Goal: Information Seeking & Learning: Compare options

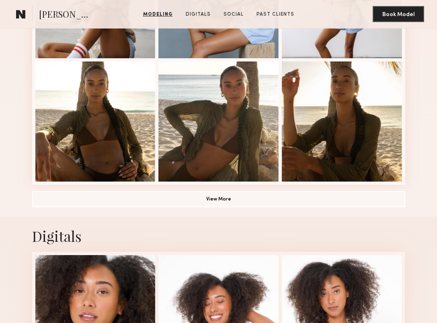
scroll to position [527, 0]
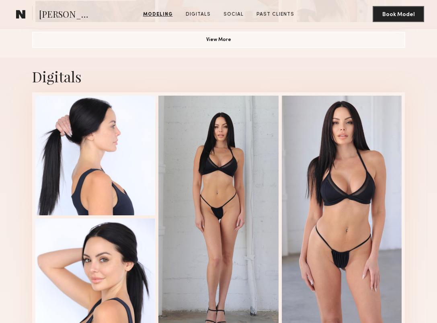
scroll to position [692, 0]
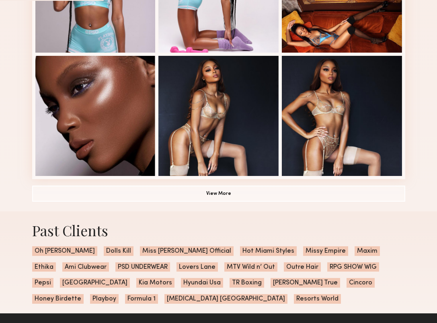
scroll to position [516, 0]
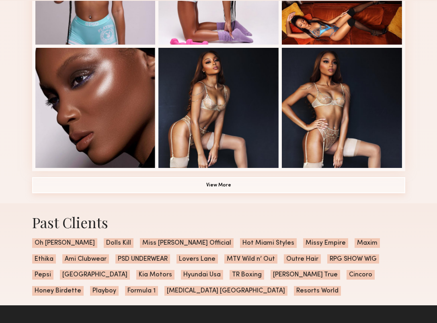
click at [67, 190] on button "View More" at bounding box center [218, 185] width 373 height 16
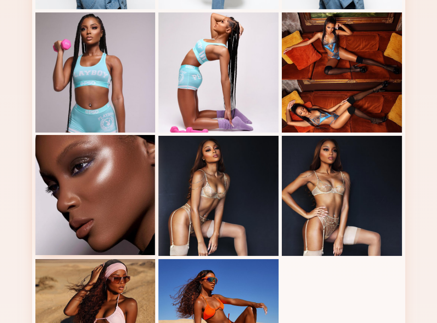
scroll to position [0, 0]
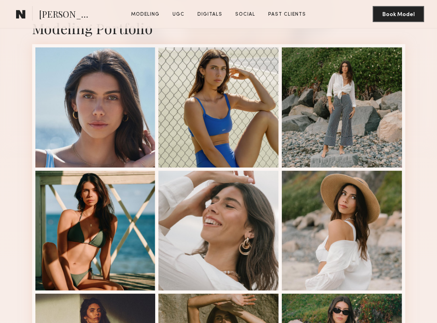
scroll to position [202, 0]
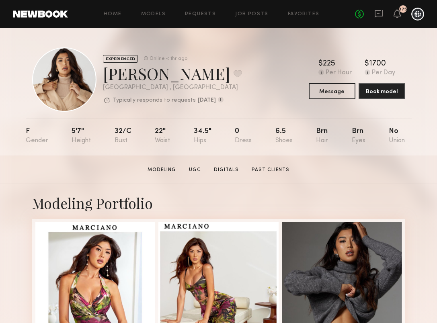
click at [245, 10] on div "Home Models Requests Job Posts Favorites Sign Out No fees up to $5,000 175" at bounding box center [246, 14] width 356 height 13
click at [248, 14] on link "Job Posts" at bounding box center [251, 14] width 33 height 5
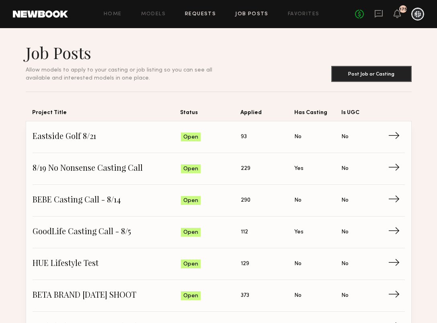
click at [212, 12] on link "Requests" at bounding box center [200, 14] width 31 height 5
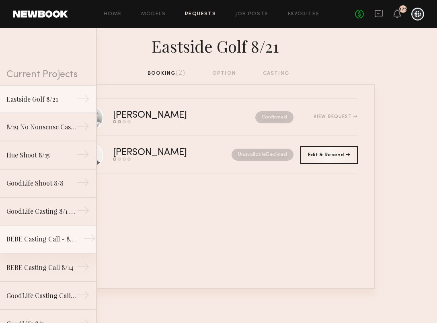
click at [66, 239] on div "BEBE Casting Call - 8/14" at bounding box center [41, 239] width 70 height 10
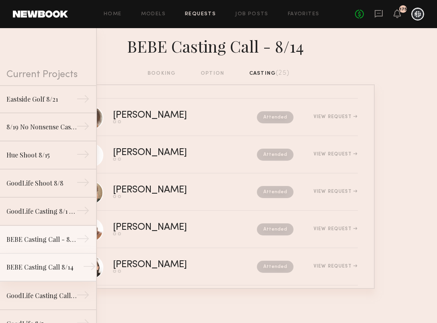
click at [61, 266] on div "BEBE Casting Call 8/14" at bounding box center [41, 267] width 70 height 10
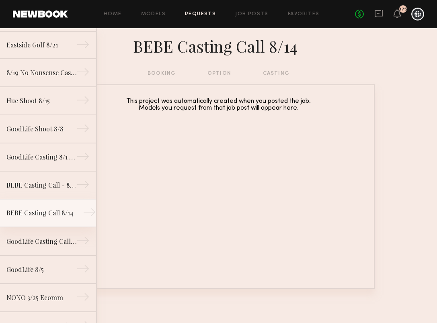
scroll to position [70, 0]
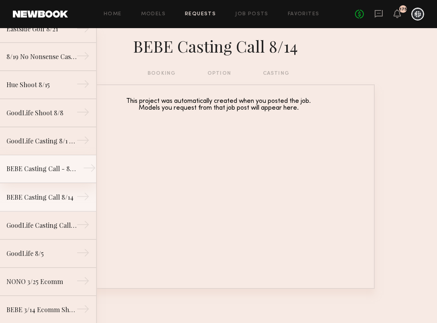
click at [68, 172] on div "BEBE Casting Call - 8/14" at bounding box center [41, 169] width 70 height 10
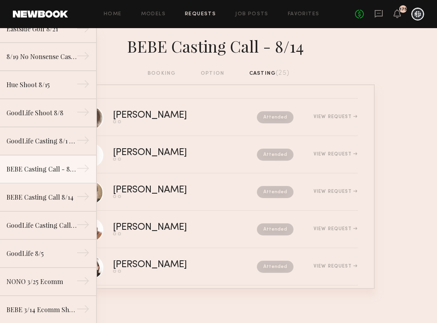
click at [153, 71] on div "booking option casting (25)" at bounding box center [218, 73] width 142 height 9
click at [168, 72] on div "booking option casting (25)" at bounding box center [218, 73] width 142 height 9
click at [218, 68] on div "BEBE Casting Call - 8/14" at bounding box center [218, 48] width 437 height 41
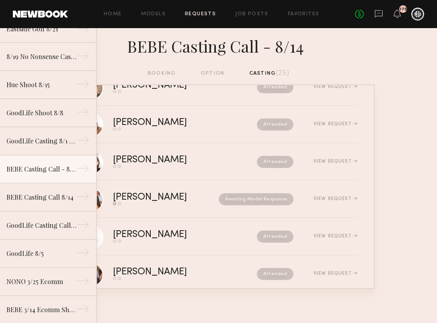
scroll to position [278, 0]
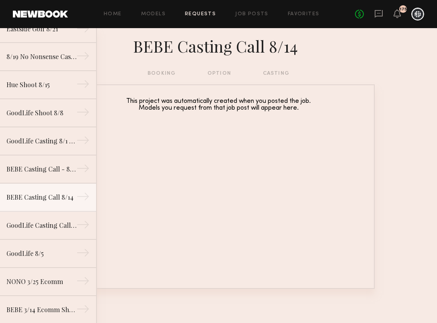
click at [255, 17] on div "Home Models Requests Job Posts Favorites Sign Out No fees up to $5,000 175" at bounding box center [246, 14] width 356 height 13
click at [246, 13] on link "Job Posts" at bounding box center [251, 14] width 33 height 5
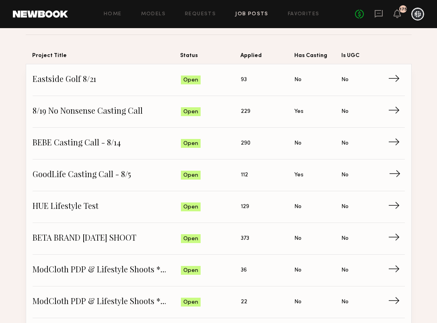
scroll to position [61, 0]
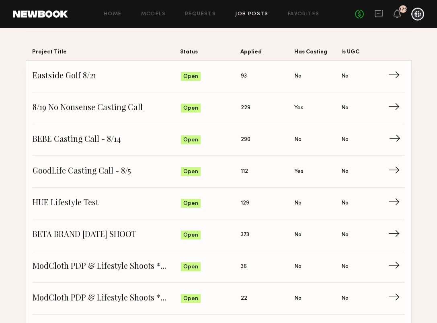
click at [106, 140] on span "BEBE Casting Call - 8/14" at bounding box center [107, 140] width 148 height 12
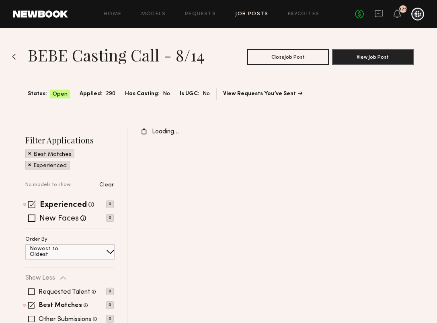
click at [29, 205] on span at bounding box center [32, 205] width 8 height 8
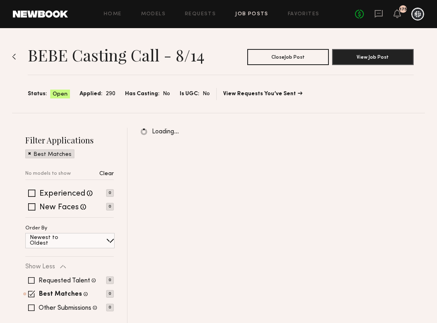
scroll to position [24, 0]
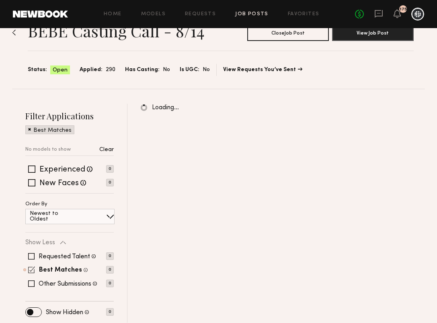
click at [31, 267] on span at bounding box center [31, 269] width 7 height 7
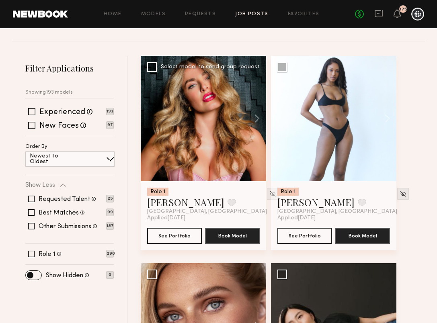
scroll to position [72, 0]
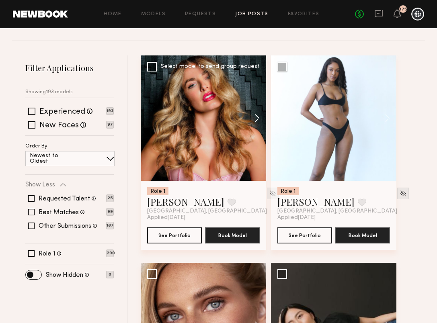
click at [256, 116] on button at bounding box center [253, 117] width 26 height 125
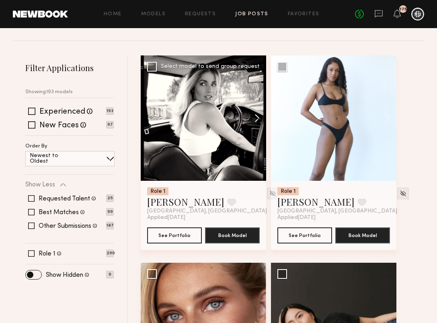
click at [256, 116] on button at bounding box center [253, 117] width 26 height 125
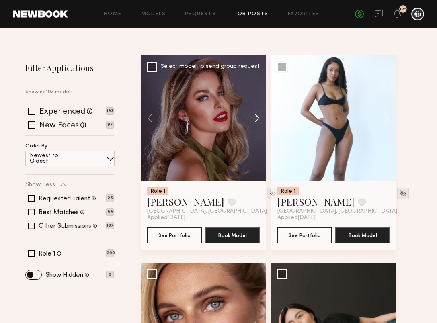
click at [256, 116] on button at bounding box center [253, 117] width 26 height 125
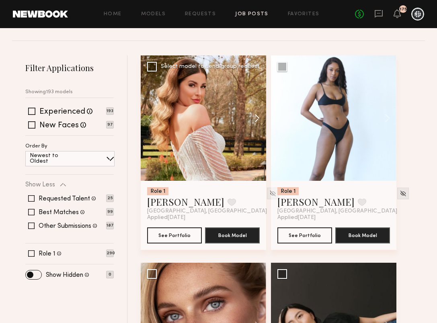
click at [256, 116] on button at bounding box center [253, 117] width 26 height 125
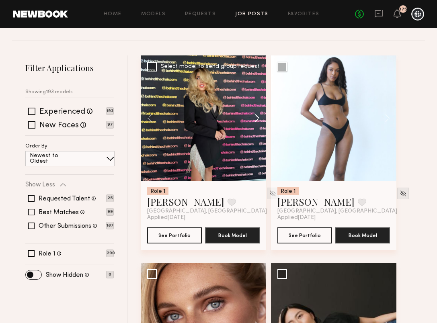
click at [256, 116] on button at bounding box center [253, 117] width 26 height 125
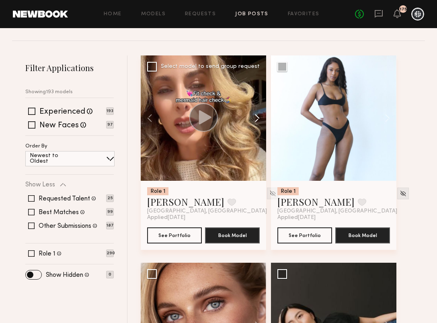
click at [256, 116] on button at bounding box center [253, 117] width 26 height 125
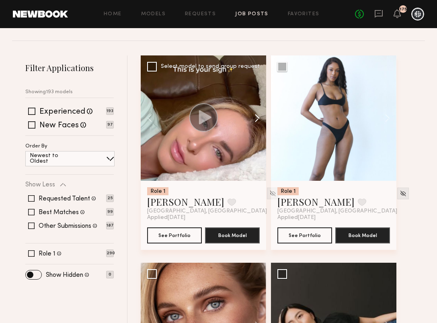
click at [256, 116] on button at bounding box center [253, 117] width 26 height 125
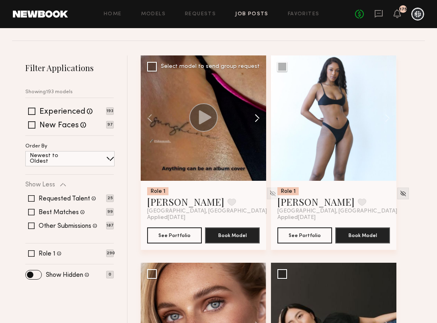
click at [256, 116] on button at bounding box center [253, 117] width 26 height 125
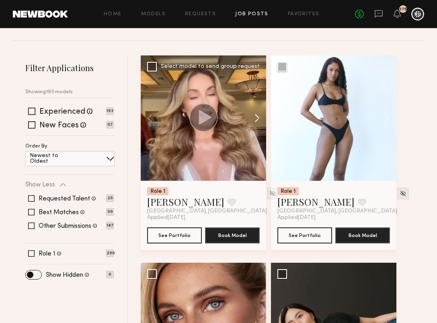
click at [256, 116] on button at bounding box center [253, 117] width 26 height 125
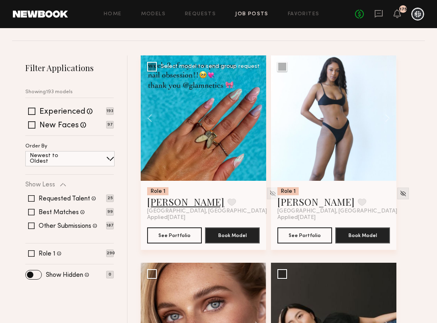
click at [172, 202] on link "Jossie N." at bounding box center [185, 201] width 77 height 13
click at [388, 115] on button at bounding box center [384, 117] width 26 height 125
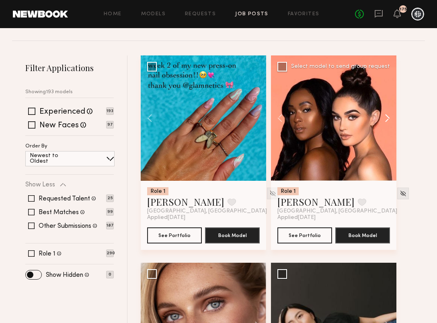
click at [388, 115] on button at bounding box center [384, 117] width 26 height 125
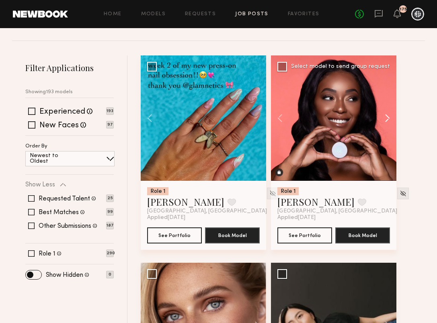
click at [388, 115] on button at bounding box center [384, 117] width 26 height 125
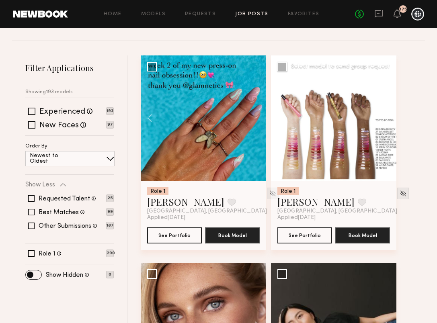
click at [388, 115] on button at bounding box center [384, 117] width 26 height 125
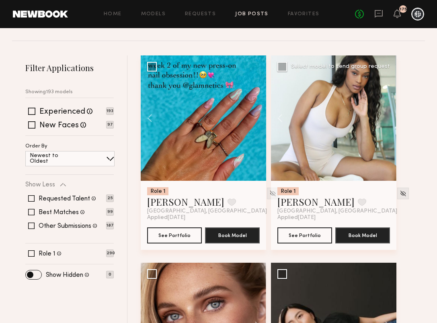
click at [388, 115] on div at bounding box center [333, 117] width 125 height 125
click at [300, 204] on link "Anala G." at bounding box center [315, 201] width 77 height 13
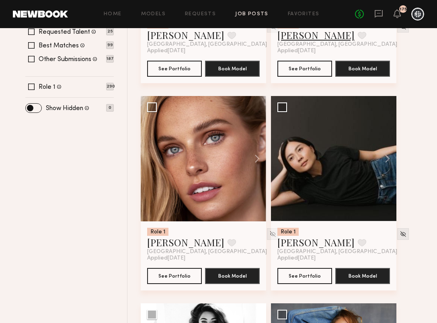
scroll to position [242, 0]
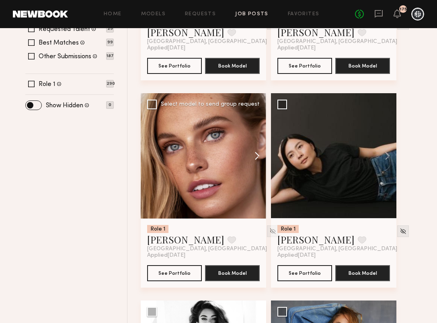
click at [256, 155] on button at bounding box center [253, 155] width 26 height 125
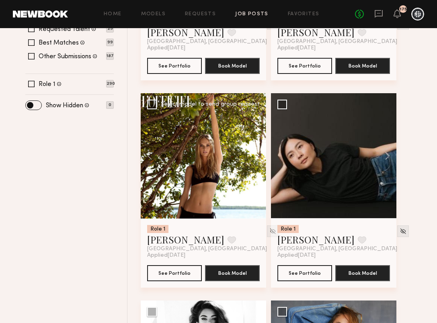
click at [256, 155] on button at bounding box center [253, 155] width 26 height 125
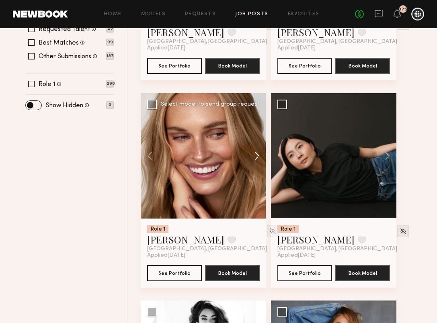
click at [256, 155] on button at bounding box center [253, 155] width 26 height 125
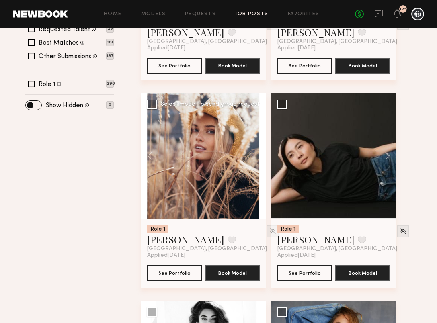
click at [256, 155] on div at bounding box center [203, 155] width 125 height 125
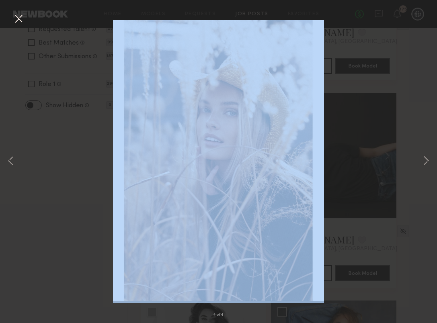
click at [256, 155] on div "4 of 4" at bounding box center [218, 161] width 437 height 323
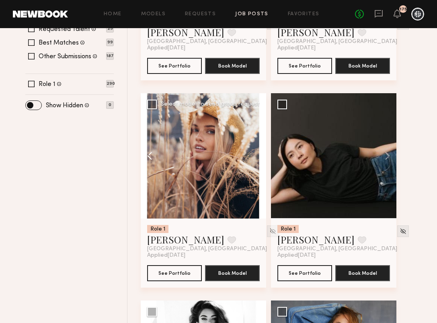
click at [149, 154] on button at bounding box center [154, 155] width 26 height 125
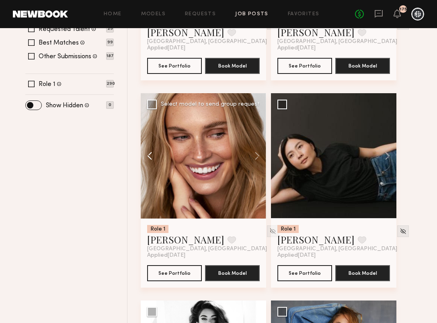
click at [149, 154] on button at bounding box center [154, 155] width 26 height 125
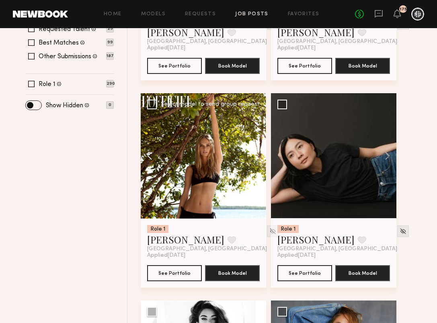
click at [149, 154] on button at bounding box center [154, 155] width 26 height 125
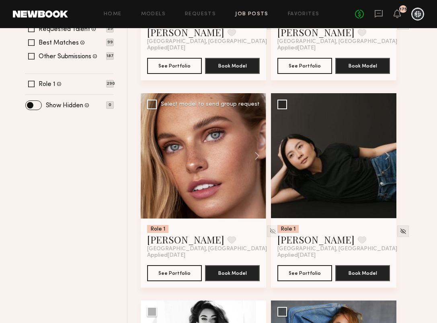
click at [149, 154] on div at bounding box center [203, 155] width 125 height 125
click at [385, 153] on button at bounding box center [384, 155] width 26 height 125
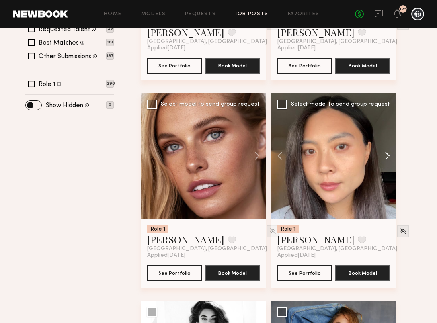
click at [385, 153] on button at bounding box center [384, 155] width 26 height 125
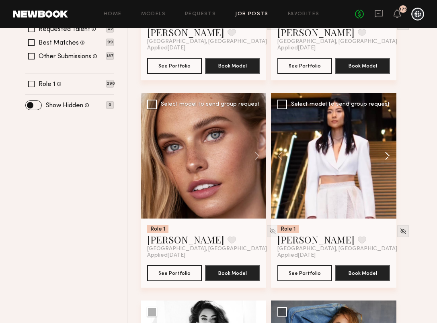
click at [385, 153] on button at bounding box center [384, 155] width 26 height 125
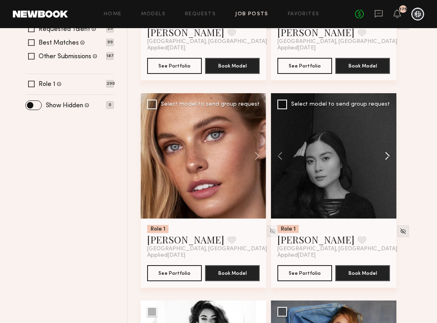
click at [385, 153] on button at bounding box center [384, 155] width 26 height 125
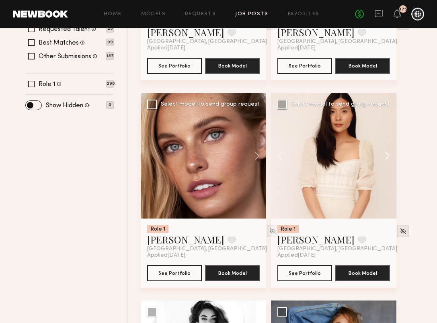
click at [385, 153] on button at bounding box center [384, 155] width 26 height 125
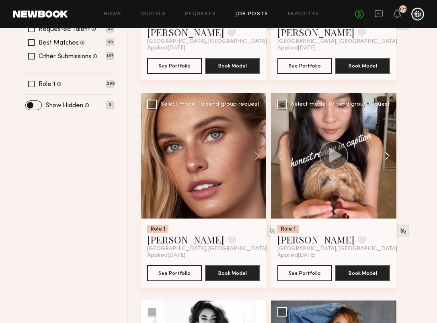
click at [385, 153] on button at bounding box center [384, 155] width 26 height 125
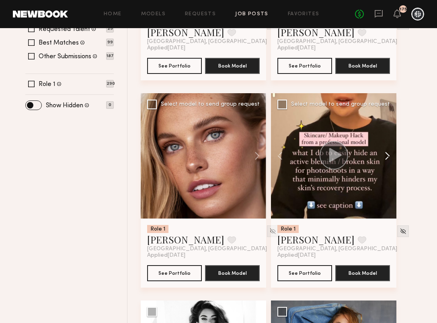
click at [385, 153] on button at bounding box center [384, 155] width 26 height 125
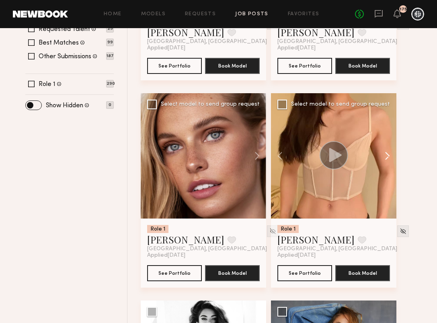
click at [385, 154] on button at bounding box center [384, 155] width 26 height 125
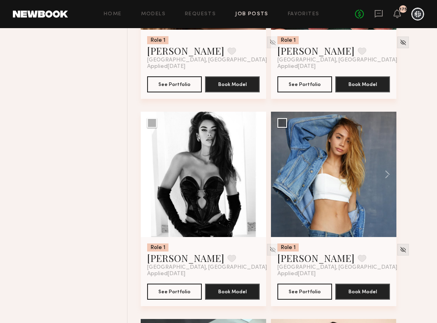
scroll to position [433, 0]
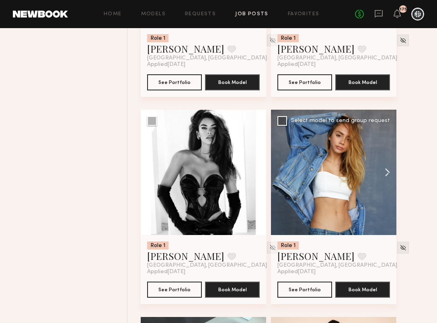
click at [387, 172] on button at bounding box center [384, 172] width 26 height 125
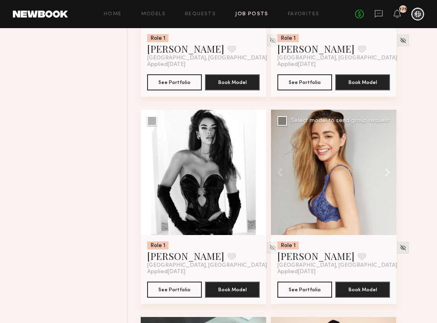
click at [387, 172] on button at bounding box center [384, 172] width 26 height 125
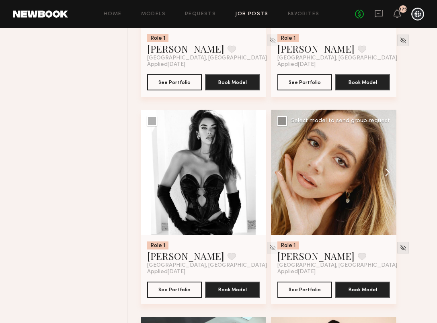
click at [387, 172] on button at bounding box center [384, 172] width 26 height 125
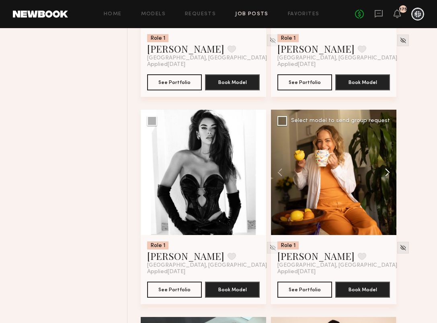
click at [387, 172] on button at bounding box center [384, 172] width 26 height 125
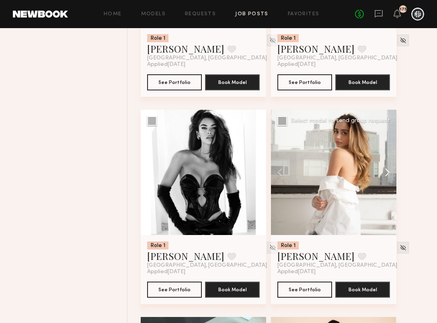
click at [387, 172] on button at bounding box center [384, 172] width 26 height 125
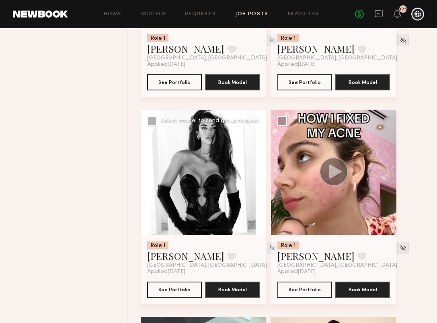
click at [256, 174] on button at bounding box center [253, 172] width 26 height 125
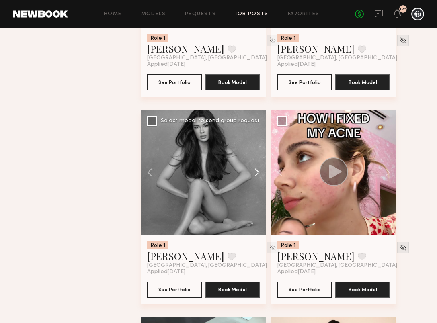
click at [256, 174] on button at bounding box center [253, 172] width 26 height 125
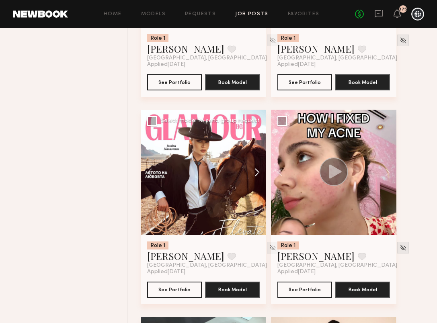
click at [256, 174] on button at bounding box center [253, 172] width 26 height 125
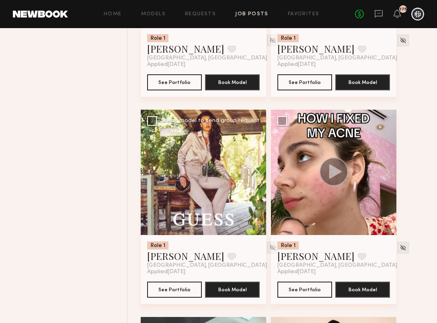
click at [256, 174] on button at bounding box center [253, 172] width 26 height 125
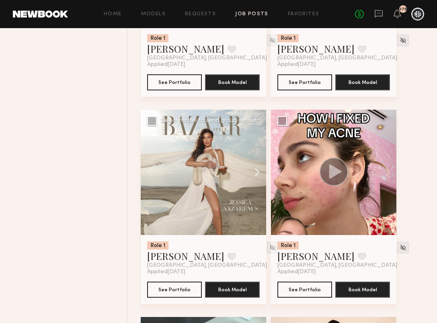
click at [256, 174] on button at bounding box center [253, 172] width 26 height 125
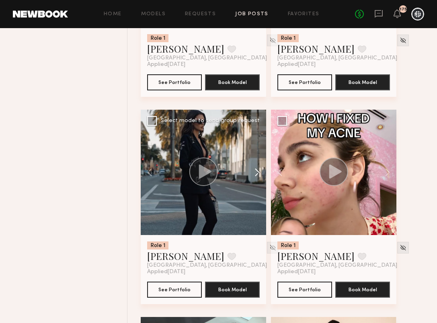
click at [256, 174] on button at bounding box center [253, 172] width 26 height 125
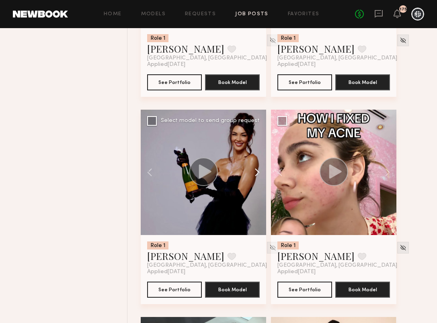
click at [257, 174] on button at bounding box center [253, 172] width 26 height 125
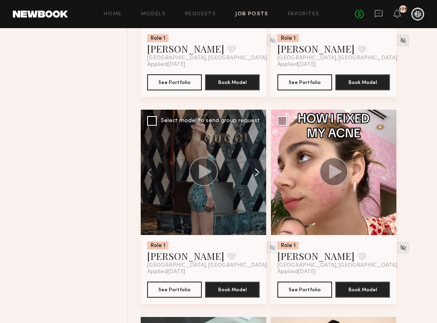
click at [257, 175] on button at bounding box center [253, 172] width 26 height 125
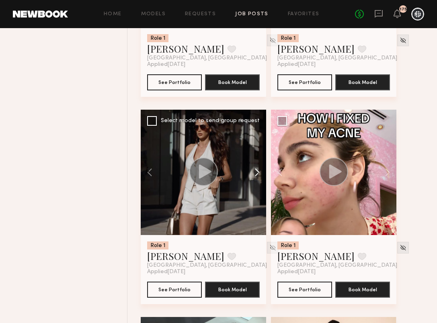
click at [258, 175] on button at bounding box center [253, 172] width 26 height 125
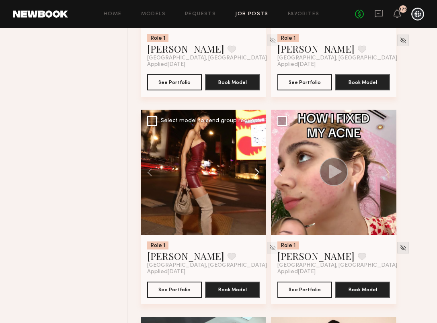
click at [258, 175] on button at bounding box center [253, 172] width 26 height 125
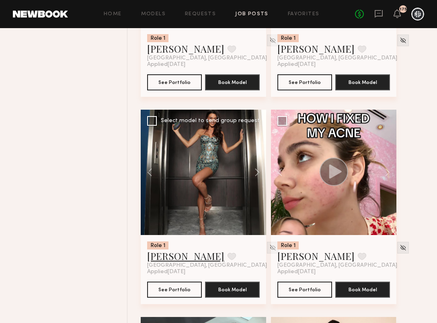
click at [166, 256] on link "Jessica N." at bounding box center [185, 256] width 77 height 13
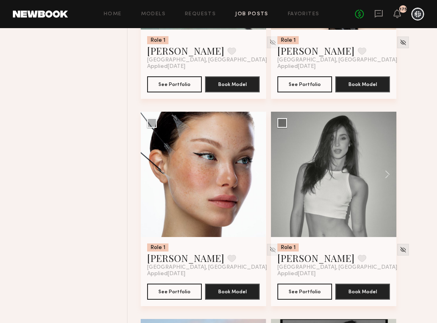
scroll to position [848, 0]
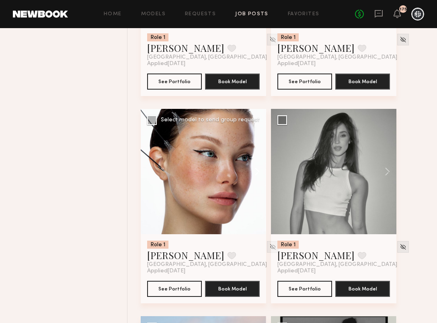
click at [258, 168] on button at bounding box center [253, 171] width 26 height 125
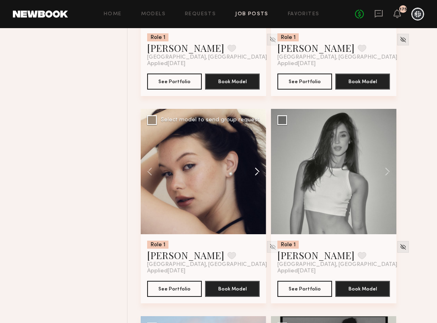
click at [259, 169] on button at bounding box center [253, 171] width 26 height 125
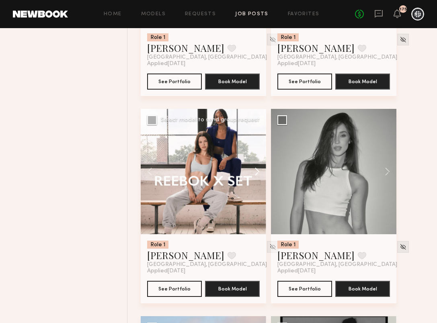
click at [260, 169] on button at bounding box center [253, 171] width 26 height 125
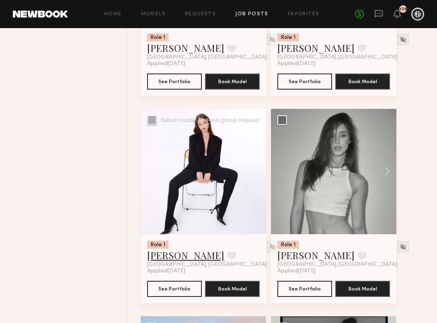
click at [166, 257] on link "Marina F." at bounding box center [185, 255] width 77 height 13
click at [300, 259] on link "Tayler C." at bounding box center [315, 255] width 77 height 13
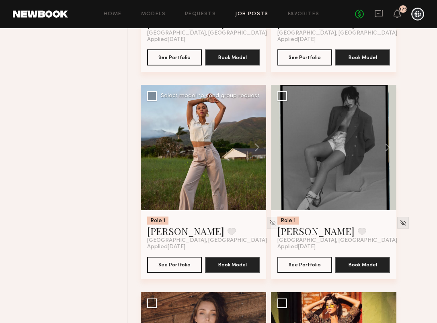
scroll to position [1081, 0]
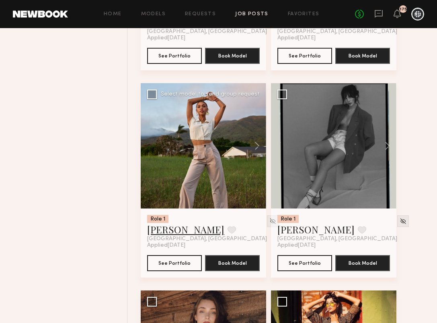
click at [167, 231] on link "Tylan J." at bounding box center [185, 229] width 77 height 13
click at [297, 226] on link "Kirra W." at bounding box center [315, 229] width 77 height 13
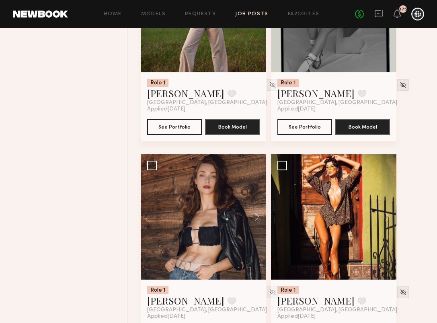
scroll to position [1239, 0]
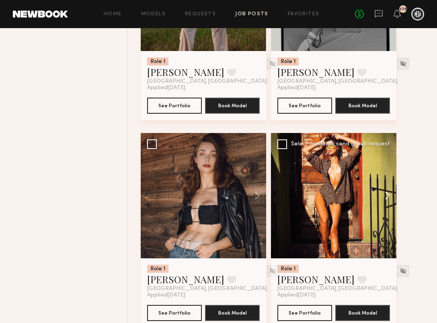
click at [385, 195] on button at bounding box center [384, 195] width 26 height 125
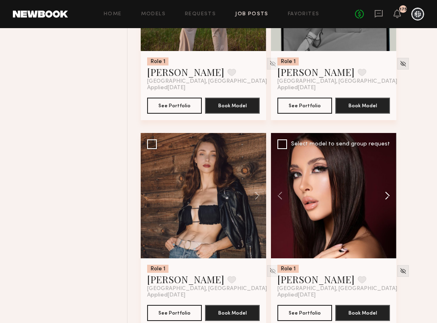
click at [385, 195] on button at bounding box center [384, 195] width 26 height 125
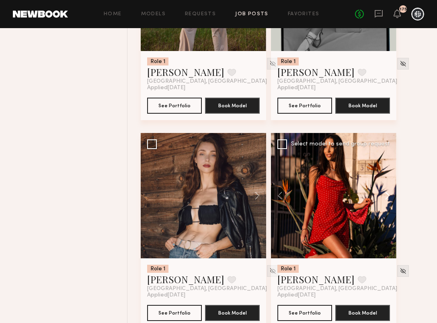
click at [385, 195] on button at bounding box center [384, 195] width 26 height 125
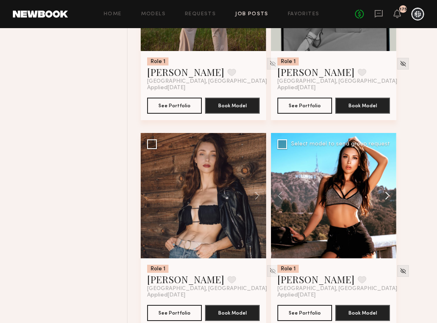
click at [385, 195] on button at bounding box center [384, 195] width 26 height 125
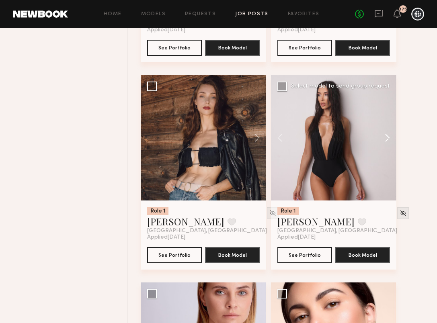
scroll to position [1304, 0]
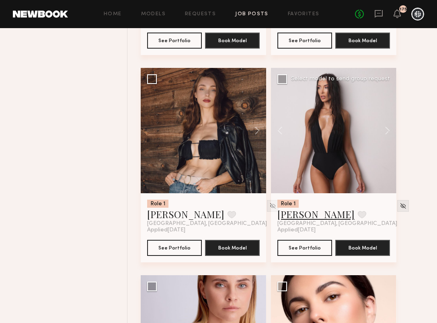
click at [294, 219] on link "Julia M." at bounding box center [315, 214] width 77 height 13
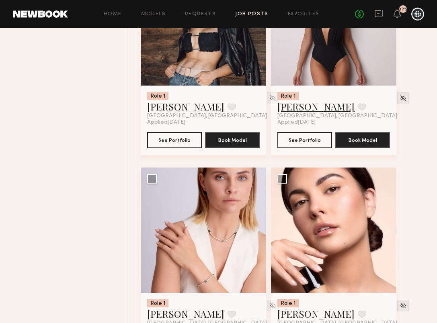
scroll to position [1412, 0]
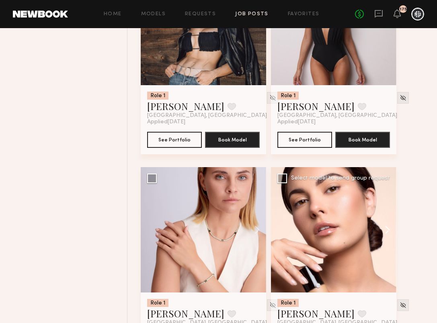
click at [388, 230] on button at bounding box center [384, 229] width 26 height 125
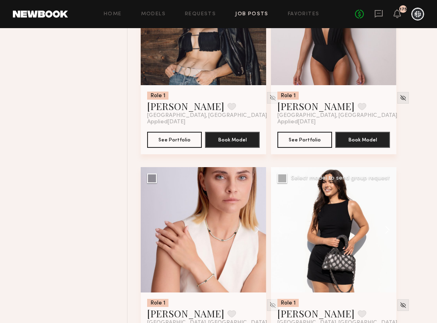
click at [388, 230] on button at bounding box center [384, 229] width 26 height 125
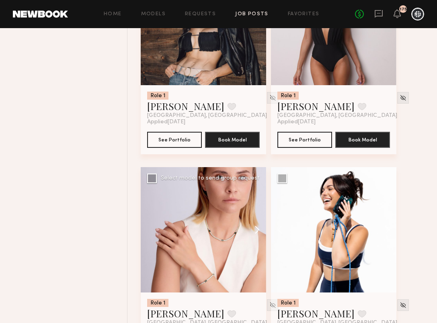
click at [257, 233] on button at bounding box center [253, 229] width 26 height 125
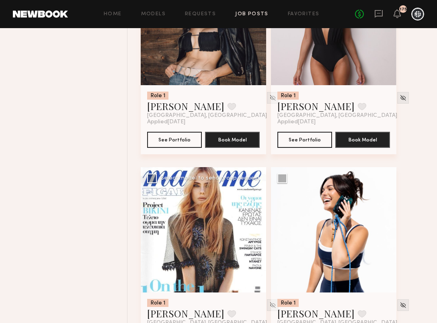
click at [257, 233] on button at bounding box center [253, 229] width 26 height 125
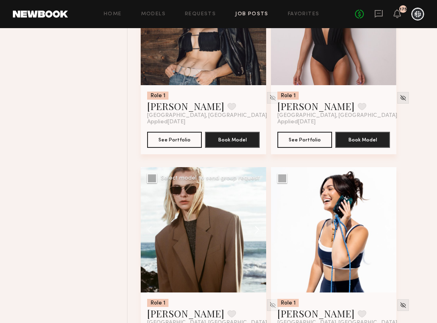
click at [257, 233] on button at bounding box center [253, 229] width 26 height 125
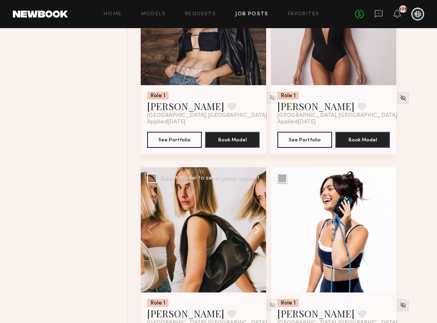
click at [258, 233] on button at bounding box center [253, 229] width 26 height 125
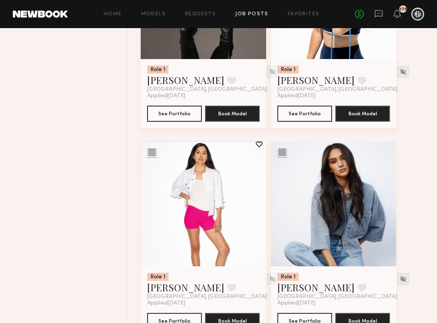
scroll to position [1646, 0]
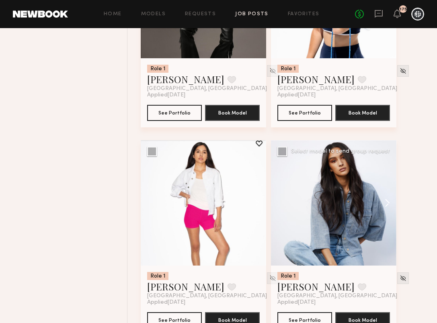
click at [388, 204] on button at bounding box center [384, 202] width 26 height 125
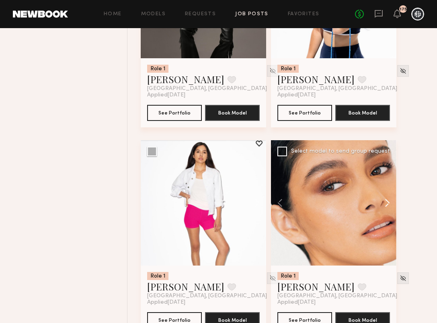
click at [388, 204] on button at bounding box center [384, 202] width 26 height 125
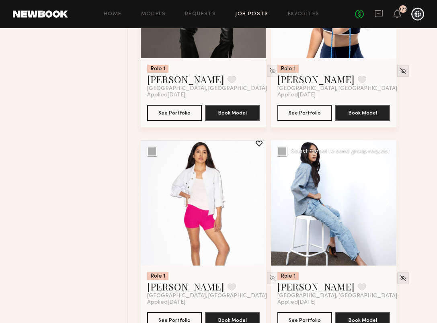
click at [388, 204] on button at bounding box center [384, 202] width 26 height 125
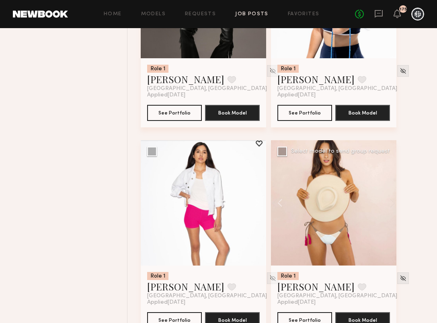
click at [389, 204] on div at bounding box center [333, 202] width 125 height 125
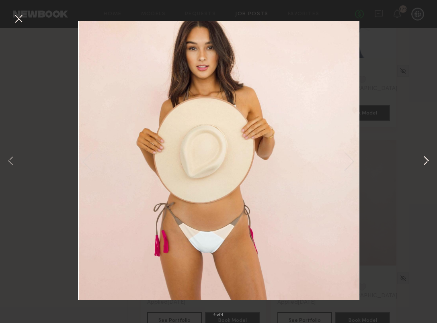
click at [426, 158] on button at bounding box center [426, 161] width 10 height 258
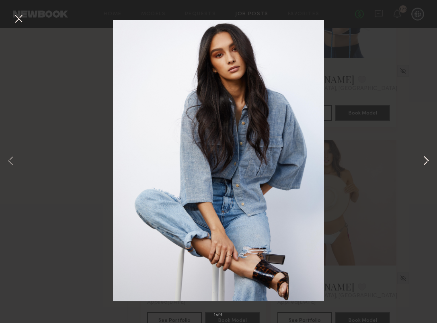
click at [426, 158] on button at bounding box center [426, 161] width 10 height 258
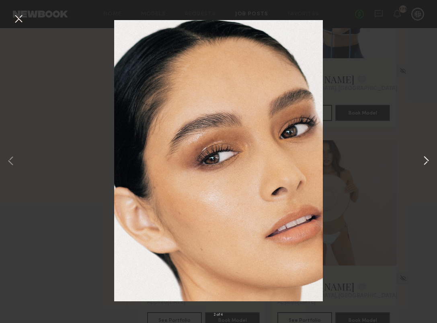
click at [426, 158] on button at bounding box center [426, 161] width 10 height 258
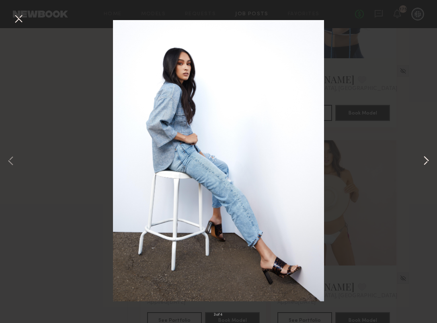
click at [426, 158] on button at bounding box center [426, 161] width 10 height 258
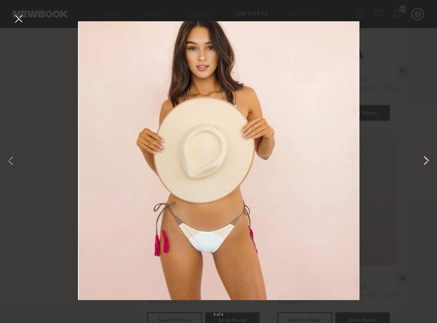
click at [426, 158] on button at bounding box center [426, 161] width 10 height 258
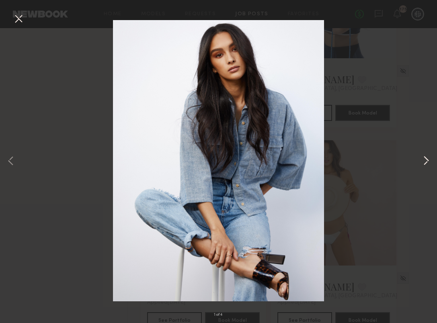
click at [426, 158] on button at bounding box center [426, 161] width 10 height 258
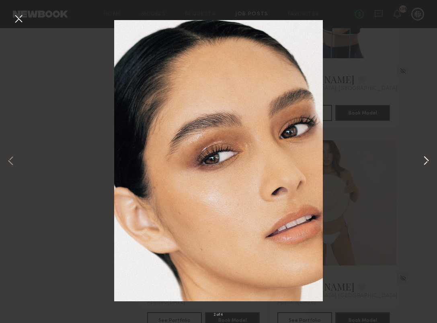
click at [426, 158] on button at bounding box center [426, 161] width 10 height 258
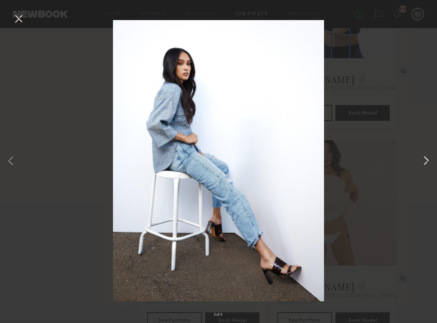
click at [426, 158] on button at bounding box center [426, 161] width 10 height 258
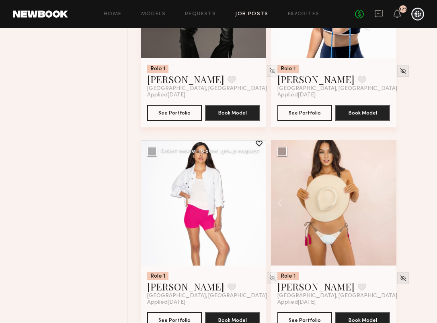
click at [256, 206] on button at bounding box center [253, 202] width 26 height 125
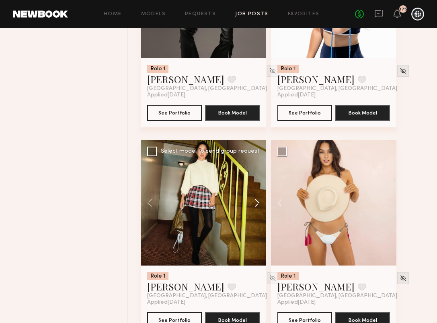
click at [256, 206] on button at bounding box center [253, 202] width 26 height 125
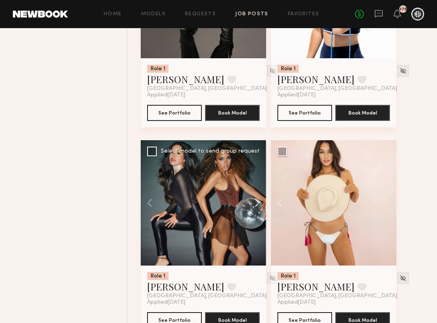
click at [256, 206] on button at bounding box center [253, 202] width 26 height 125
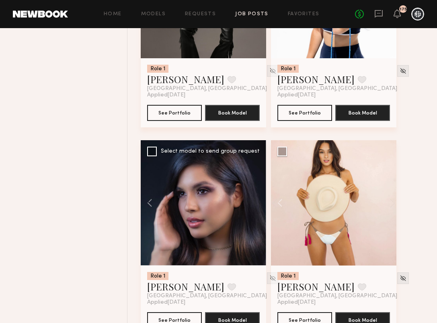
click at [256, 206] on div at bounding box center [203, 202] width 125 height 125
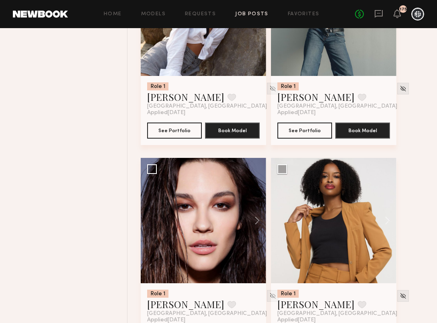
scroll to position [2049, 0]
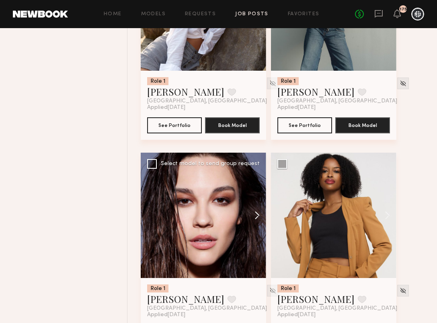
click at [257, 217] on button at bounding box center [253, 215] width 26 height 125
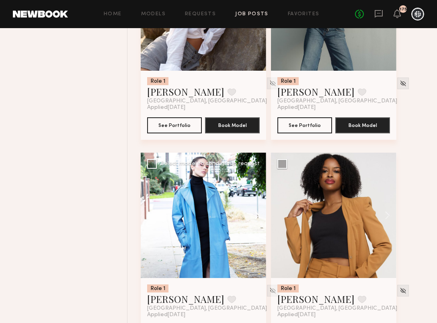
click at [257, 217] on button at bounding box center [253, 215] width 26 height 125
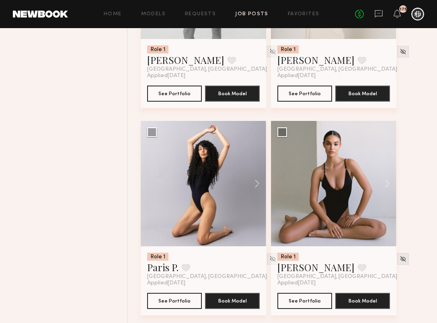
scroll to position [2703, 0]
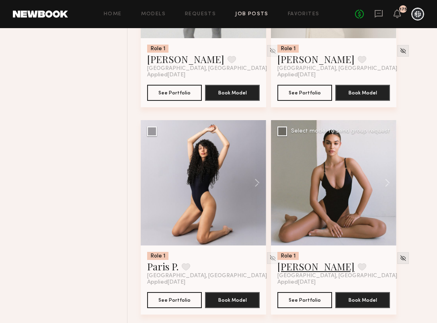
click at [299, 267] on link "Alina Z." at bounding box center [315, 266] width 77 height 13
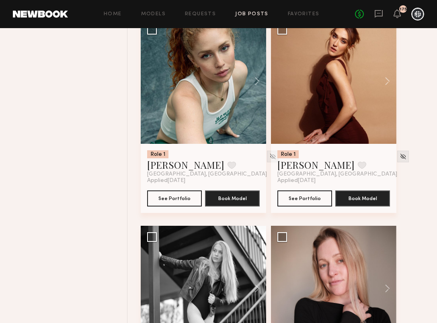
scroll to position [2992, 0]
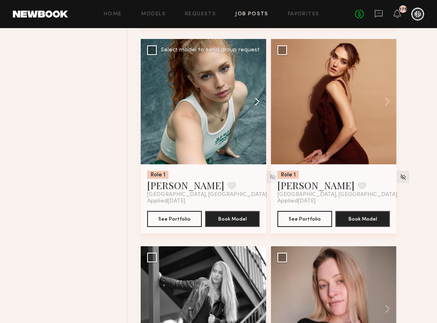
click at [256, 105] on button at bounding box center [253, 101] width 26 height 125
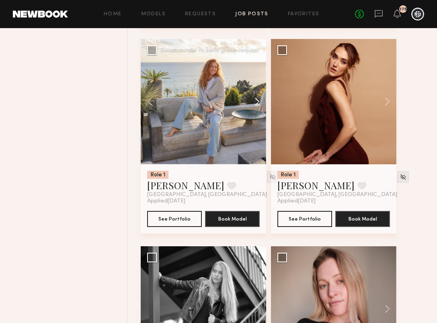
click at [256, 105] on button at bounding box center [253, 101] width 26 height 125
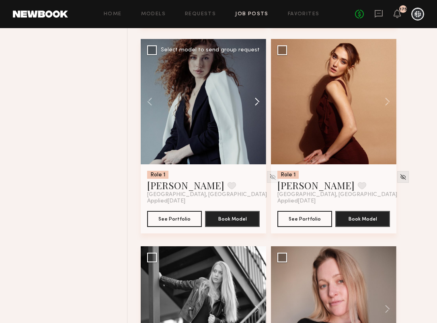
click at [256, 105] on button at bounding box center [253, 101] width 26 height 125
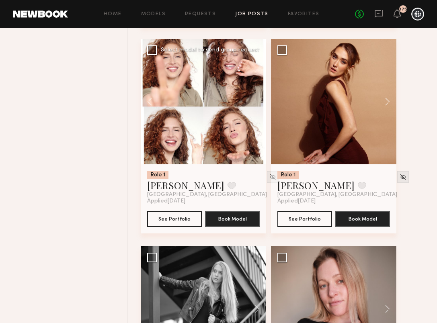
click at [256, 105] on div at bounding box center [203, 101] width 125 height 125
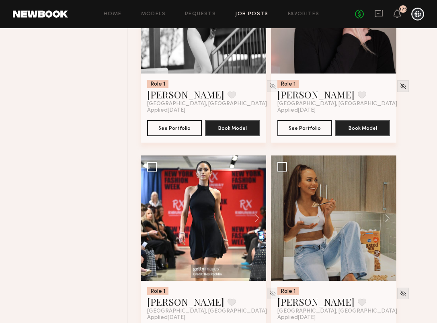
scroll to position [3295, 0]
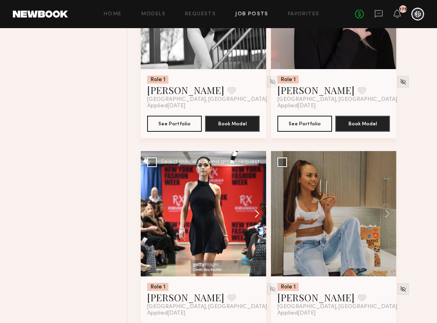
click at [256, 217] on button at bounding box center [253, 213] width 26 height 125
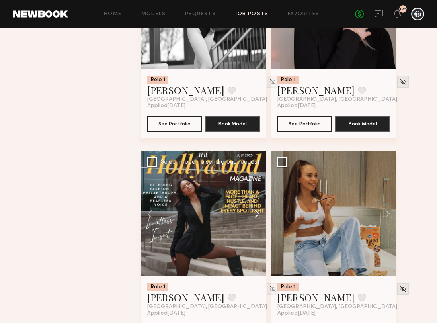
click at [256, 217] on button at bounding box center [253, 213] width 26 height 125
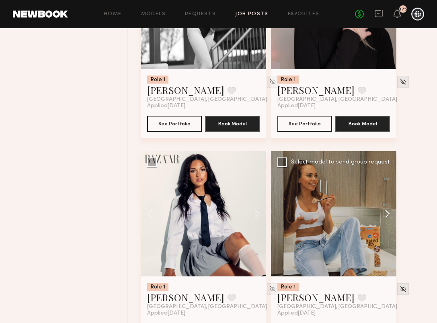
click at [387, 215] on button at bounding box center [384, 213] width 26 height 125
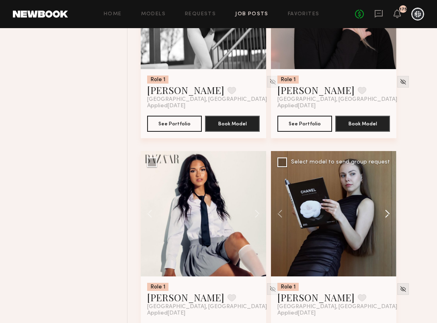
click at [387, 215] on button at bounding box center [384, 213] width 26 height 125
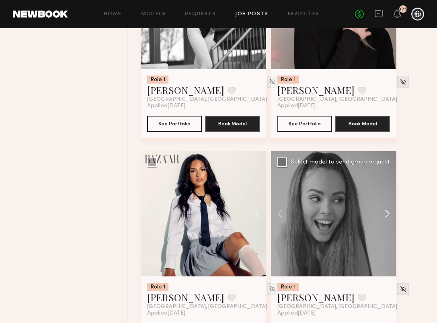
click at [387, 215] on button at bounding box center [384, 213] width 26 height 125
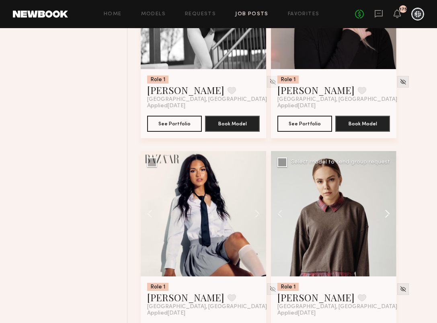
click at [387, 215] on button at bounding box center [384, 213] width 26 height 125
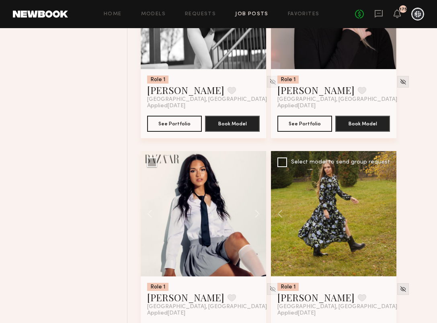
click at [387, 215] on div at bounding box center [333, 213] width 125 height 125
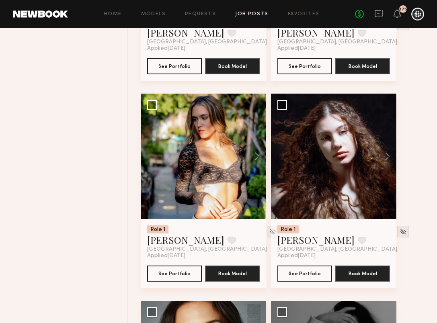
scroll to position [3563, 0]
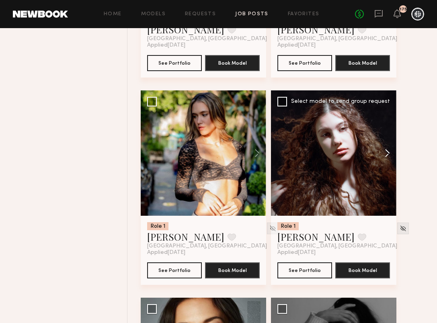
click at [389, 152] on button at bounding box center [384, 152] width 26 height 125
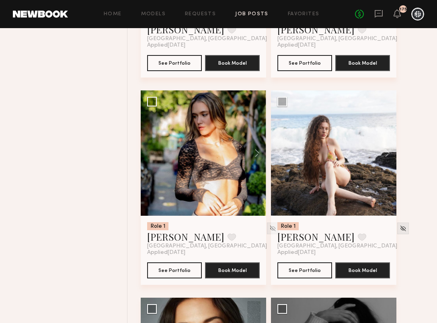
drag, startPoint x: 390, startPoint y: 152, endPoint x: 406, endPoint y: 154, distance: 16.1
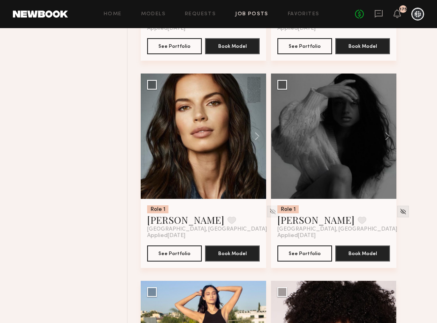
scroll to position [3787, 0]
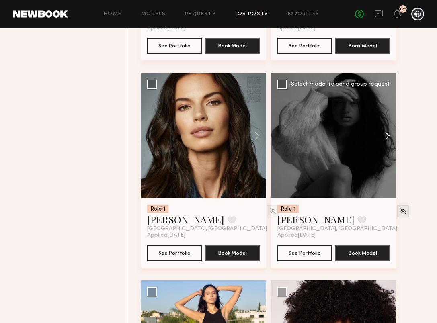
click at [388, 139] on button at bounding box center [384, 135] width 26 height 125
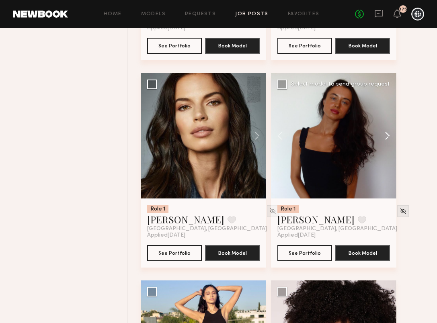
click at [388, 139] on button at bounding box center [384, 135] width 26 height 125
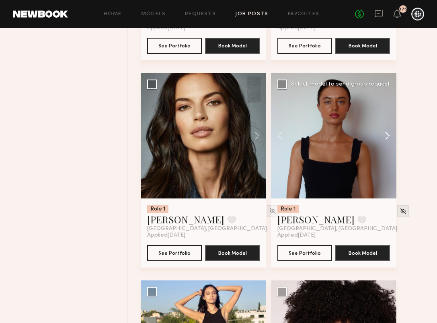
click at [388, 139] on button at bounding box center [384, 135] width 26 height 125
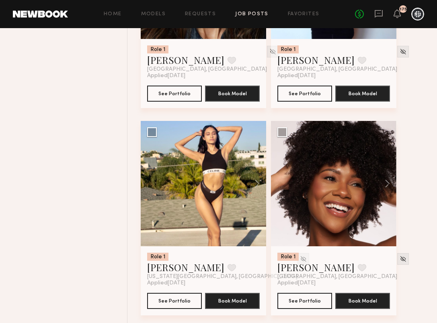
scroll to position [3964, 0]
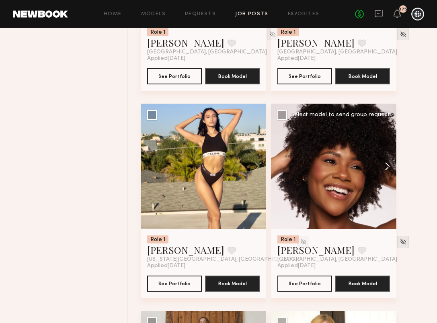
click at [389, 170] on button at bounding box center [384, 166] width 26 height 125
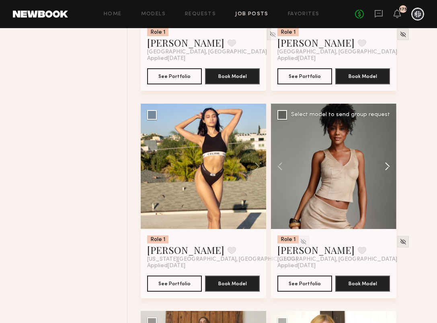
click at [389, 170] on button at bounding box center [384, 166] width 26 height 125
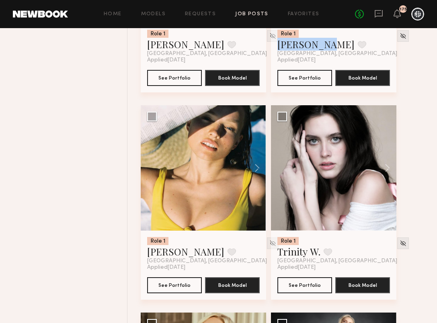
scroll to position [4799, 0]
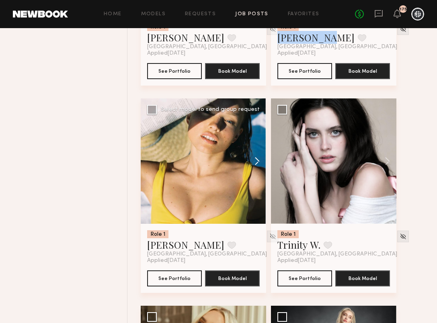
click at [258, 163] on button at bounding box center [253, 160] width 26 height 125
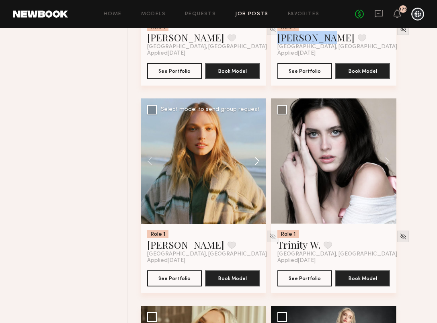
click at [258, 163] on button at bounding box center [253, 160] width 26 height 125
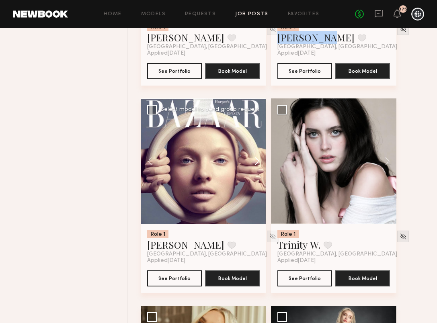
click at [258, 163] on button at bounding box center [253, 160] width 26 height 125
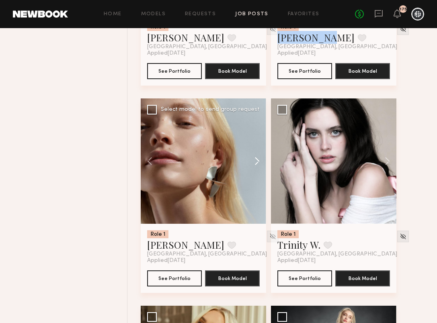
click at [258, 163] on button at bounding box center [253, 160] width 26 height 125
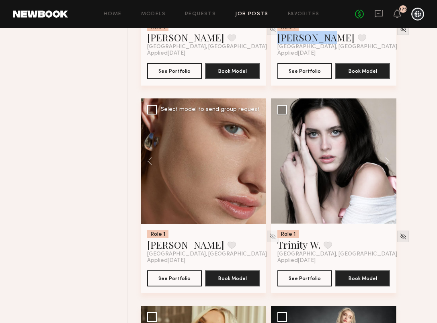
click at [258, 163] on div at bounding box center [203, 160] width 125 height 125
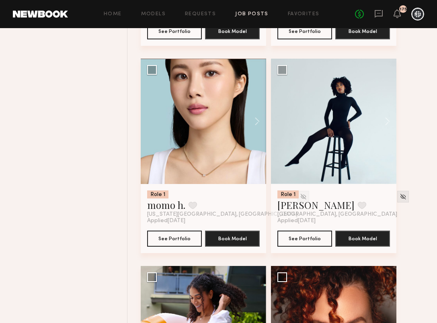
scroll to position [5465, 0]
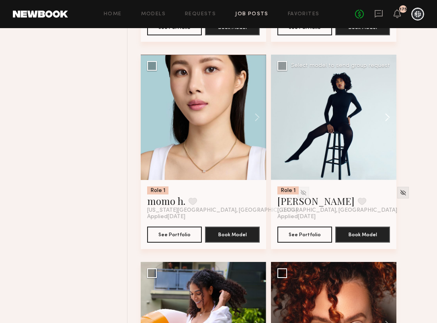
click at [386, 120] on button at bounding box center [384, 117] width 26 height 125
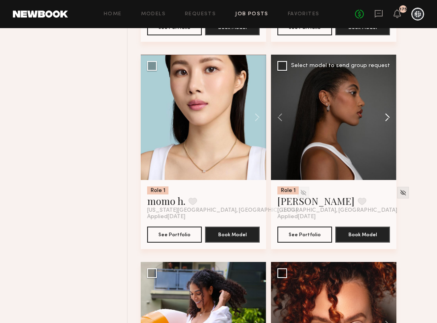
click at [386, 120] on button at bounding box center [384, 117] width 26 height 125
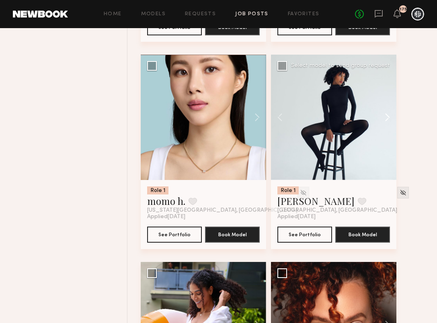
click at [386, 120] on button at bounding box center [384, 117] width 26 height 125
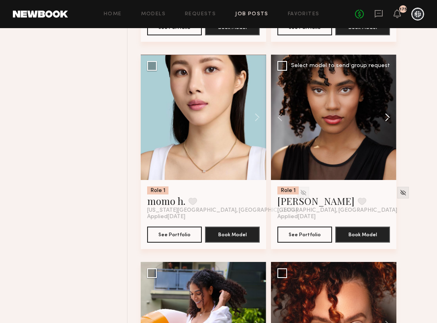
click at [386, 120] on button at bounding box center [384, 117] width 26 height 125
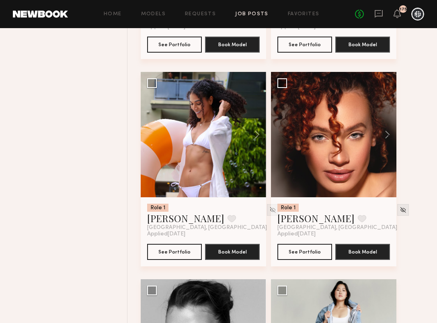
scroll to position [5667, 0]
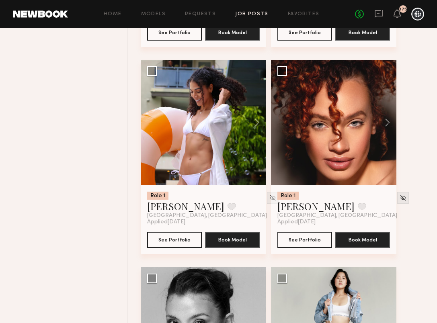
click at [386, 120] on button at bounding box center [384, 122] width 26 height 125
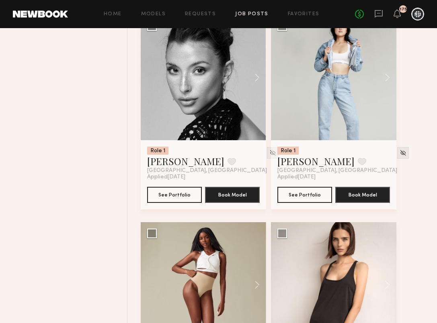
scroll to position [6057, 0]
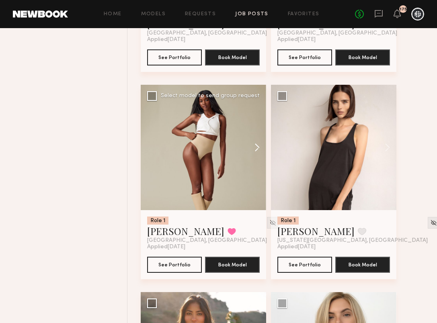
click at [256, 152] on button at bounding box center [253, 147] width 26 height 125
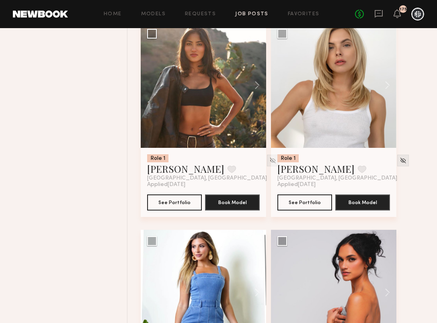
scroll to position [6327, 0]
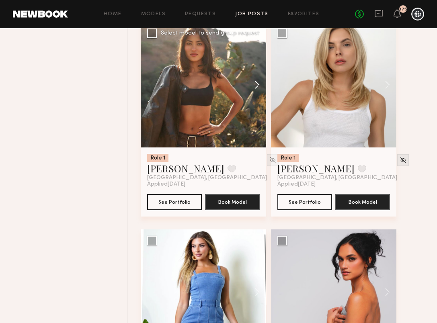
click at [255, 90] on button at bounding box center [253, 84] width 26 height 125
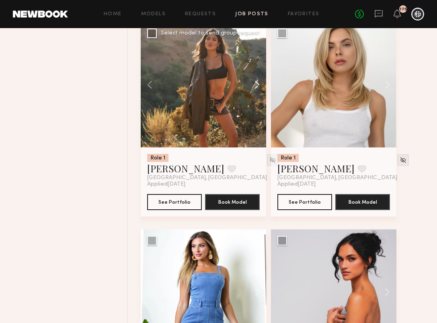
click at [255, 90] on button at bounding box center [253, 84] width 26 height 125
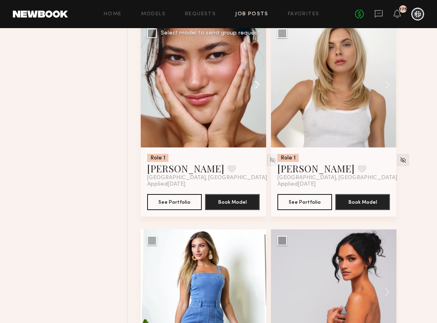
click at [255, 90] on button at bounding box center [253, 84] width 26 height 125
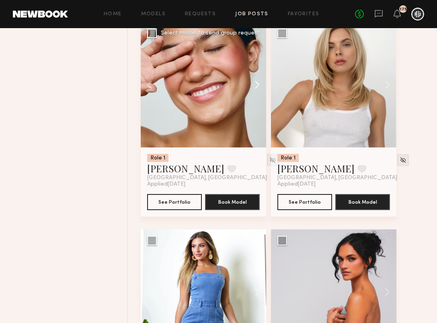
click at [255, 90] on button at bounding box center [253, 84] width 26 height 125
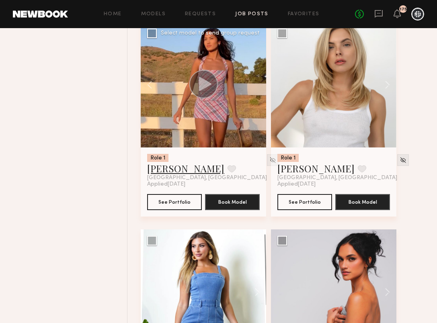
click at [163, 175] on link "Kiersten M." at bounding box center [185, 168] width 77 height 13
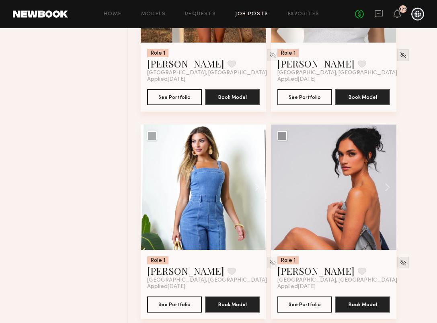
scroll to position [6442, 0]
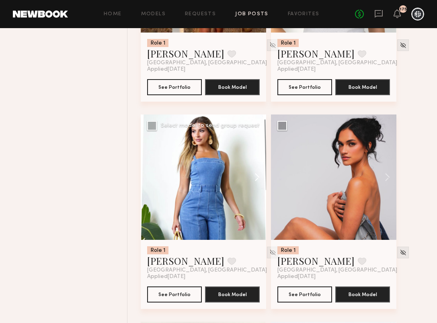
click at [256, 184] on button at bounding box center [253, 177] width 26 height 125
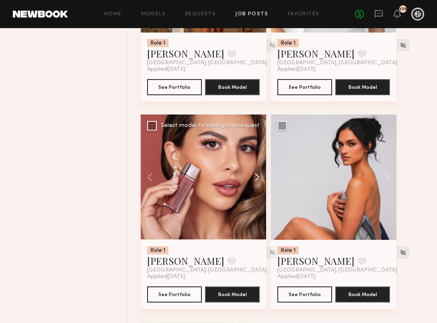
click at [256, 184] on button at bounding box center [253, 177] width 26 height 125
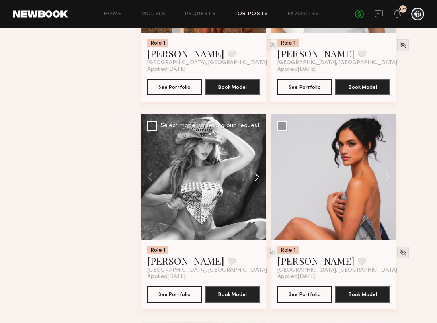
click at [256, 184] on button at bounding box center [253, 177] width 26 height 125
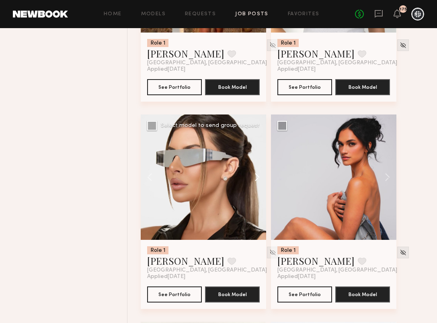
click at [256, 184] on button at bounding box center [253, 177] width 26 height 125
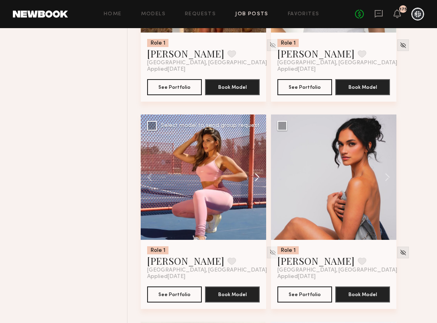
click at [256, 184] on button at bounding box center [253, 177] width 26 height 125
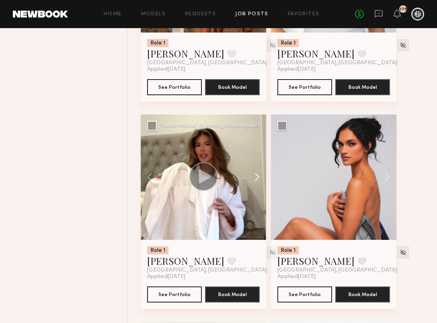
click at [256, 184] on button at bounding box center [253, 177] width 26 height 125
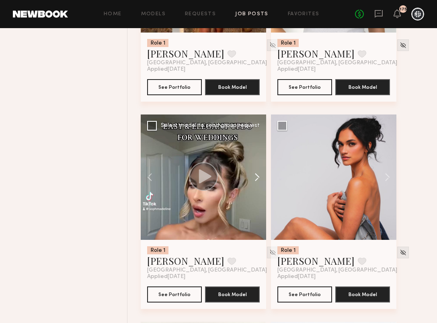
click at [256, 184] on button at bounding box center [253, 177] width 26 height 125
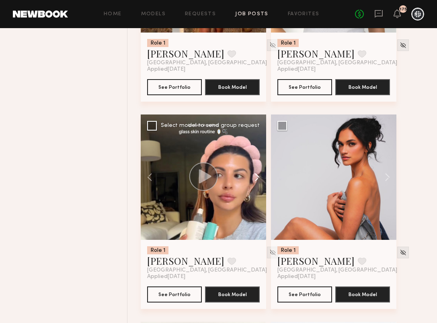
click at [256, 184] on button at bounding box center [253, 177] width 26 height 125
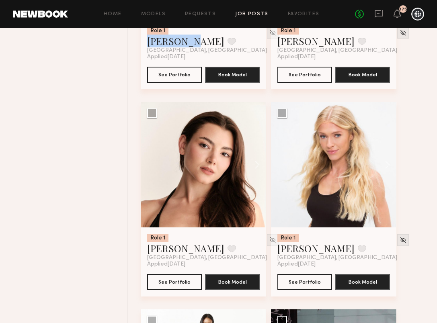
scroll to position [6664, 0]
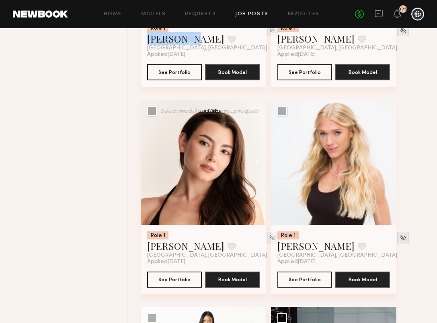
click at [257, 169] on button at bounding box center [253, 162] width 26 height 125
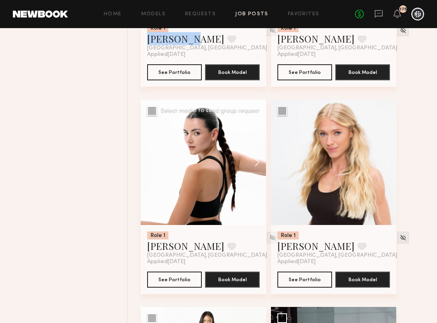
click at [257, 169] on button at bounding box center [253, 162] width 26 height 125
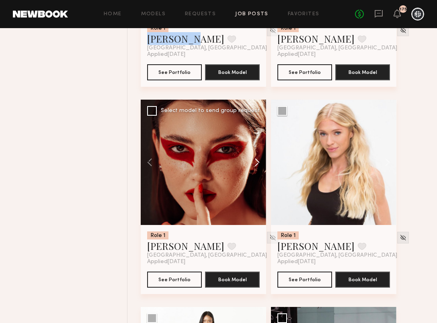
click at [258, 170] on button at bounding box center [253, 162] width 26 height 125
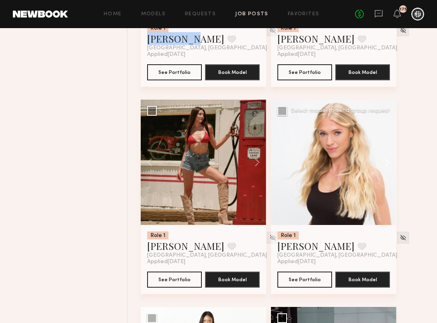
click at [390, 166] on button at bounding box center [384, 162] width 26 height 125
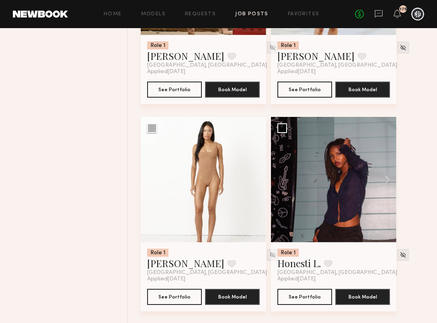
scroll to position [6855, 0]
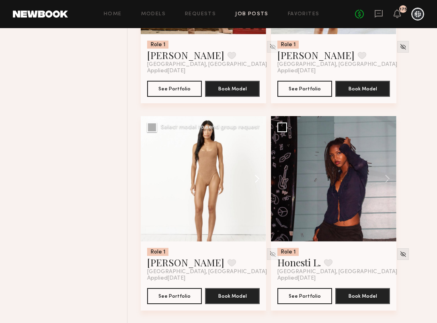
click at [256, 182] on button at bounding box center [253, 178] width 26 height 125
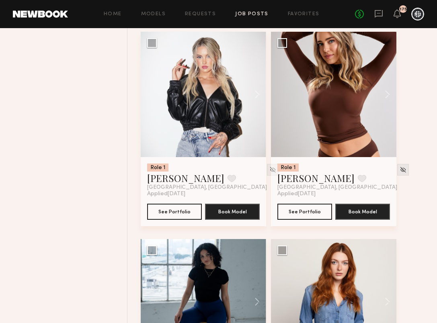
scroll to position [7769, 0]
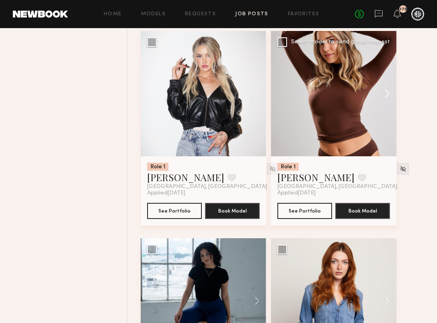
click at [391, 100] on button at bounding box center [384, 93] width 26 height 125
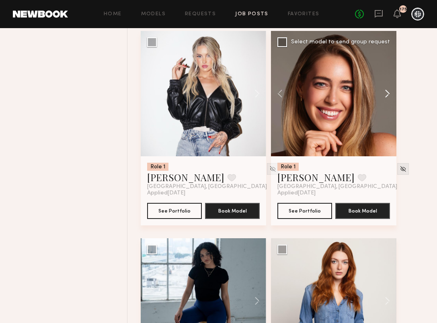
click at [391, 100] on button at bounding box center [384, 93] width 26 height 125
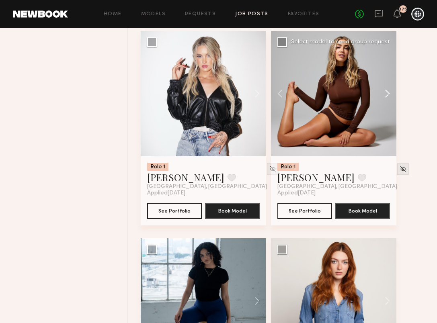
click at [391, 100] on button at bounding box center [384, 93] width 26 height 125
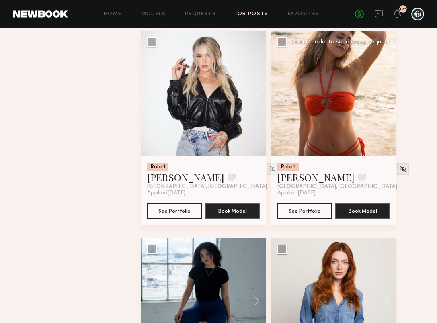
click at [391, 100] on button at bounding box center [384, 93] width 26 height 125
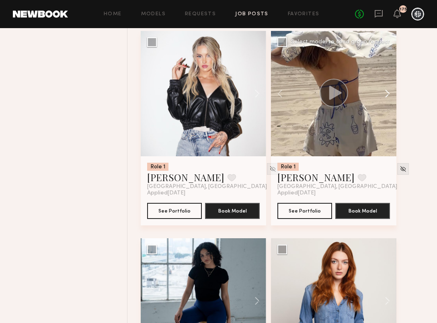
click at [391, 100] on button at bounding box center [384, 93] width 26 height 125
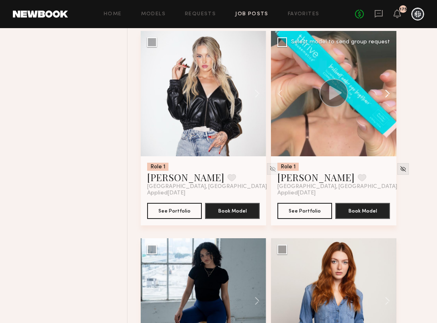
click at [391, 100] on button at bounding box center [384, 93] width 26 height 125
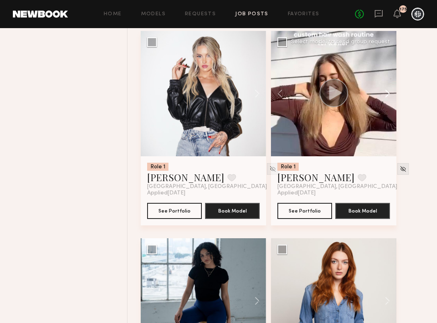
click at [391, 100] on button at bounding box center [384, 93] width 26 height 125
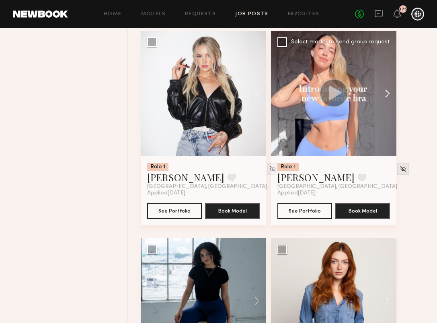
click at [392, 100] on button at bounding box center [384, 93] width 26 height 125
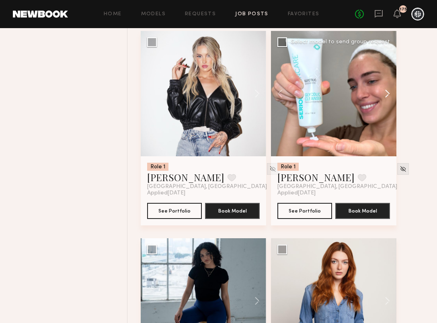
click at [392, 100] on button at bounding box center [384, 93] width 26 height 125
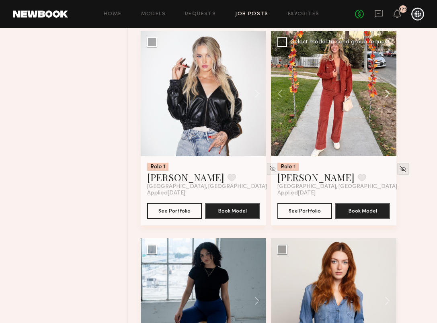
click at [392, 100] on button at bounding box center [384, 93] width 26 height 125
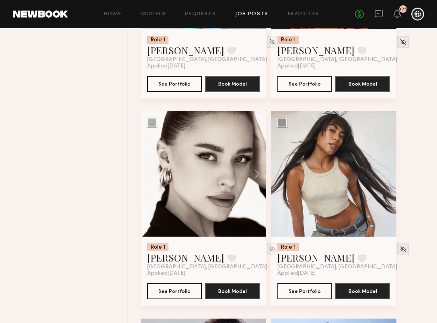
scroll to position [8726, 0]
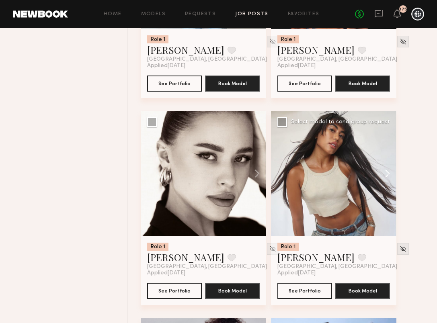
click at [386, 180] on button at bounding box center [384, 173] width 26 height 125
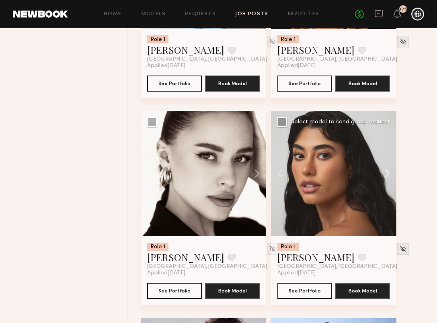
click at [386, 180] on button at bounding box center [384, 173] width 26 height 125
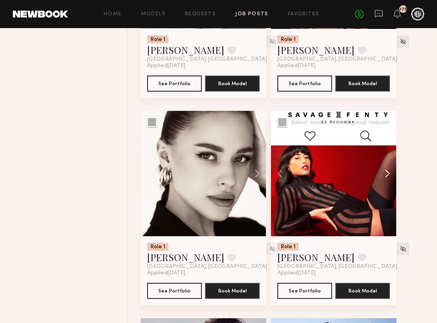
click at [386, 180] on button at bounding box center [384, 173] width 26 height 125
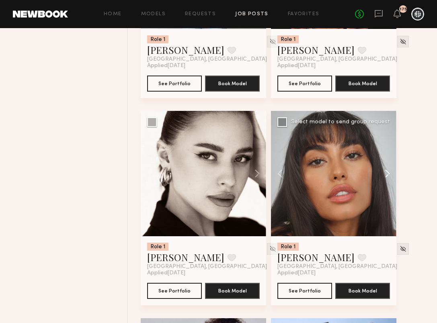
click at [386, 180] on button at bounding box center [384, 173] width 26 height 125
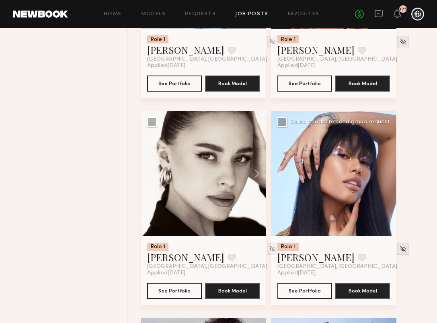
click at [386, 180] on div at bounding box center [333, 173] width 125 height 125
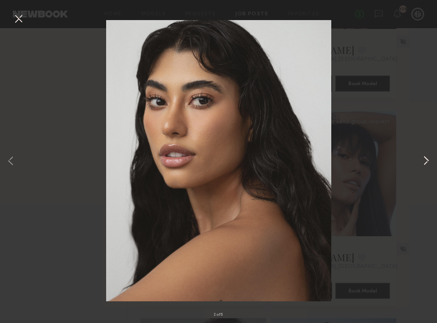
click at [426, 87] on button at bounding box center [426, 161] width 10 height 258
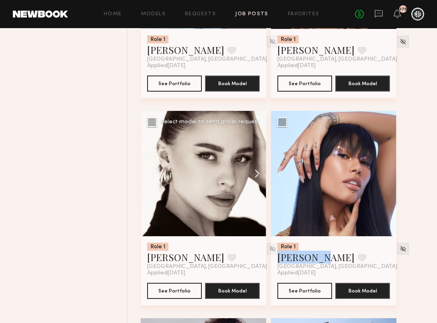
click at [257, 183] on button at bounding box center [253, 173] width 26 height 125
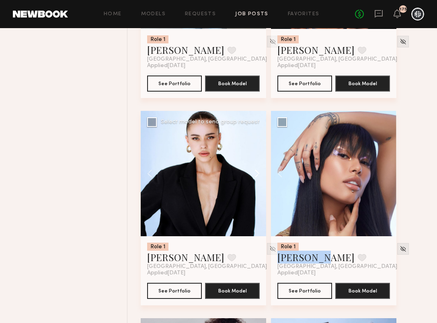
click at [257, 183] on button at bounding box center [253, 173] width 26 height 125
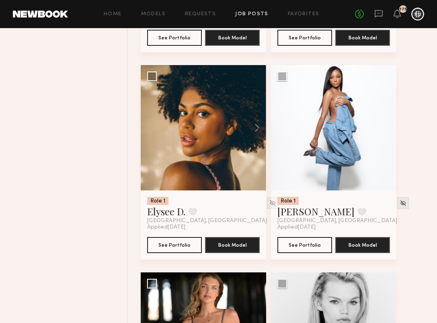
scroll to position [9201, 0]
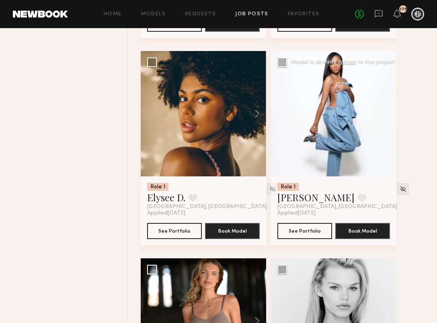
click at [386, 121] on button at bounding box center [384, 113] width 26 height 125
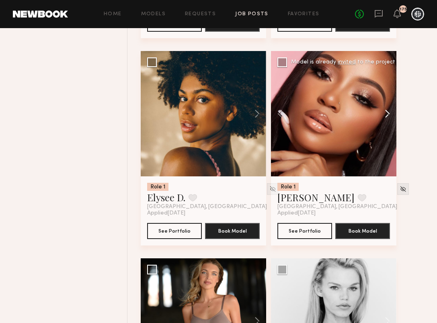
click at [386, 121] on button at bounding box center [384, 113] width 26 height 125
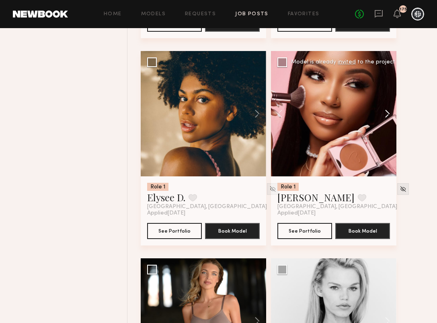
click at [386, 121] on button at bounding box center [384, 113] width 26 height 125
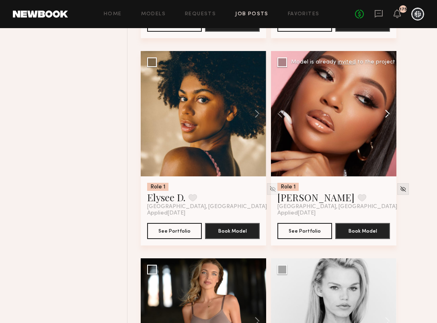
click at [386, 121] on button at bounding box center [384, 113] width 26 height 125
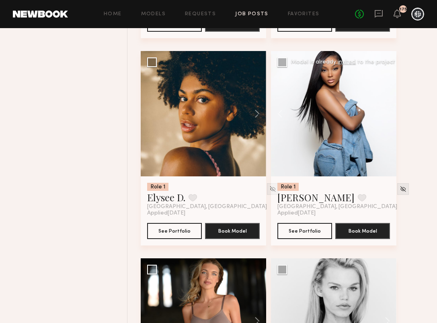
click at [386, 121] on div at bounding box center [333, 113] width 125 height 125
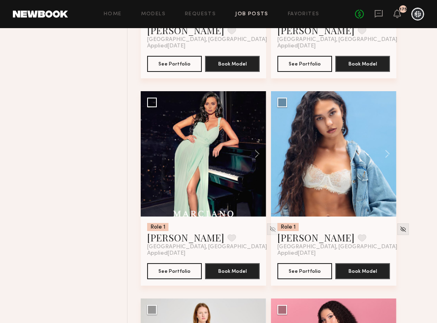
scroll to position [9784, 0]
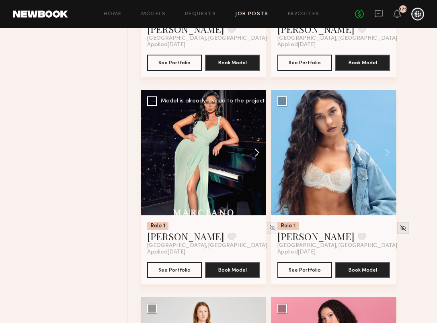
click at [256, 157] on button at bounding box center [253, 152] width 26 height 125
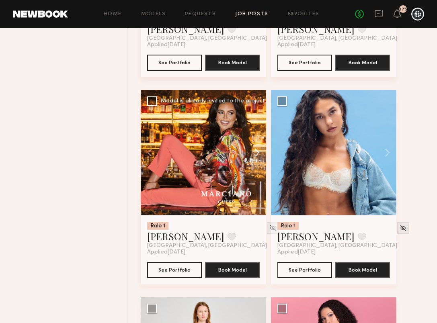
click at [256, 157] on button at bounding box center [253, 152] width 26 height 125
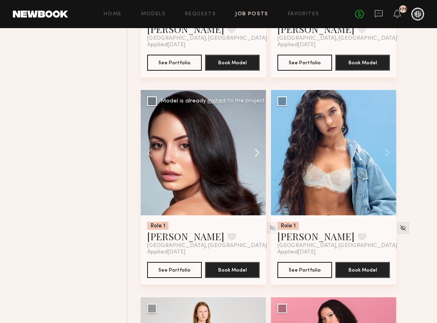
click at [257, 158] on button at bounding box center [253, 152] width 26 height 125
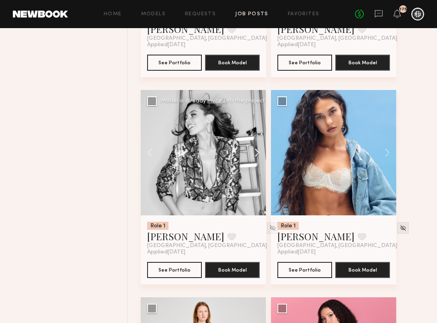
click at [257, 158] on button at bounding box center [253, 152] width 26 height 125
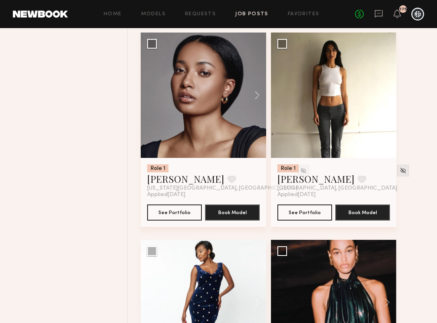
scroll to position [10891, 0]
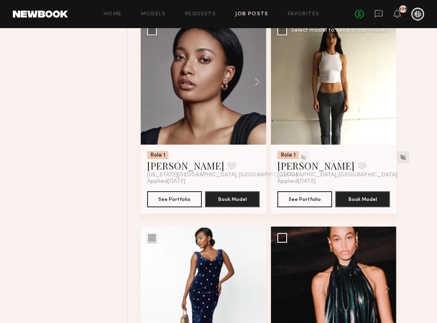
click at [386, 91] on button at bounding box center [384, 81] width 26 height 125
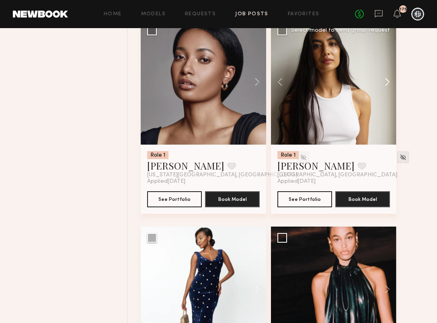
click at [386, 91] on button at bounding box center [384, 81] width 26 height 125
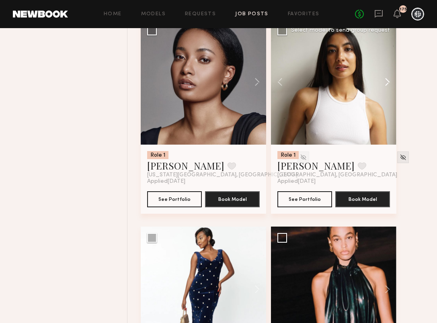
click at [386, 91] on button at bounding box center [384, 81] width 26 height 125
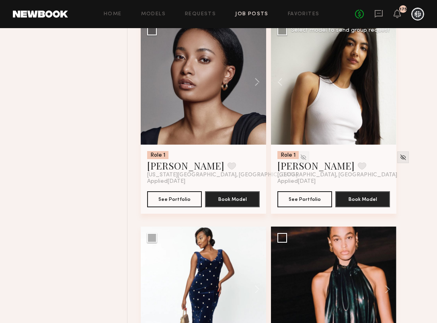
click at [387, 91] on div at bounding box center [333, 81] width 125 height 125
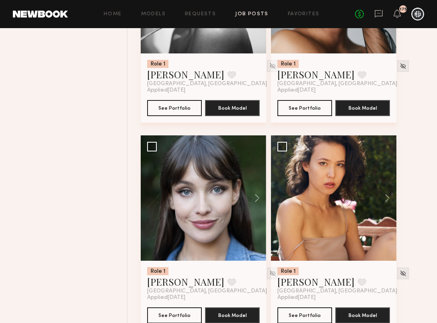
scroll to position [11278, 0]
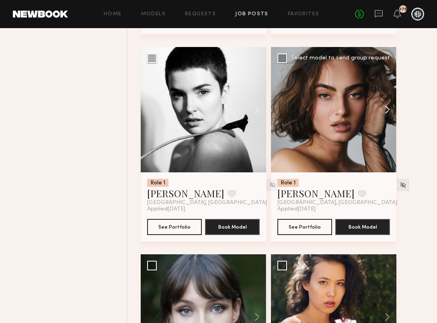
click at [387, 120] on button at bounding box center [384, 109] width 26 height 125
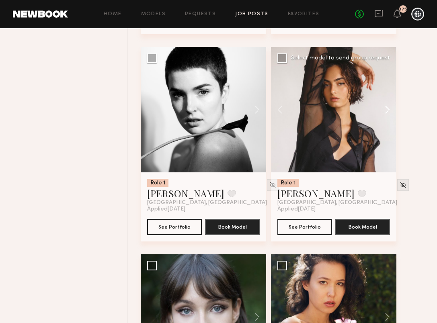
click at [387, 121] on button at bounding box center [384, 109] width 26 height 125
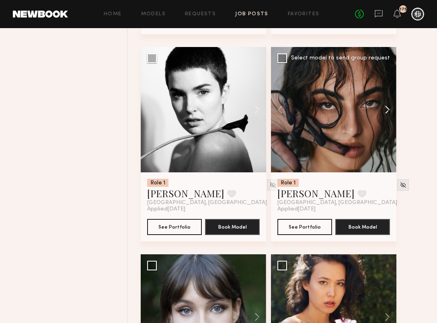
click at [387, 121] on button at bounding box center [384, 109] width 26 height 125
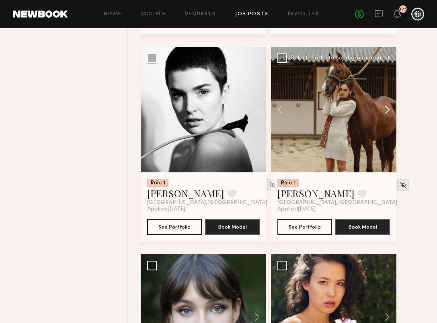
click at [387, 121] on button at bounding box center [384, 109] width 26 height 125
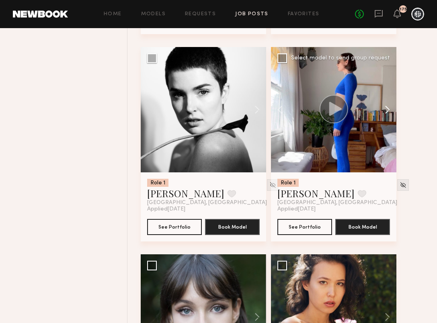
click at [388, 121] on button at bounding box center [384, 109] width 26 height 125
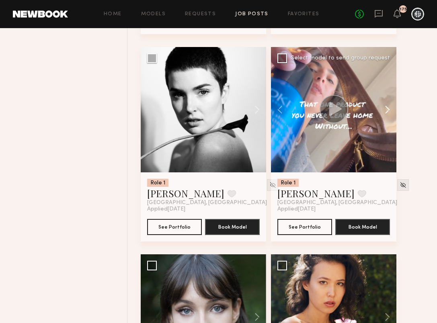
click at [388, 121] on button at bounding box center [384, 109] width 26 height 125
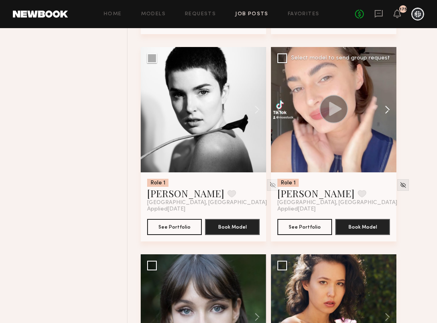
click at [388, 121] on button at bounding box center [384, 109] width 26 height 125
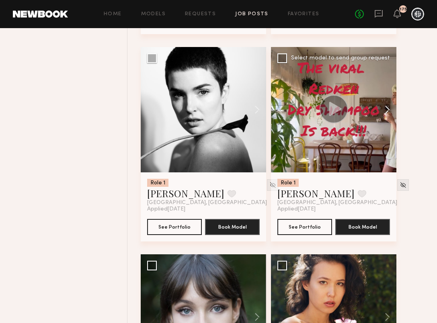
click at [388, 121] on button at bounding box center [384, 109] width 26 height 125
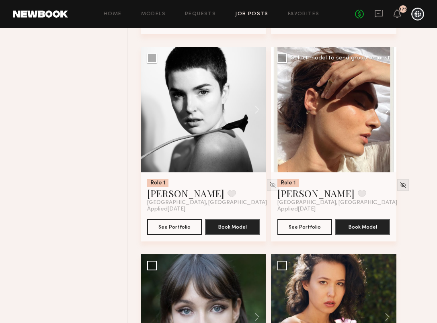
click at [388, 121] on button at bounding box center [384, 109] width 26 height 125
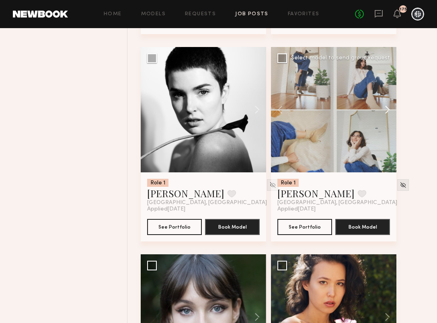
click at [388, 121] on button at bounding box center [384, 109] width 26 height 125
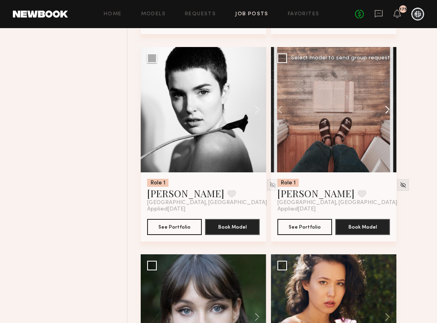
click at [389, 121] on button at bounding box center [384, 109] width 26 height 125
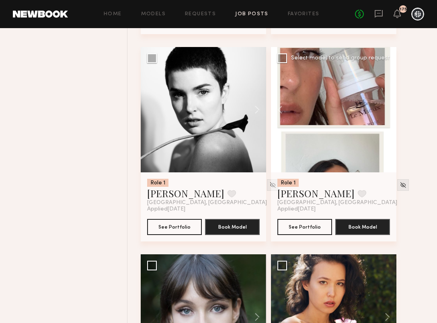
click at [389, 121] on div at bounding box center [333, 109] width 125 height 125
click at [298, 200] on link "Moe S." at bounding box center [315, 193] width 77 height 13
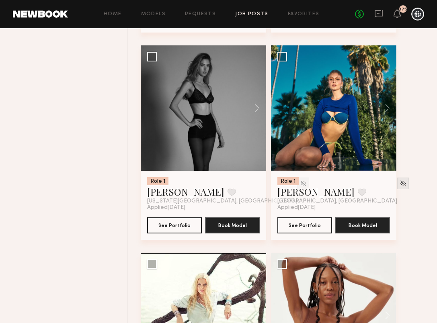
scroll to position [13152, 0]
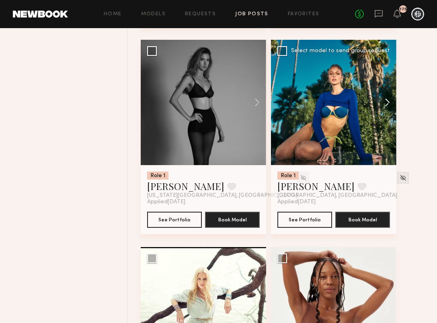
click at [387, 114] on button at bounding box center [384, 102] width 26 height 125
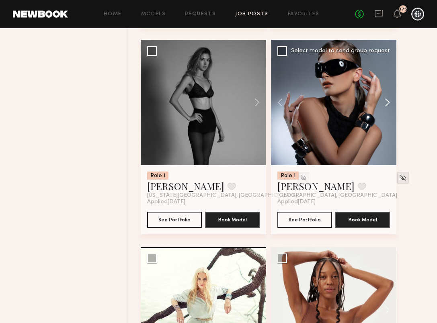
click at [388, 114] on button at bounding box center [384, 102] width 26 height 125
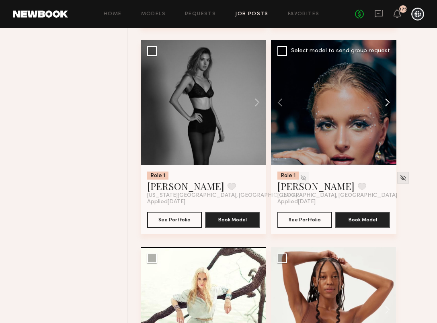
click at [388, 114] on button at bounding box center [384, 102] width 26 height 125
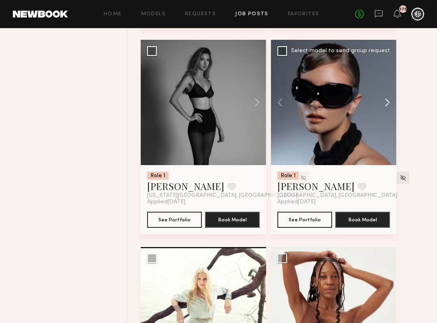
click at [388, 114] on button at bounding box center [384, 102] width 26 height 125
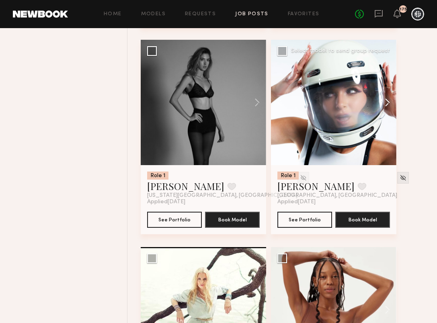
click at [388, 114] on button at bounding box center [384, 102] width 26 height 125
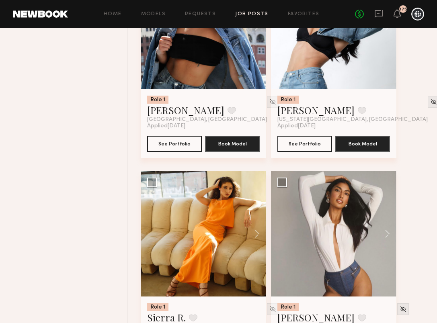
scroll to position [14951, 0]
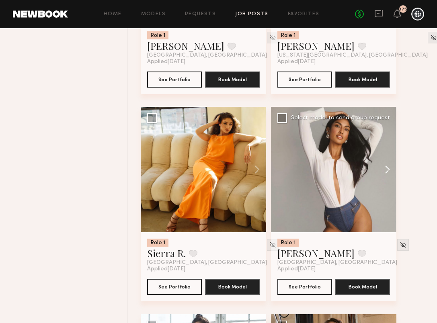
click at [386, 184] on button at bounding box center [384, 169] width 26 height 125
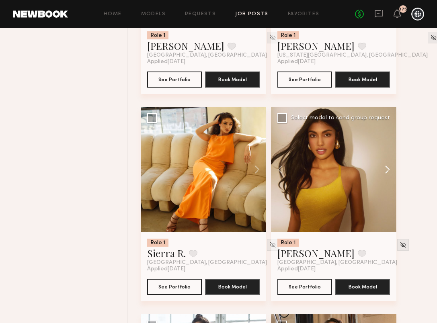
click at [386, 184] on button at bounding box center [384, 169] width 26 height 125
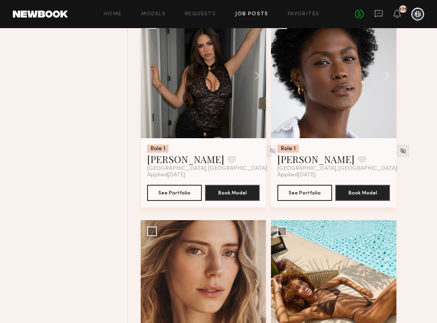
scroll to position [15668, 0]
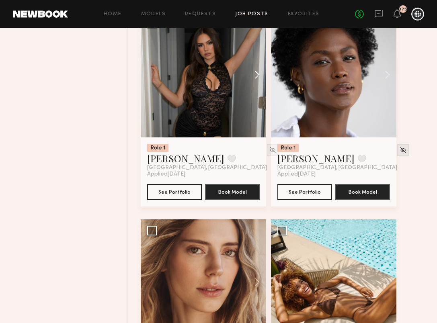
click at [256, 89] on button at bounding box center [253, 74] width 26 height 125
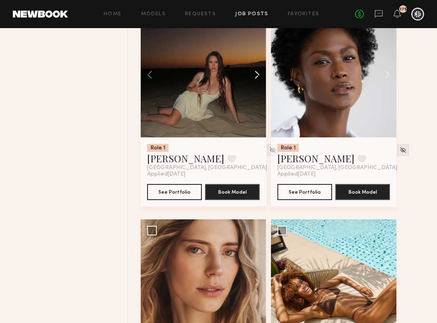
click at [256, 89] on button at bounding box center [253, 74] width 26 height 125
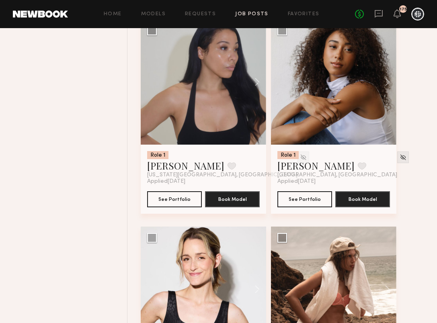
scroll to position [16702, 0]
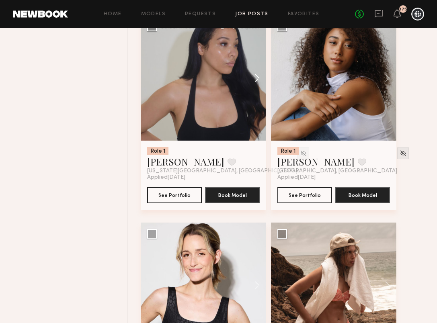
click at [256, 89] on button at bounding box center [253, 77] width 26 height 125
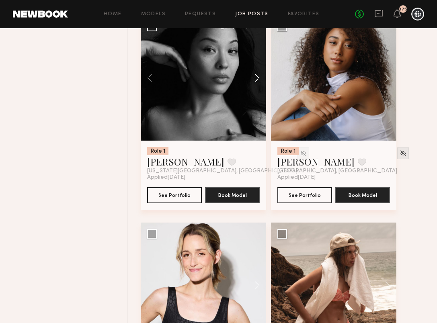
click at [256, 89] on button at bounding box center [253, 77] width 26 height 125
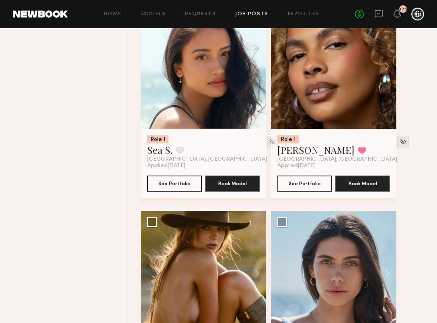
scroll to position [17332, 0]
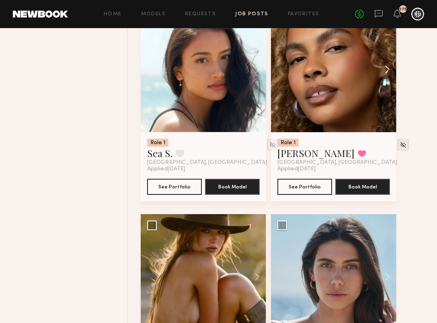
click at [386, 85] on button at bounding box center [384, 69] width 26 height 125
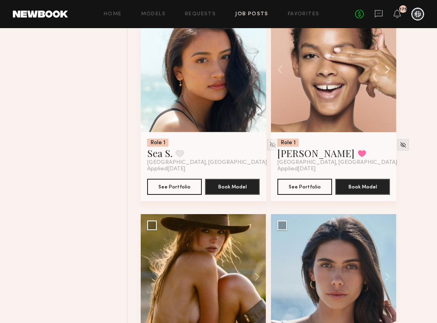
click at [386, 85] on button at bounding box center [384, 69] width 26 height 125
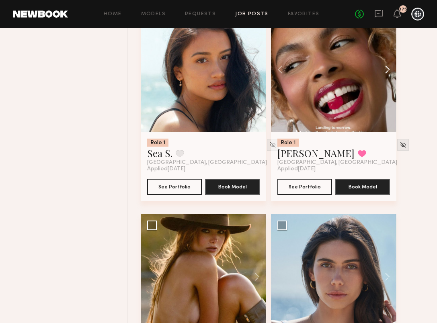
click at [386, 85] on button at bounding box center [384, 69] width 26 height 125
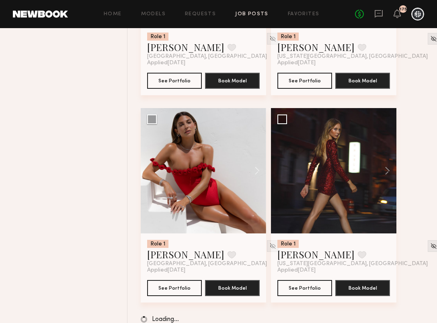
scroll to position [17857, 0]
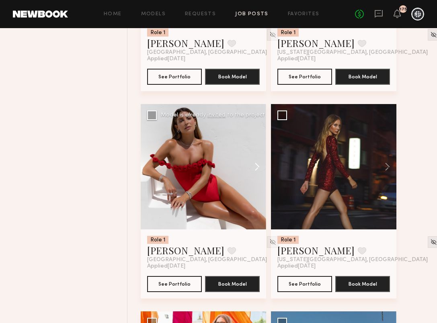
click at [257, 182] on button at bounding box center [253, 166] width 26 height 125
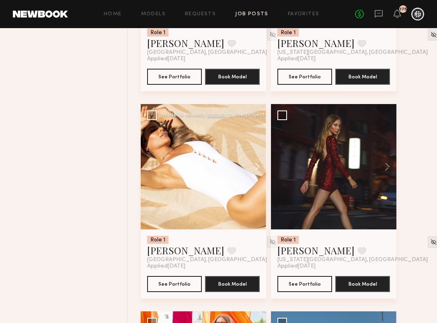
click at [257, 182] on button at bounding box center [253, 166] width 26 height 125
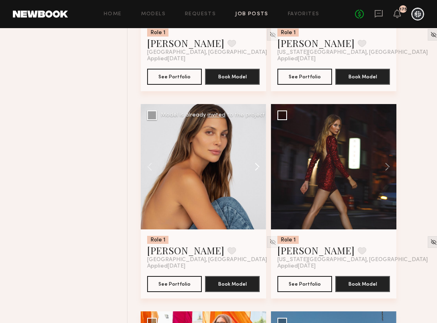
click at [258, 182] on button at bounding box center [253, 166] width 26 height 125
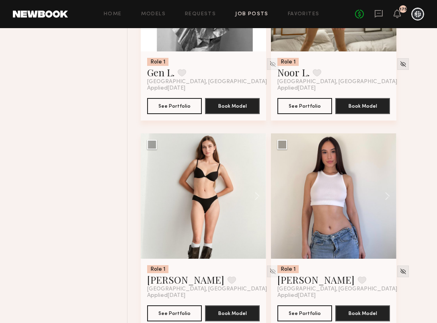
scroll to position [20524, 0]
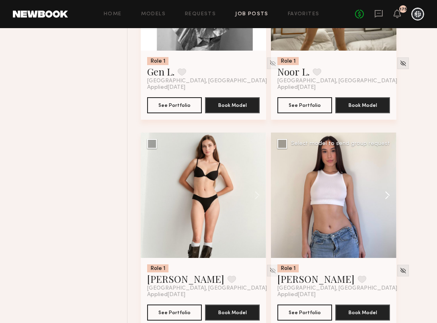
click at [389, 217] on button at bounding box center [384, 195] width 26 height 125
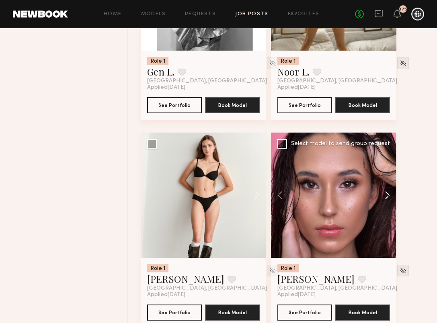
click at [389, 217] on button at bounding box center [384, 195] width 26 height 125
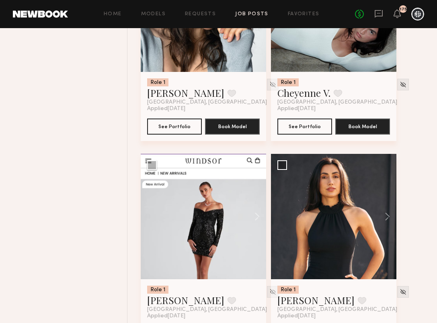
scroll to position [21191, 0]
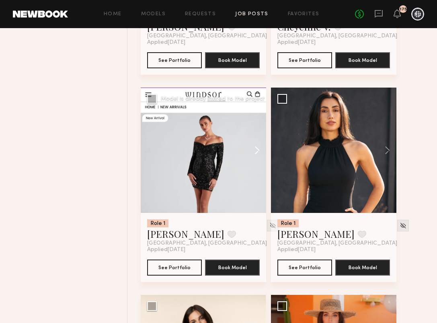
click at [260, 170] on button at bounding box center [253, 150] width 26 height 125
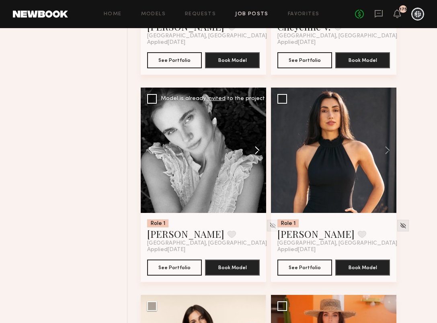
click at [260, 170] on button at bounding box center [253, 150] width 26 height 125
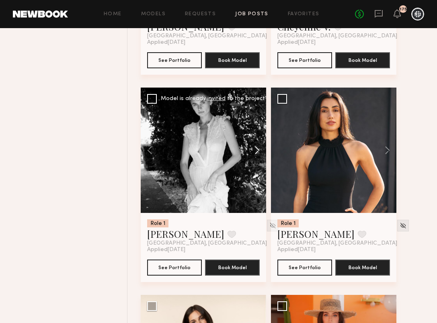
click at [260, 170] on button at bounding box center [253, 150] width 26 height 125
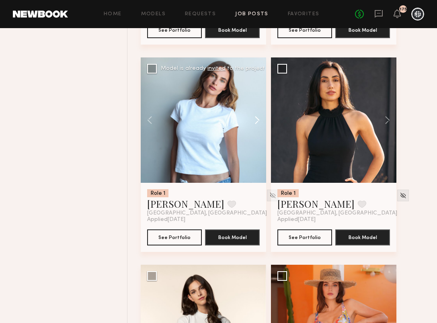
scroll to position [21182, 0]
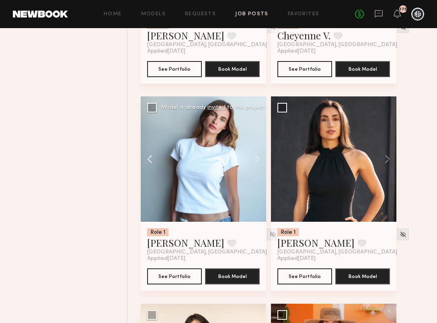
click at [147, 180] on button at bounding box center [154, 158] width 26 height 125
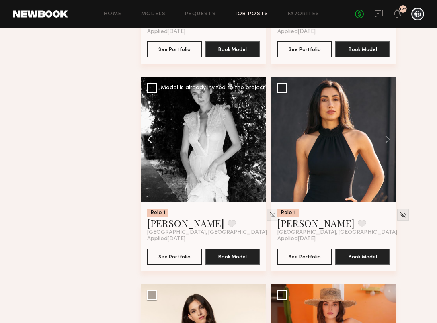
scroll to position [21213, 0]
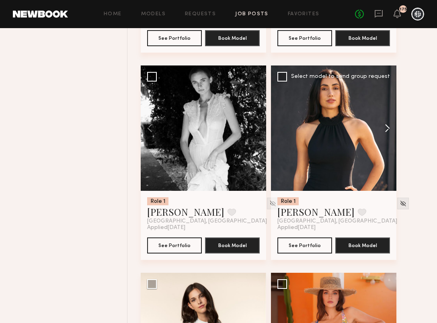
click at [385, 147] on button at bounding box center [384, 128] width 26 height 125
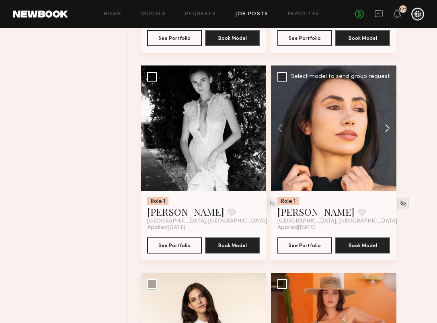
click at [385, 147] on button at bounding box center [384, 128] width 26 height 125
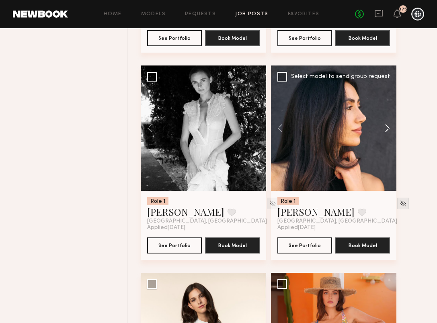
click at [385, 147] on button at bounding box center [384, 128] width 26 height 125
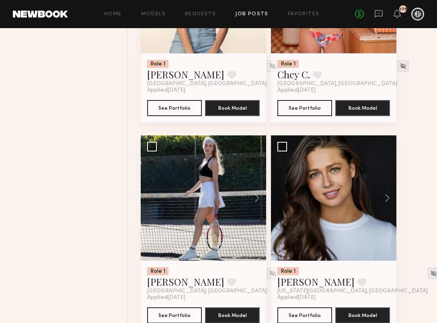
scroll to position [21568, 0]
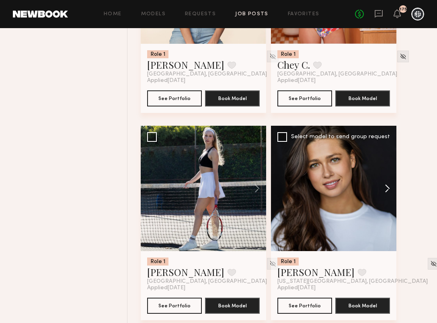
click at [387, 207] on button at bounding box center [384, 188] width 26 height 125
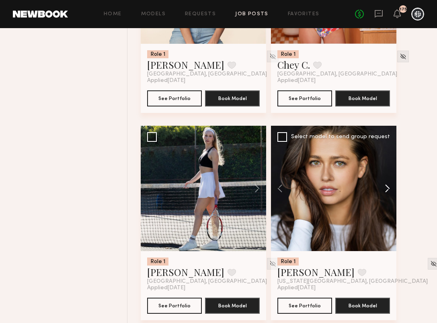
click at [387, 207] on button at bounding box center [384, 188] width 26 height 125
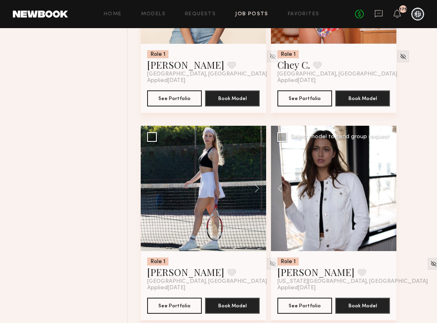
click at [387, 207] on button at bounding box center [384, 188] width 26 height 125
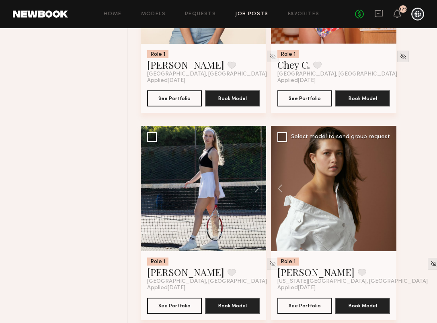
click at [387, 207] on div at bounding box center [333, 188] width 125 height 125
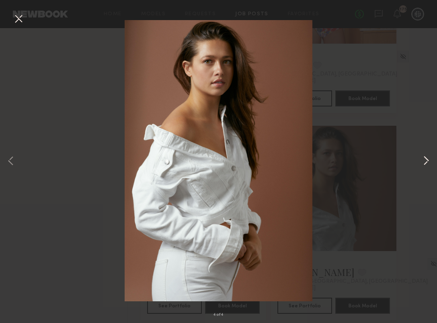
click at [428, 162] on button at bounding box center [426, 161] width 10 height 258
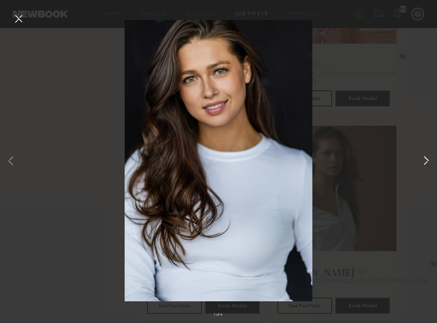
click at [428, 162] on button at bounding box center [426, 161] width 10 height 258
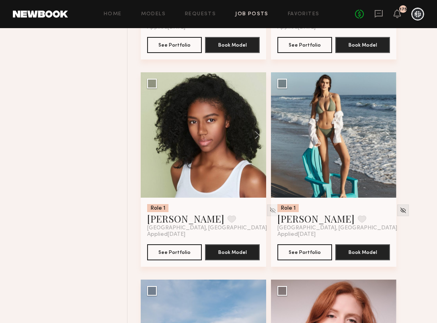
scroll to position [24943, 0]
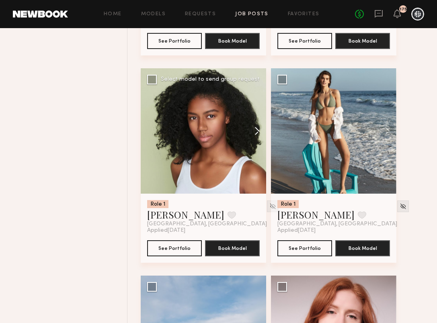
click at [257, 153] on button at bounding box center [253, 130] width 26 height 125
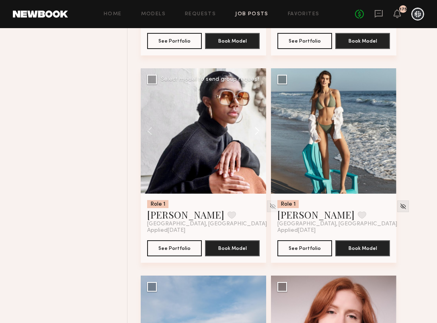
click at [257, 153] on button at bounding box center [253, 130] width 26 height 125
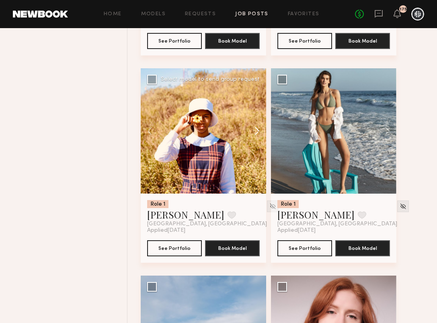
click at [257, 153] on button at bounding box center [253, 130] width 26 height 125
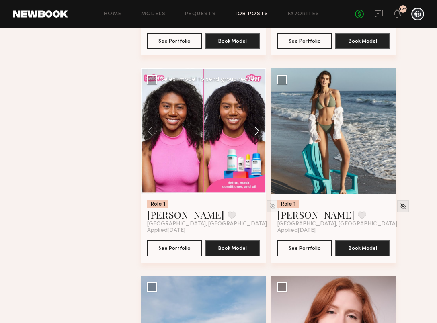
click at [257, 153] on button at bounding box center [253, 130] width 26 height 125
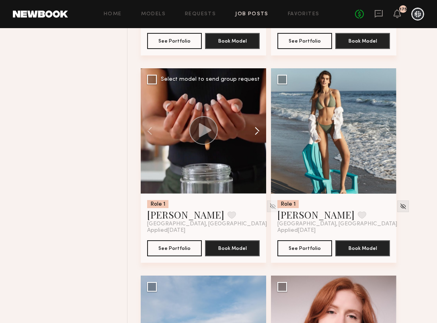
click at [257, 153] on button at bounding box center [253, 130] width 26 height 125
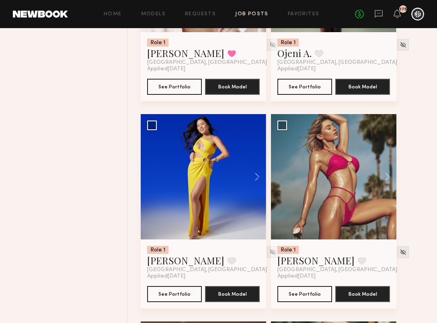
scroll to position [27387, 0]
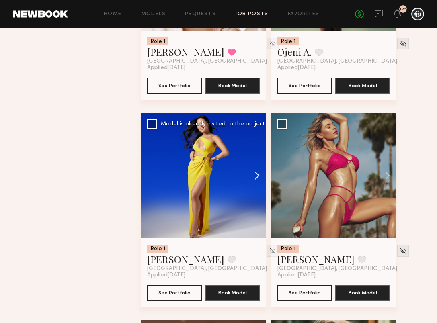
click at [257, 199] on button at bounding box center [253, 175] width 26 height 125
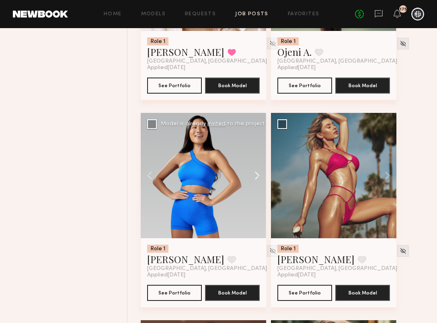
click at [257, 199] on button at bounding box center [253, 175] width 26 height 125
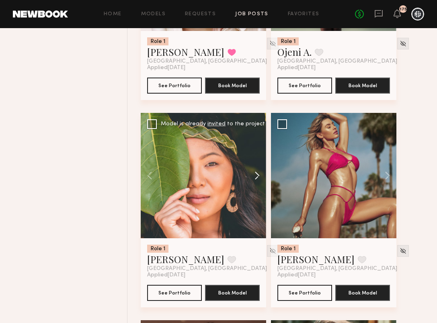
click at [258, 199] on button at bounding box center [253, 175] width 26 height 125
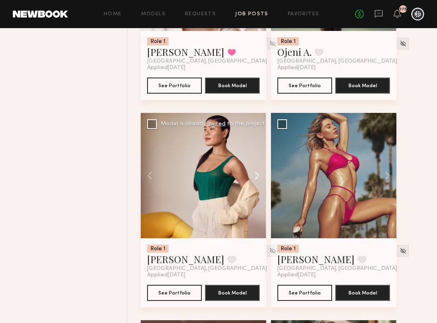
click at [258, 199] on button at bounding box center [253, 175] width 26 height 125
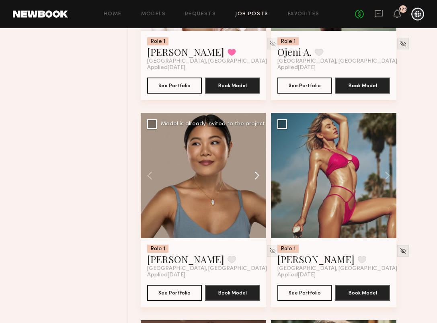
click at [258, 199] on button at bounding box center [253, 175] width 26 height 125
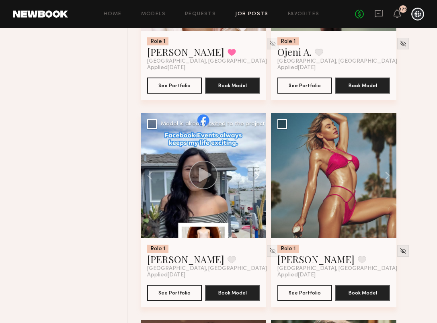
click at [258, 199] on button at bounding box center [253, 175] width 26 height 125
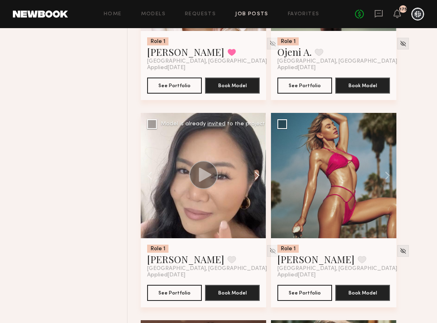
click at [258, 199] on button at bounding box center [253, 175] width 26 height 125
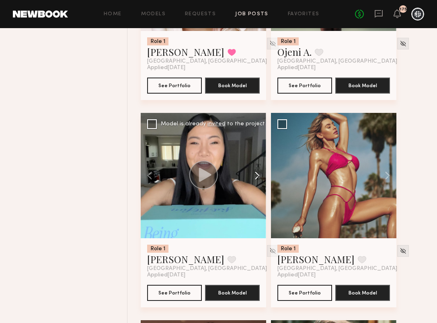
click at [258, 199] on button at bounding box center [253, 175] width 26 height 125
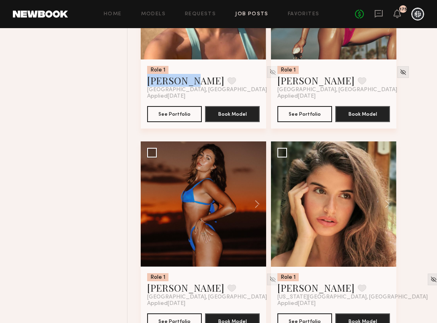
scroll to position [27610, 0]
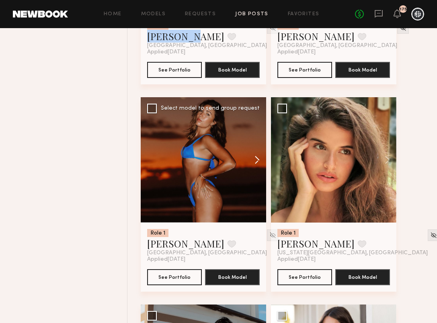
click at [254, 185] on button at bounding box center [253, 159] width 26 height 125
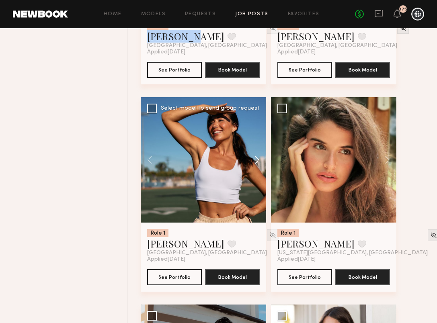
click at [254, 185] on button at bounding box center [253, 159] width 26 height 125
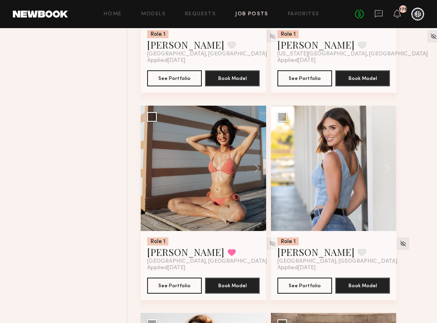
scroll to position [27818, 0]
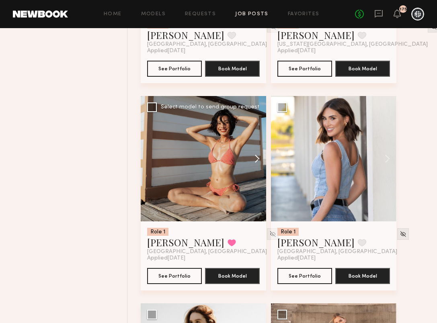
click at [257, 184] on button at bounding box center [253, 158] width 26 height 125
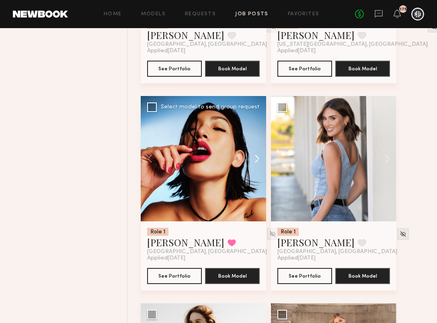
click at [258, 184] on button at bounding box center [253, 158] width 26 height 125
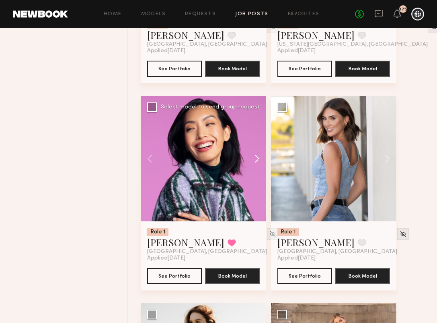
click at [258, 184] on button at bounding box center [253, 158] width 26 height 125
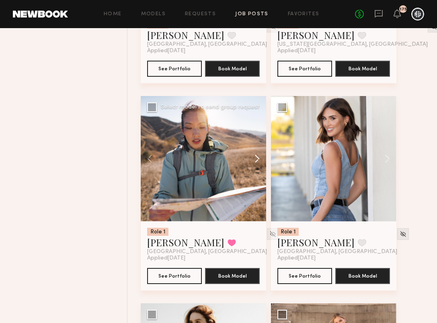
click at [258, 184] on button at bounding box center [253, 158] width 26 height 125
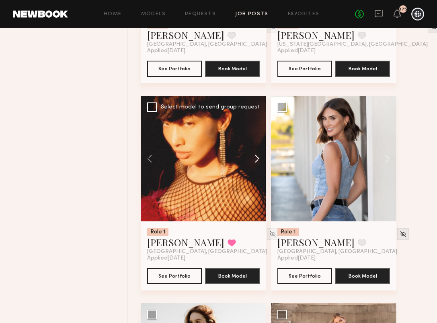
click at [258, 184] on button at bounding box center [253, 158] width 26 height 125
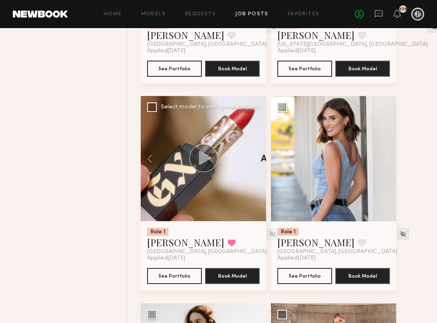
click at [258, 184] on button at bounding box center [253, 158] width 26 height 125
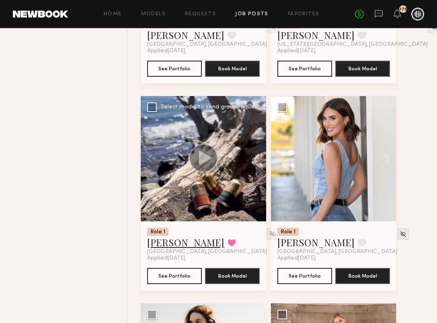
click at [160, 249] on link "Piyawan C." at bounding box center [185, 242] width 77 height 13
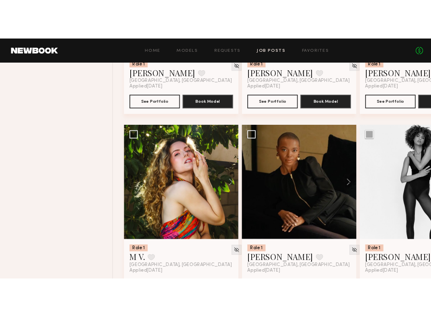
scroll to position [28449, 0]
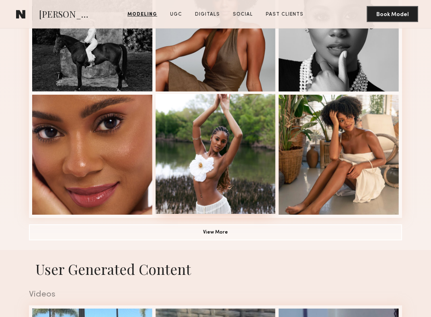
scroll to position [501, 0]
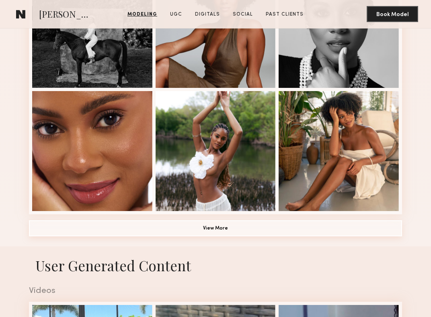
click at [217, 231] on button "View More" at bounding box center [215, 229] width 373 height 16
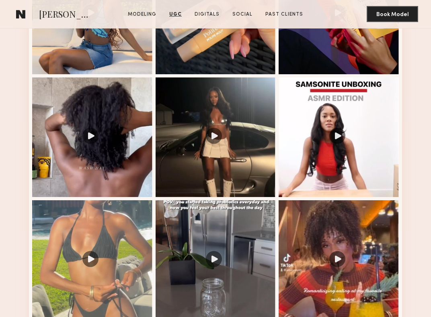
scroll to position [1324, 0]
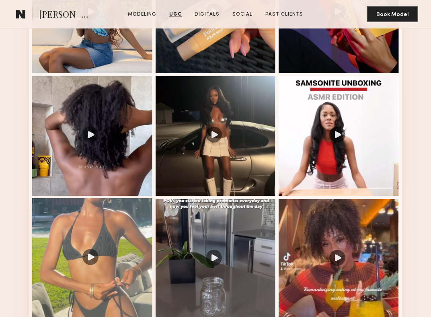
click at [114, 261] on div at bounding box center [92, 259] width 120 height 120
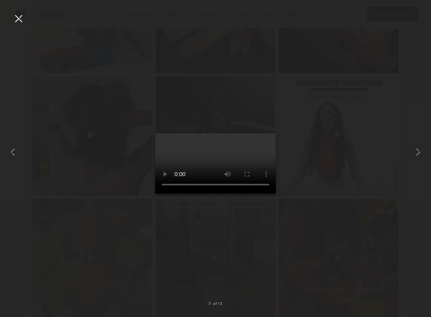
click at [15, 19] on div at bounding box center [18, 18] width 13 height 13
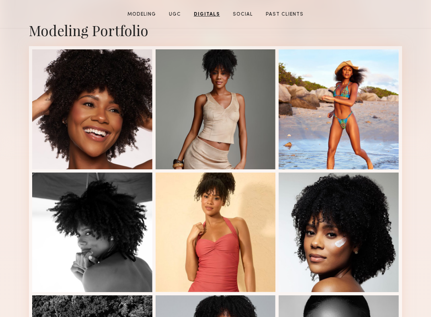
scroll to position [0, 0]
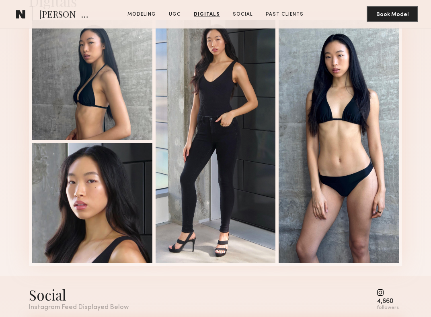
scroll to position [1613, 0]
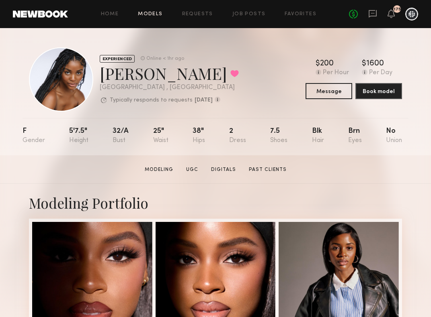
click at [158, 15] on link "Models" at bounding box center [150, 14] width 25 height 5
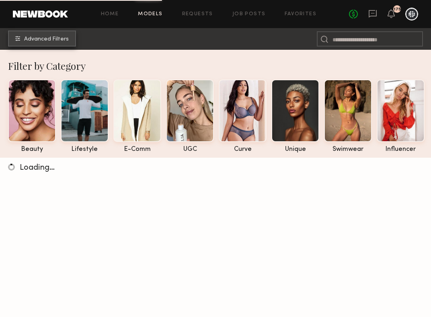
click at [57, 37] on span "Advanced Filters" at bounding box center [46, 40] width 45 height 6
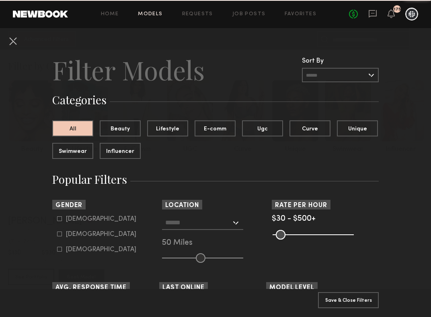
click at [83, 233] on div "Female" at bounding box center [101, 234] width 70 height 5
type input "**"
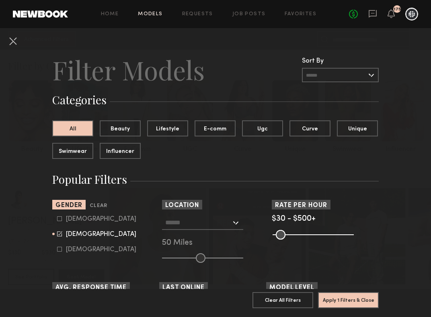
click at [202, 228] on input "text" at bounding box center [198, 223] width 66 height 14
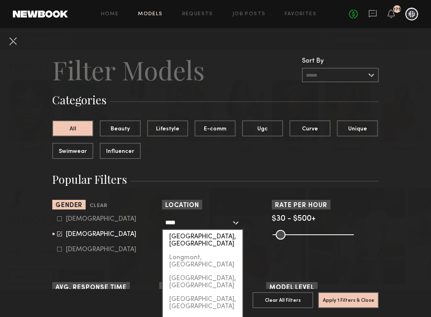
click at [194, 234] on div "Long Beach, CA" at bounding box center [203, 240] width 80 height 21
type input "**********"
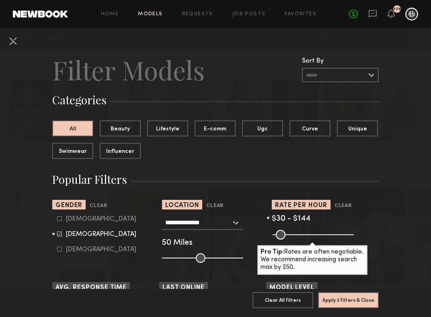
drag, startPoint x: 346, startPoint y: 234, endPoint x: 295, endPoint y: 235, distance: 51.1
click at [295, 235] on input "range" at bounding box center [312, 235] width 81 height 10
drag, startPoint x: 296, startPoint y: 232, endPoint x: 292, endPoint y: 227, distance: 6.6
type input "***"
click at [292, 230] on input "range" at bounding box center [312, 235] width 81 height 10
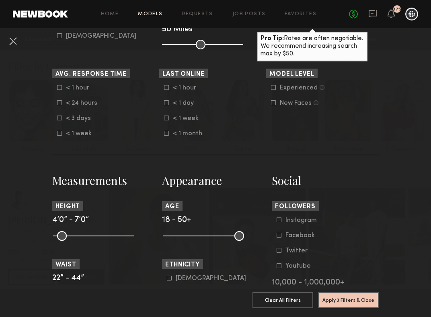
scroll to position [223, 0]
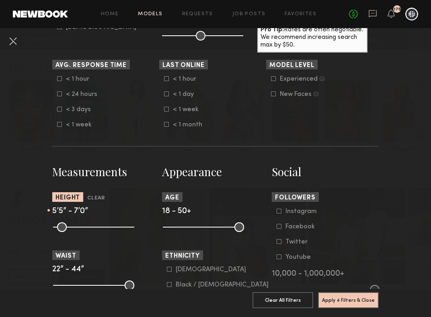
drag, startPoint x: 60, startPoint y: 227, endPoint x: 91, endPoint y: 229, distance: 31.0
type input "**"
click at [91, 229] on input "range" at bounding box center [93, 228] width 81 height 10
drag, startPoint x: 128, startPoint y: 228, endPoint x: 96, endPoint y: 230, distance: 32.2
type input "**"
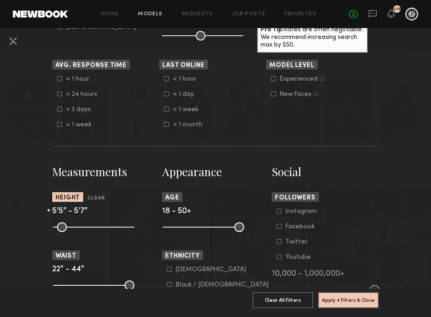
click at [96, 230] on input "range" at bounding box center [93, 228] width 81 height 10
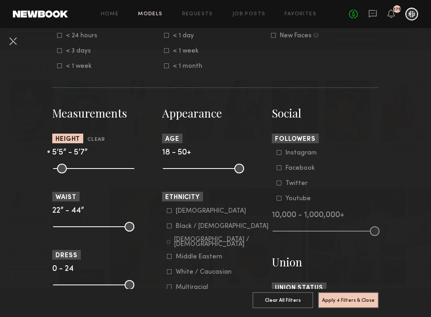
scroll to position [289, 0]
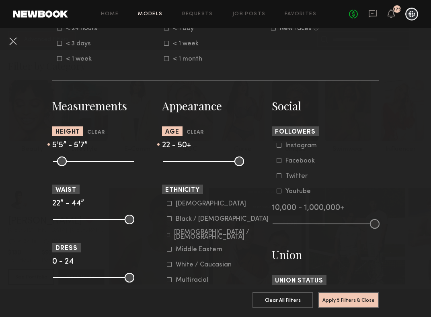
drag, startPoint x: 170, startPoint y: 160, endPoint x: 177, endPoint y: 160, distance: 7.2
type input "**"
click at [177, 160] on input "range" at bounding box center [203, 162] width 81 height 10
drag, startPoint x: 238, startPoint y: 160, endPoint x: 190, endPoint y: 162, distance: 47.9
type input "**"
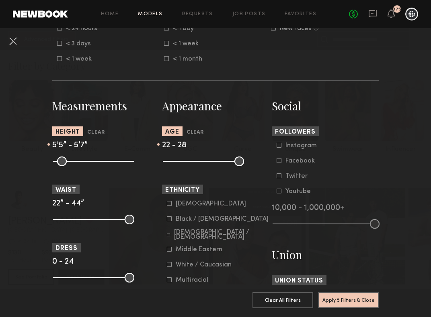
click at [190, 162] on input "range" at bounding box center [203, 162] width 81 height 10
drag, startPoint x: 125, startPoint y: 278, endPoint x: 68, endPoint y: 278, distance: 57.5
type input "*"
click at [68, 278] on input "range" at bounding box center [93, 278] width 81 height 10
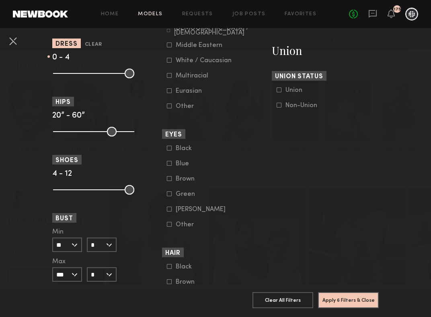
scroll to position [494, 0]
click at [104, 242] on input "*" at bounding box center [102, 244] width 30 height 14
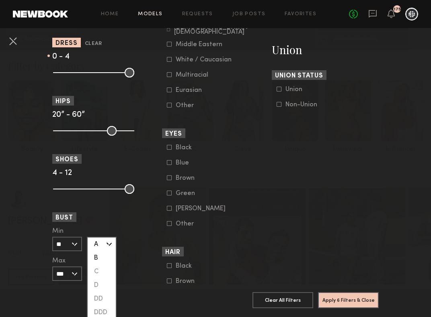
click at [96, 258] on div "B" at bounding box center [102, 259] width 28 height 14
type input "*"
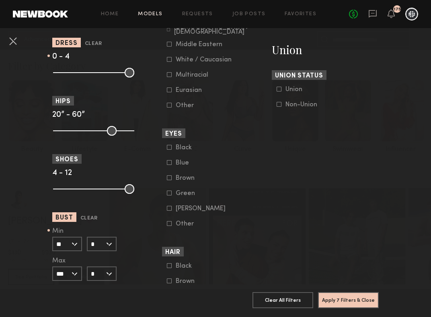
click at [103, 270] on input "*" at bounding box center [102, 274] width 30 height 14
click at [102, 300] on div "C" at bounding box center [102, 302] width 28 height 14
type input "*"
click at [75, 273] on input "***" at bounding box center [67, 274] width 30 height 14
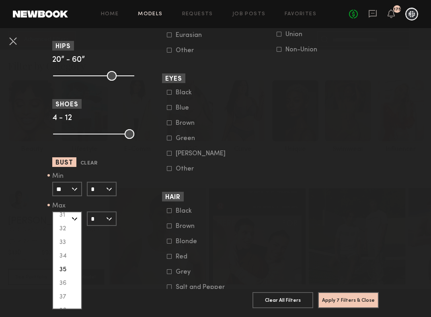
scroll to position [105, 0]
click at [65, 279] on div "36" at bounding box center [67, 279] width 28 height 14
type input "**"
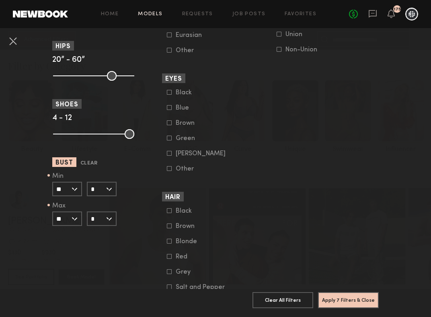
click at [75, 191] on input "**" at bounding box center [67, 189] width 30 height 14
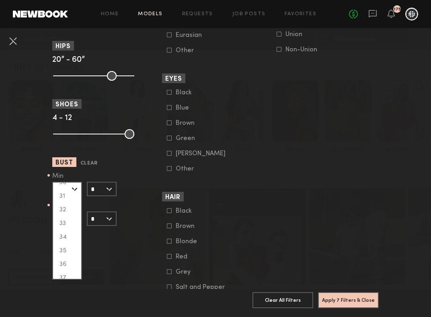
scroll to position [99, 0]
click at [68, 253] on div "36" at bounding box center [67, 255] width 28 height 14
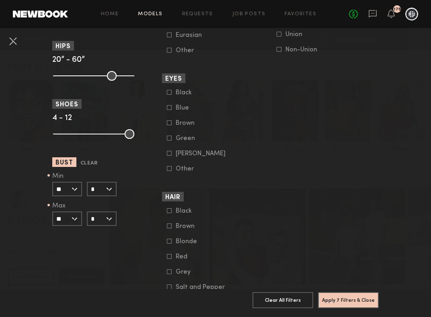
click at [75, 189] on input "**" at bounding box center [67, 189] width 30 height 14
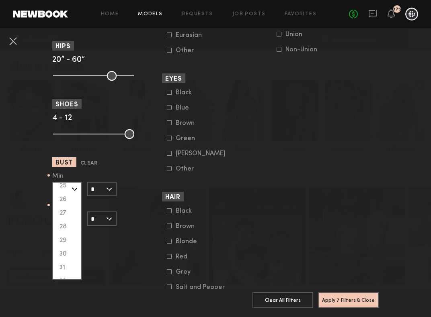
scroll to position [0, 0]
click at [67, 191] on div "24" at bounding box center [67, 190] width 28 height 14
type input "**"
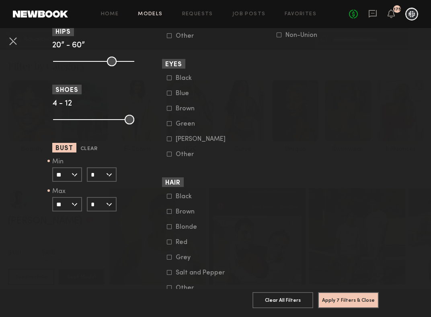
scroll to position [597, 0]
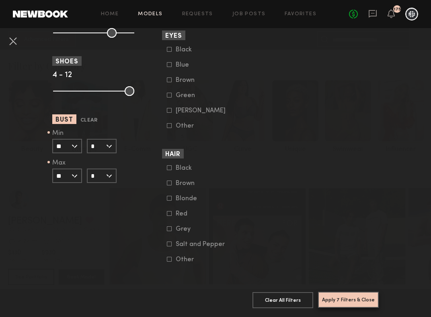
click at [355, 300] on button "Apply 7 Filters & Close" at bounding box center [348, 300] width 61 height 16
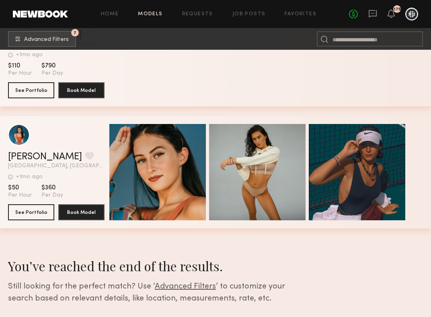
scroll to position [12046, 0]
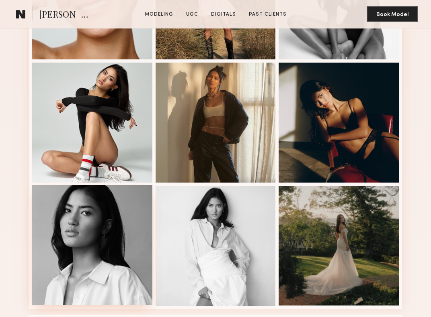
scroll to position [532, 0]
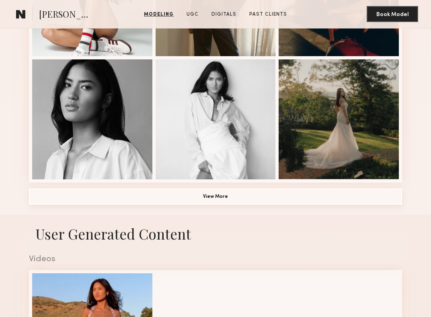
click at [113, 194] on button "View More" at bounding box center [215, 197] width 373 height 16
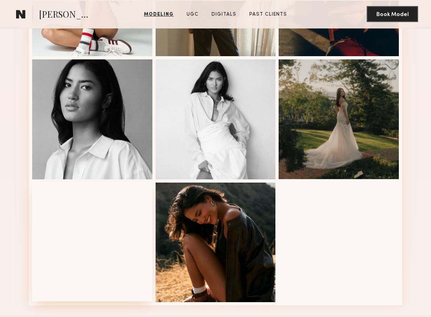
click at [115, 198] on div at bounding box center [92, 242] width 120 height 120
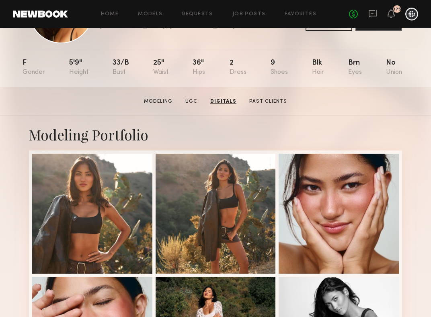
scroll to position [0, 0]
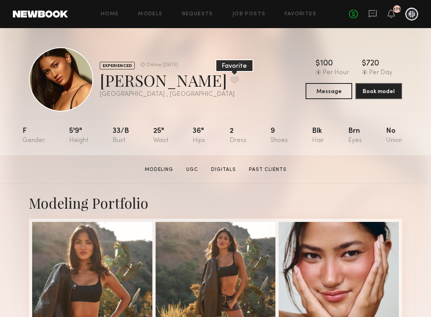
click at [230, 79] on button at bounding box center [234, 79] width 8 height 7
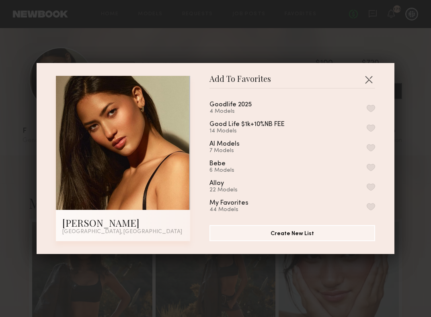
click at [370, 144] on button "button" at bounding box center [371, 147] width 8 height 7
click at [367, 74] on button "button" at bounding box center [368, 79] width 13 height 13
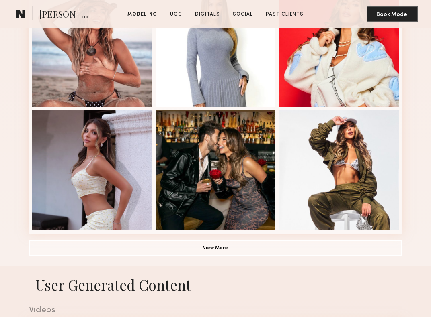
scroll to position [484, 0]
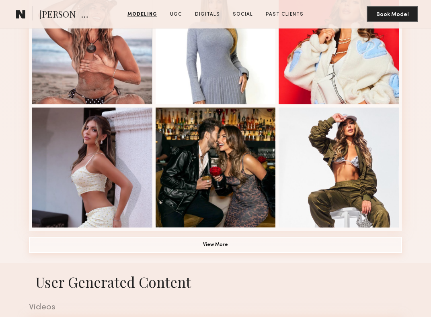
click at [176, 242] on button "View More" at bounding box center [215, 245] width 373 height 16
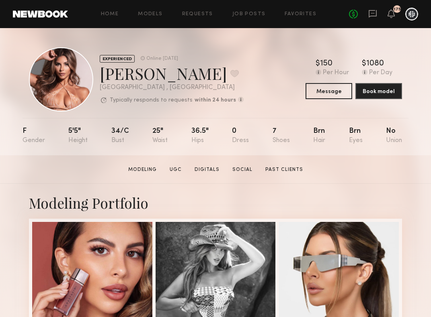
scroll to position [20, 0]
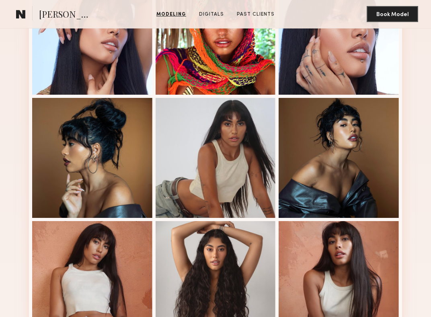
scroll to position [375, 0]
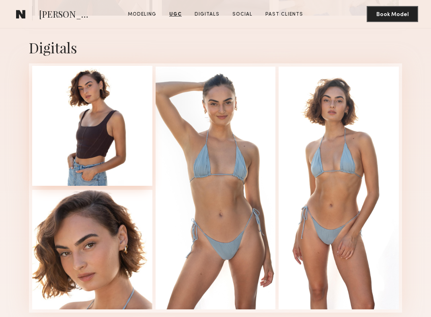
scroll to position [1650, 0]
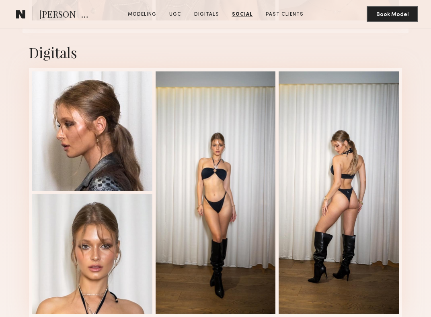
scroll to position [1665, 0]
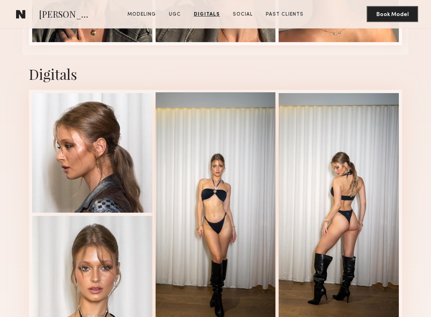
click at [211, 187] on div at bounding box center [216, 213] width 120 height 243
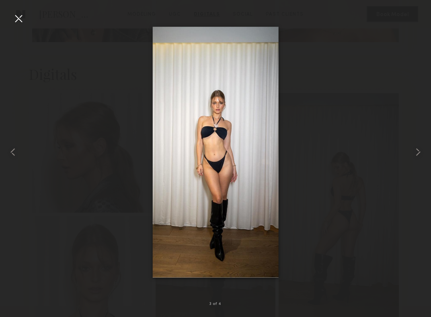
click at [361, 114] on div at bounding box center [215, 152] width 431 height 279
click at [20, 16] on div at bounding box center [18, 18] width 13 height 13
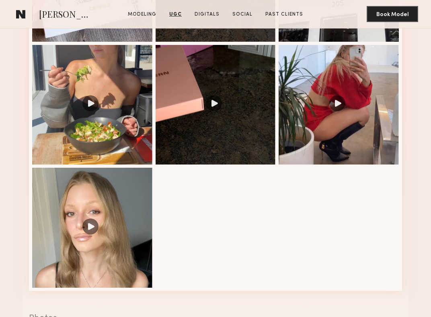
scroll to position [1003, 0]
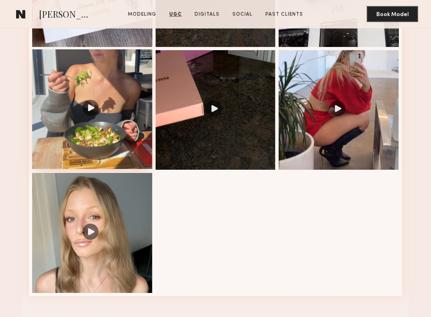
click at [90, 123] on div at bounding box center [92, 109] width 120 height 120
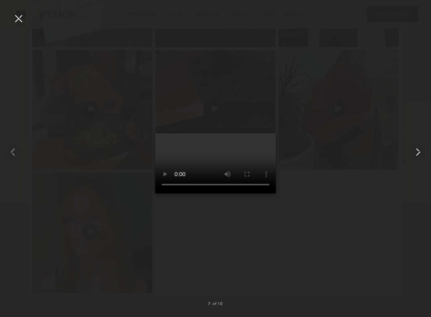
click at [416, 150] on common-icon at bounding box center [418, 152] width 13 height 13
click at [417, 150] on common-icon at bounding box center [418, 152] width 13 height 13
click at [358, 130] on div at bounding box center [215, 152] width 431 height 279
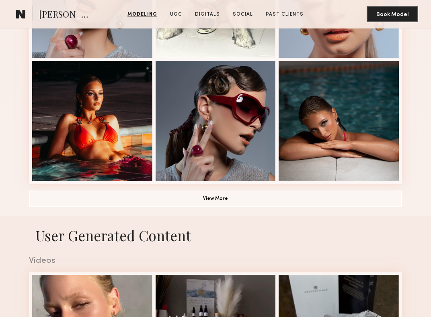
scroll to position [526, 0]
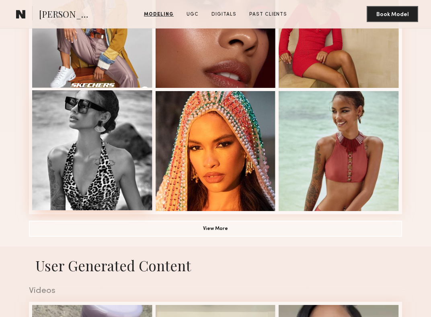
scroll to position [551, 0]
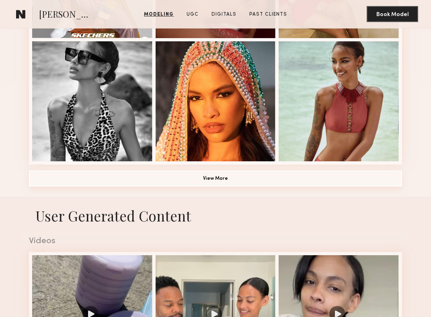
click at [143, 176] on button "View More" at bounding box center [215, 179] width 373 height 16
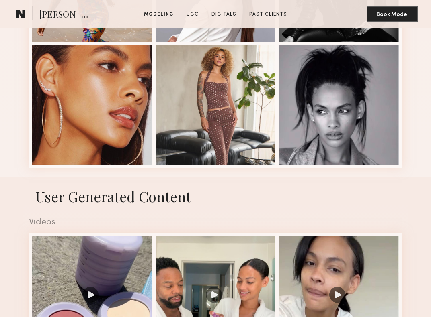
scroll to position [1035, 0]
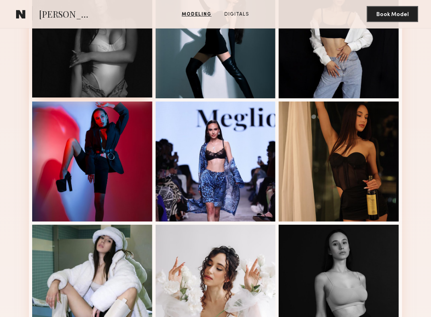
scroll to position [398, 0]
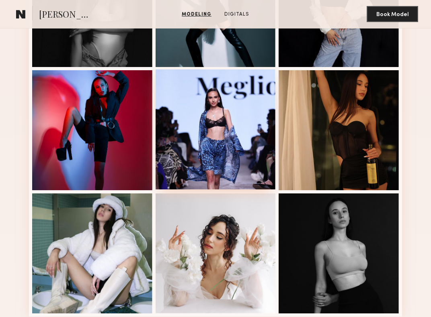
click at [199, 117] on div at bounding box center [216, 130] width 120 height 120
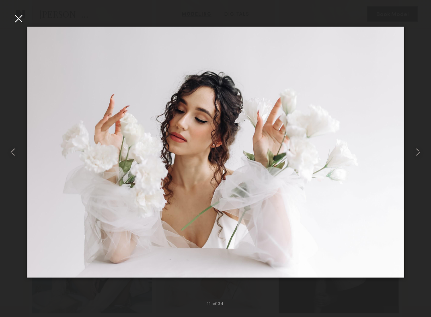
click at [19, 17] on div at bounding box center [18, 18] width 13 height 13
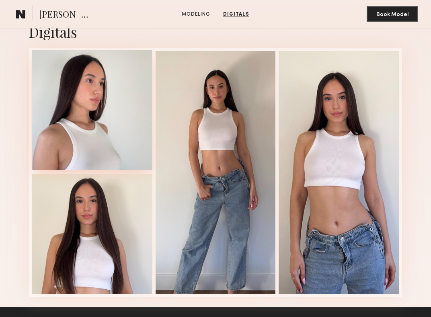
scroll to position [1204, 0]
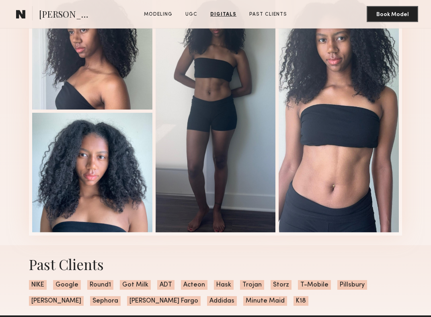
scroll to position [1272, 0]
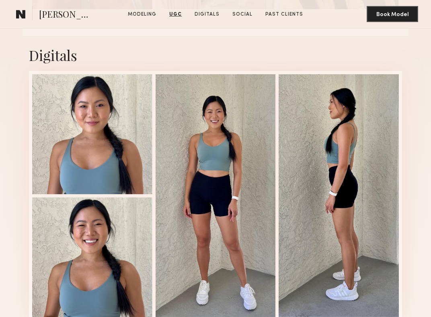
scroll to position [1292, 0]
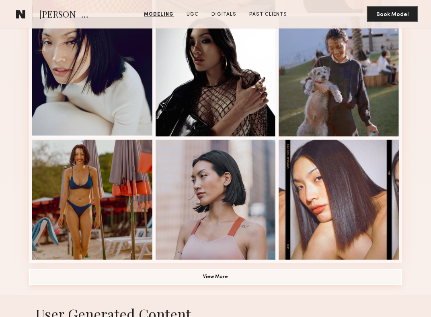
scroll to position [460, 0]
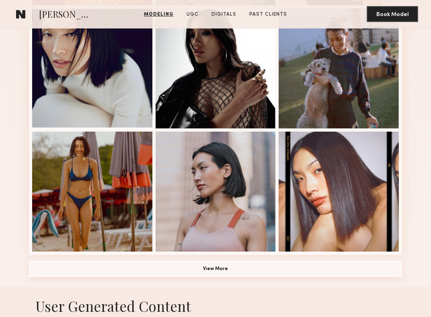
click at [162, 273] on button "View More" at bounding box center [215, 269] width 373 height 16
click at [162, 262] on div "Modeling Portfolio View More" at bounding box center [215, 5] width 373 height 563
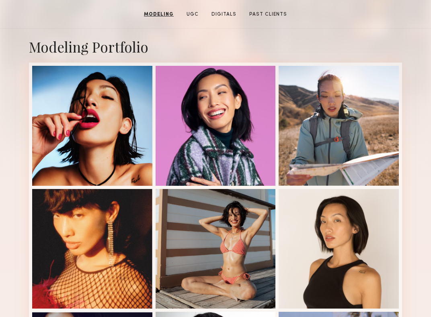
scroll to position [147, 0]
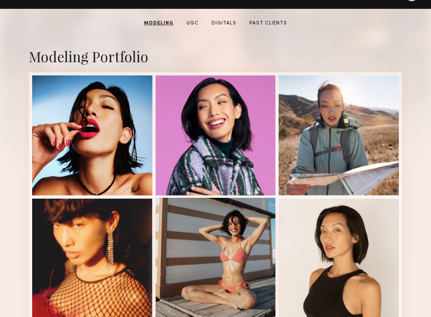
click at [197, 282] on div at bounding box center [216, 258] width 120 height 120
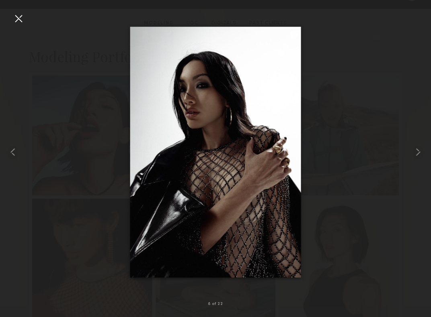
click at [52, 247] on div at bounding box center [215, 152] width 431 height 279
click at [27, 19] on div at bounding box center [215, 152] width 431 height 279
click at [21, 16] on div at bounding box center [18, 18] width 13 height 13
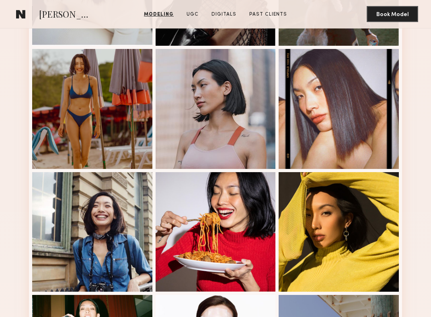
scroll to position [563, 0]
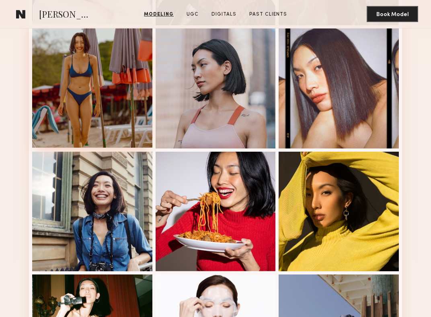
click at [99, 94] on div at bounding box center [92, 88] width 120 height 120
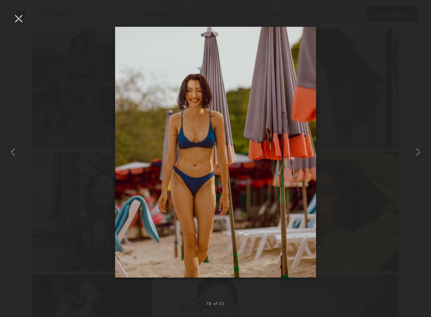
click at [14, 18] on div at bounding box center [18, 18] width 13 height 13
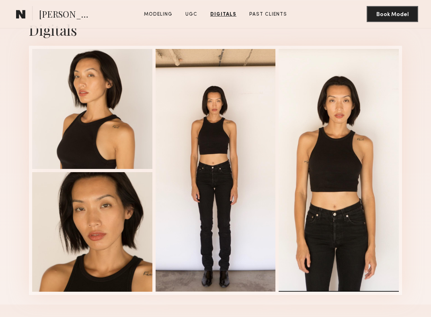
scroll to position [1934, 0]
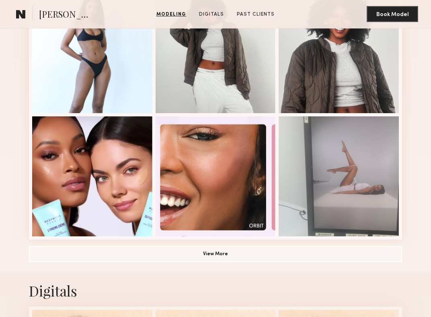
scroll to position [491, 0]
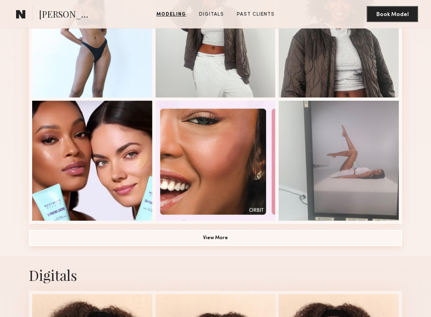
click at [129, 236] on button "View More" at bounding box center [215, 238] width 373 height 16
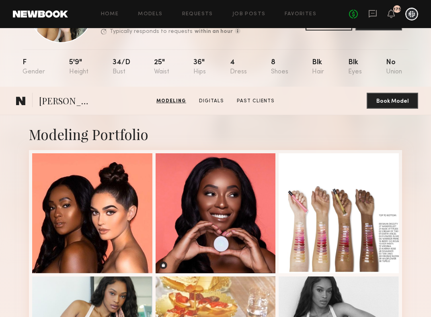
scroll to position [0, 0]
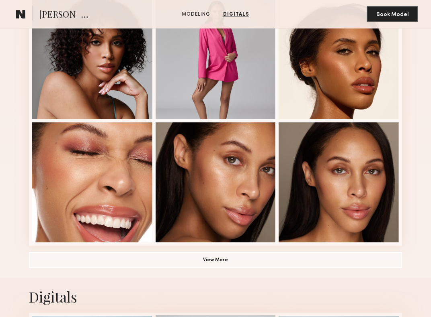
scroll to position [446, 0]
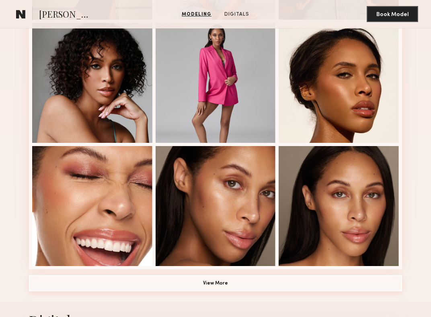
click at [147, 281] on button "View More" at bounding box center [215, 284] width 373 height 16
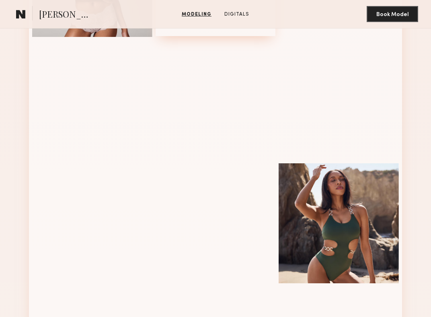
scroll to position [709, 0]
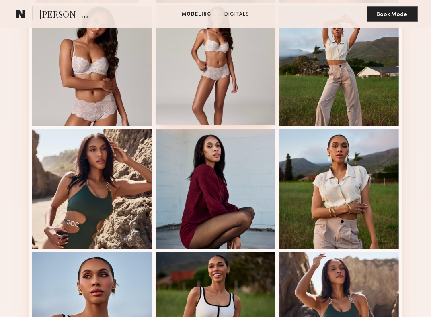
click at [219, 86] on div at bounding box center [216, 65] width 120 height 120
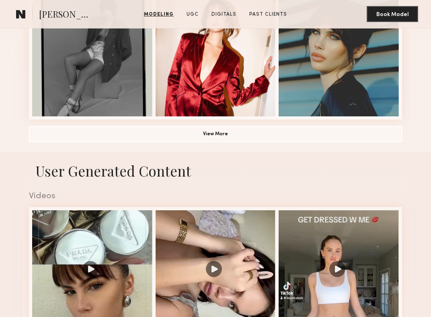
scroll to position [574, 0]
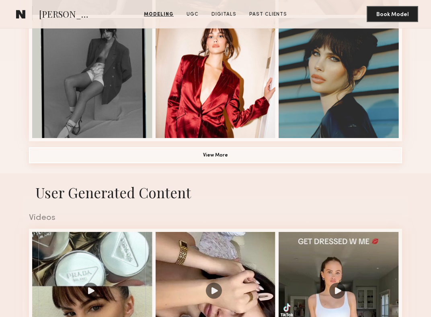
click at [152, 157] on button "View More" at bounding box center [215, 155] width 373 height 16
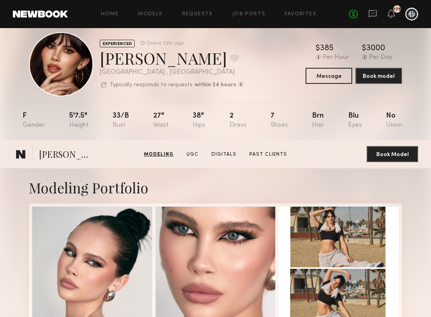
scroll to position [0, 0]
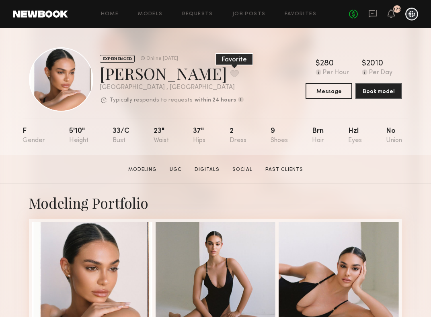
click at [230, 73] on button at bounding box center [234, 73] width 8 height 7
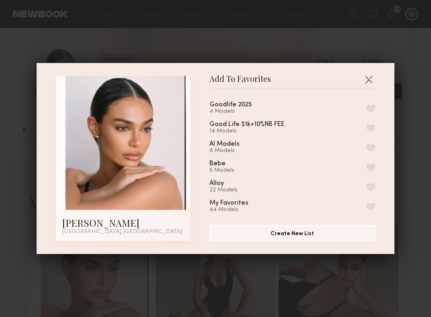
click at [372, 145] on button "button" at bounding box center [371, 147] width 8 height 7
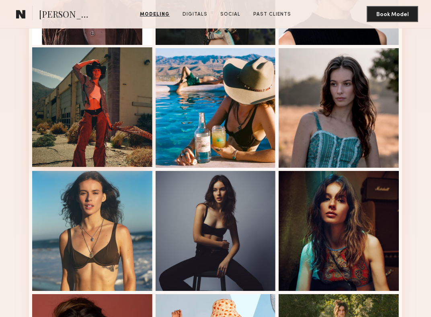
scroll to position [301, 0]
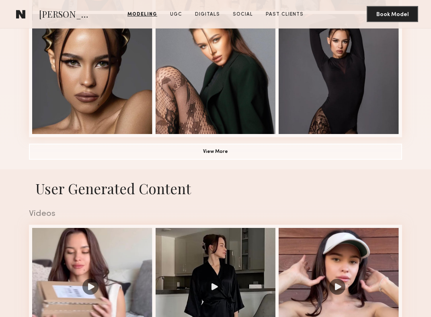
scroll to position [586, 0]
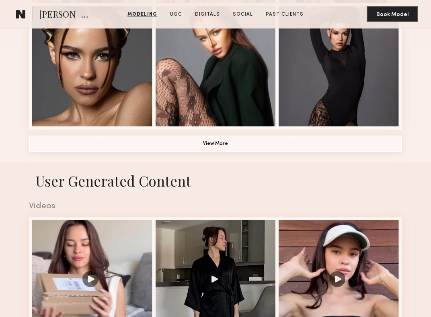
click at [43, 148] on button "View More" at bounding box center [215, 144] width 373 height 16
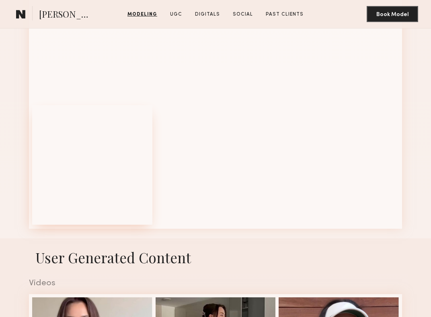
scroll to position [976, 0]
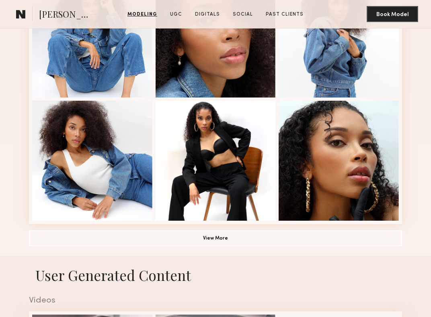
scroll to position [555, 0]
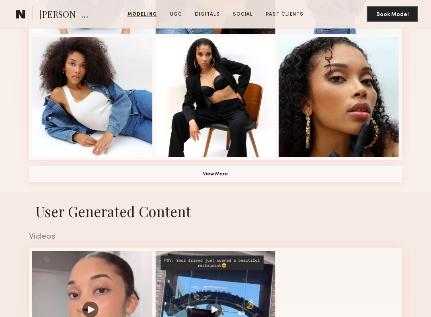
click at [44, 171] on button "View More" at bounding box center [215, 174] width 373 height 16
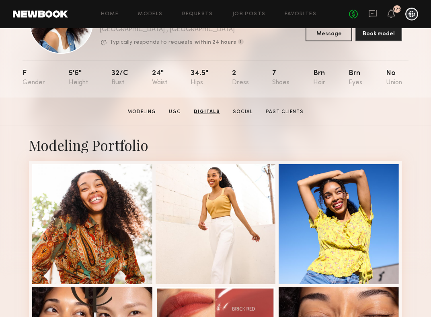
scroll to position [0, 0]
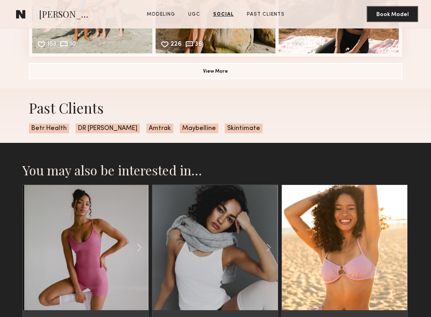
scroll to position [1554, 0]
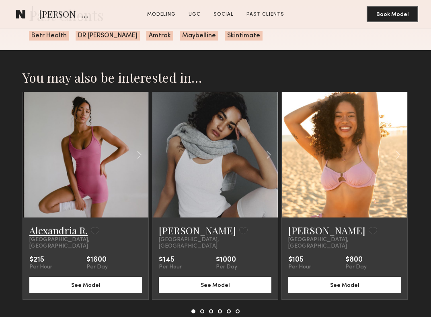
click at [66, 230] on link "Alexandria R." at bounding box center [58, 230] width 58 height 13
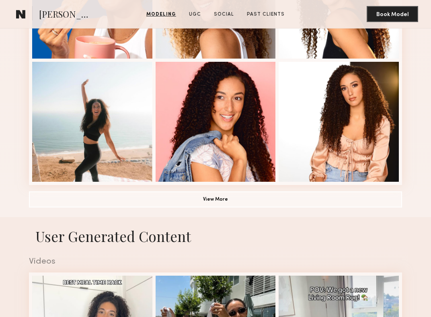
scroll to position [526, 0]
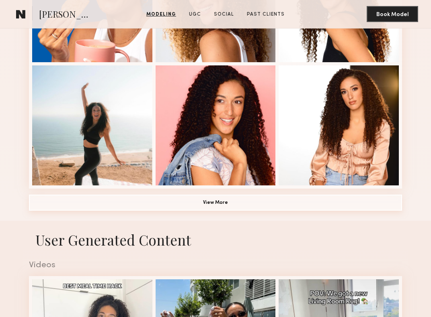
click at [253, 204] on button "View More" at bounding box center [215, 203] width 373 height 16
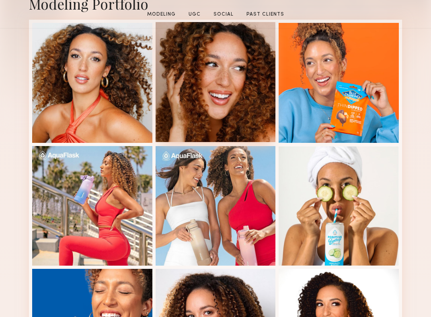
scroll to position [231, 0]
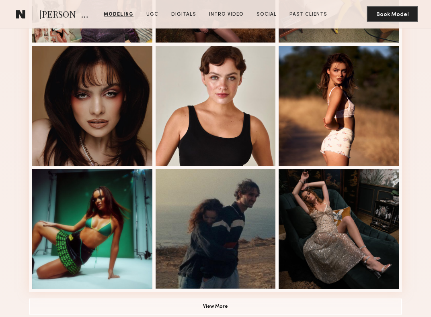
scroll to position [445, 0]
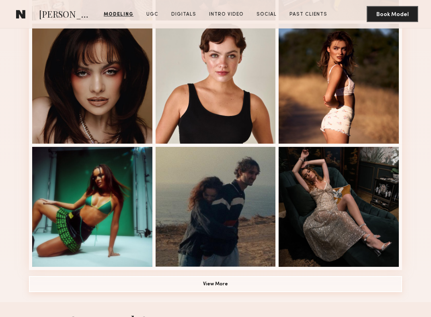
click at [158, 291] on button "View More" at bounding box center [215, 284] width 373 height 16
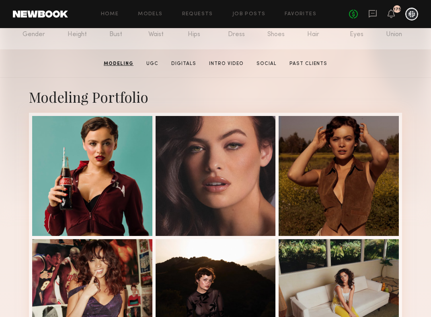
scroll to position [16, 0]
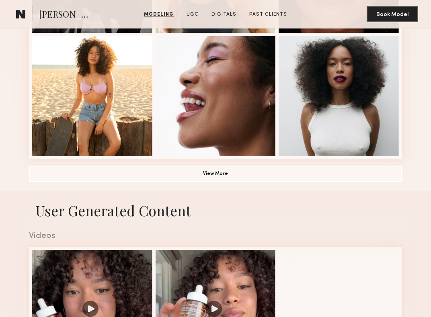
scroll to position [554, 0]
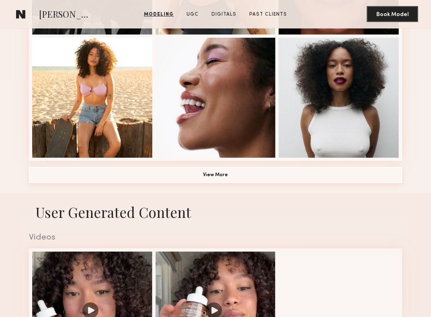
click at [117, 171] on button "View More" at bounding box center [215, 175] width 373 height 16
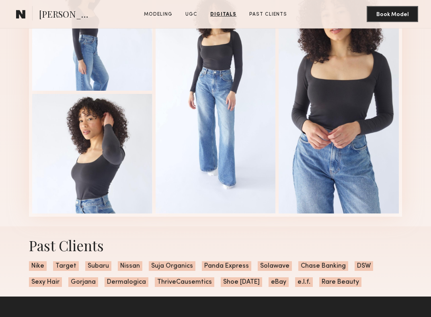
scroll to position [1482, 0]
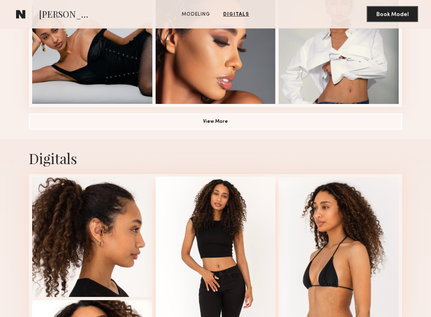
scroll to position [584, 0]
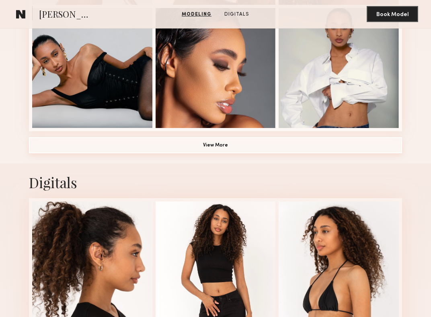
click at [206, 144] on button "View More" at bounding box center [215, 145] width 373 height 16
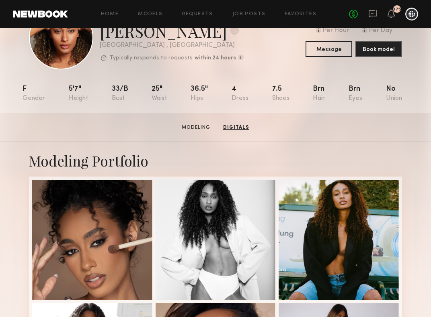
scroll to position [0, 0]
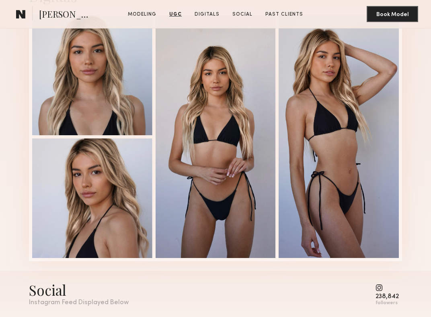
scroll to position [1008, 0]
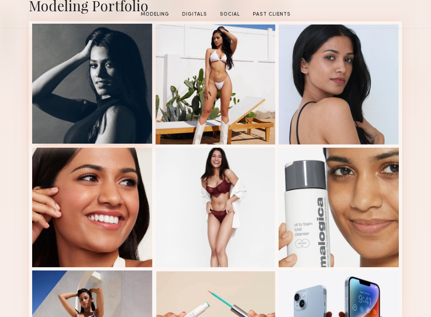
scroll to position [288, 0]
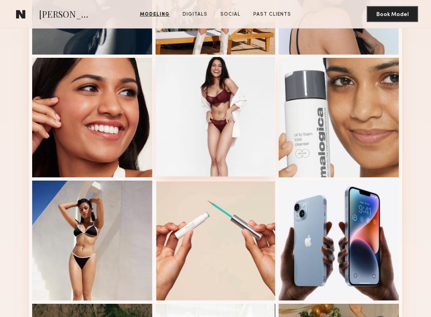
click at [196, 94] on div at bounding box center [216, 117] width 120 height 120
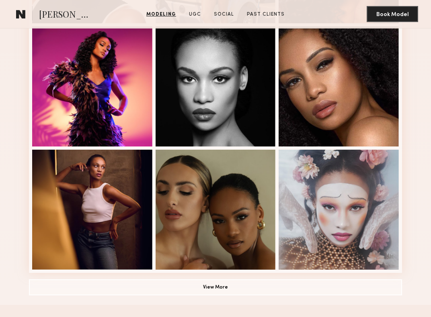
scroll to position [436, 0]
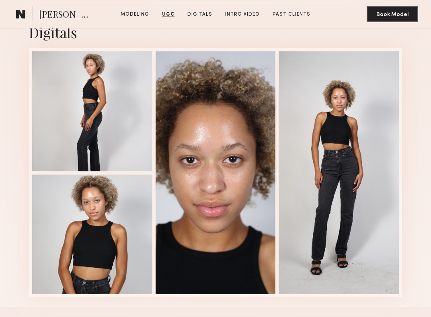
scroll to position [1584, 0]
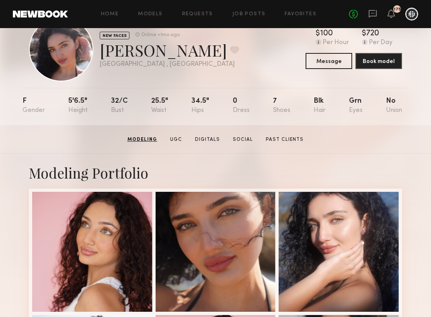
scroll to position [28, 0]
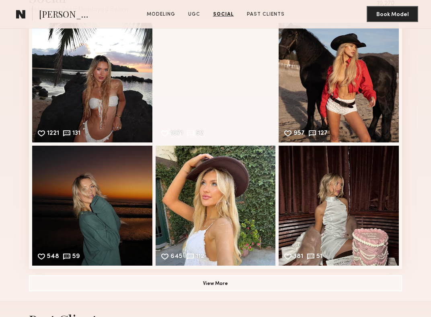
scroll to position [1093, 0]
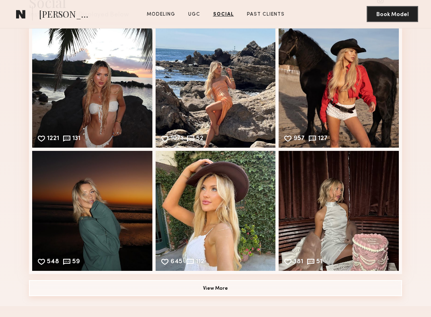
click at [162, 284] on button "View More" at bounding box center [215, 289] width 373 height 16
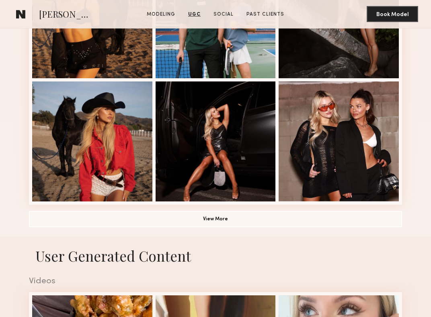
scroll to position [491, 0]
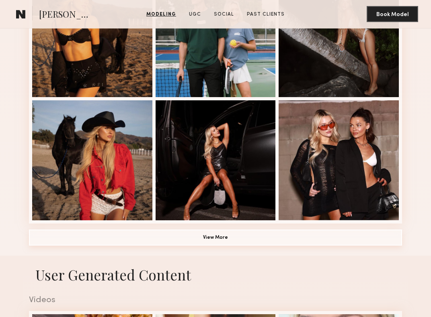
click at [210, 233] on button "View More" at bounding box center [215, 238] width 373 height 16
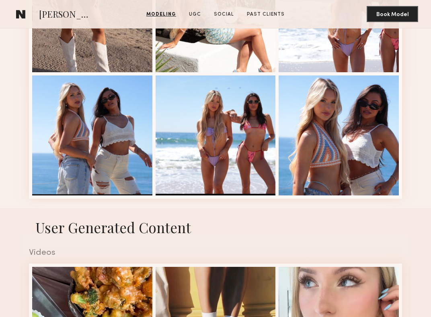
scroll to position [930, 0]
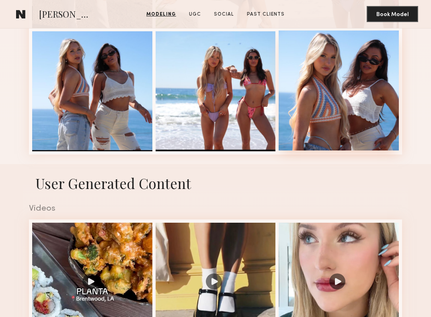
click at [335, 107] on div at bounding box center [338, 91] width 120 height 120
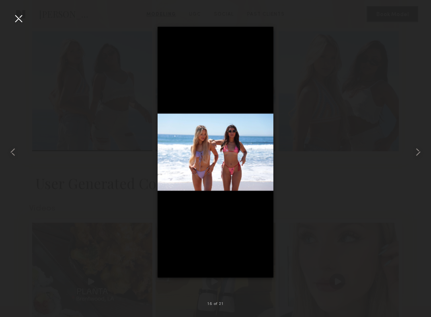
click at [20, 12] on div at bounding box center [18, 18] width 13 height 13
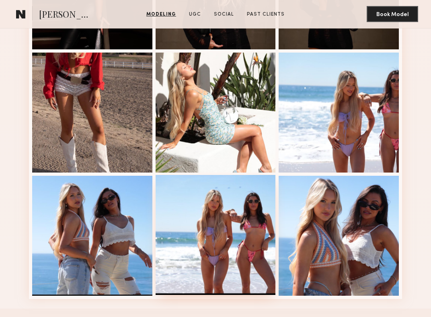
scroll to position [663, 0]
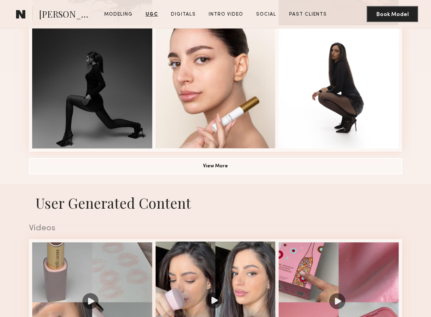
scroll to position [560, 0]
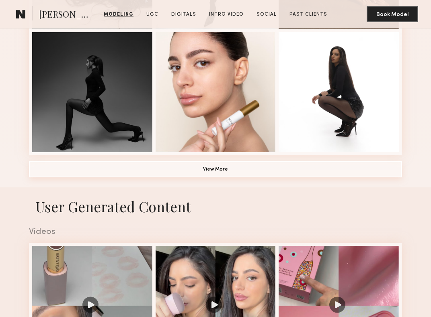
click at [200, 168] on button "View More" at bounding box center [215, 170] width 373 height 16
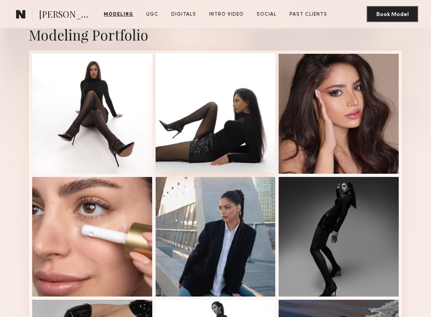
scroll to position [166, 0]
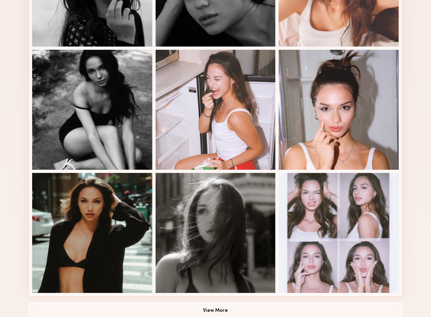
scroll to position [403, 0]
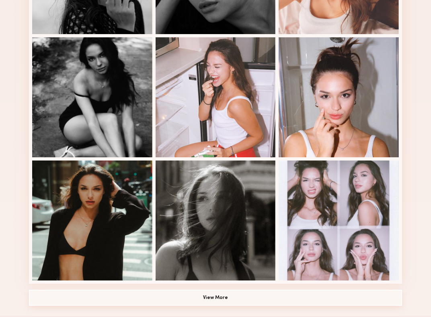
click at [214, 293] on button "View More" at bounding box center [215, 298] width 373 height 16
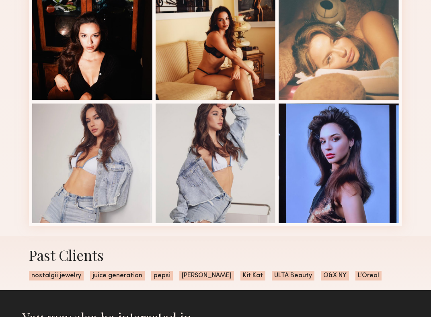
scroll to position [958, 0]
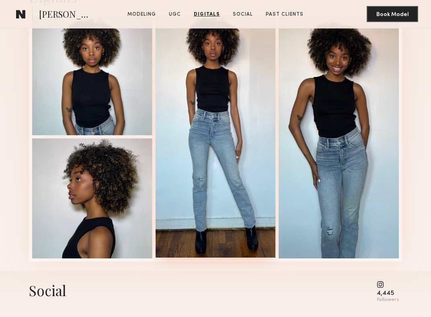
scroll to position [1345, 0]
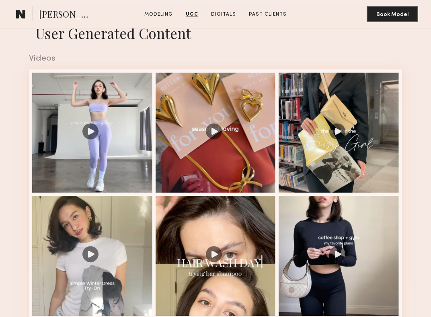
scroll to position [725, 0]
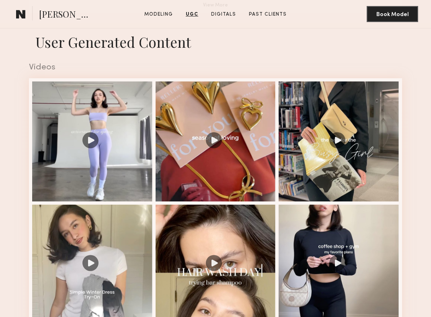
click at [116, 170] on div at bounding box center [92, 142] width 120 height 120
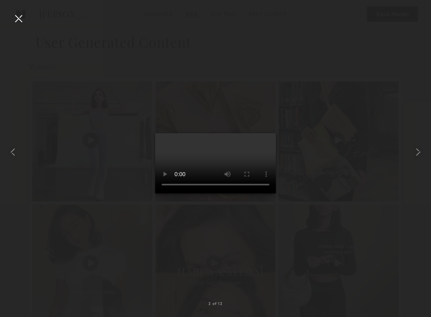
click at [20, 20] on div at bounding box center [18, 18] width 13 height 13
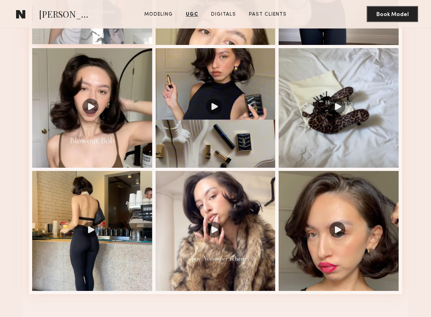
scroll to position [1009, 0]
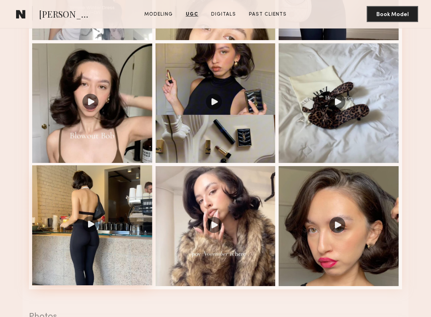
click at [109, 203] on div at bounding box center [92, 226] width 120 height 120
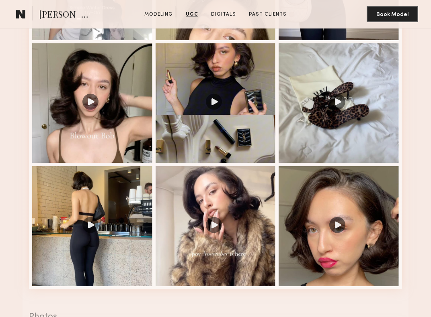
click at [18, 146] on nb-model-profile-ugc-container "User Generated Content Videos 10 of 12 Photos 2 of 11" at bounding box center [215, 286] width 431 height 1096
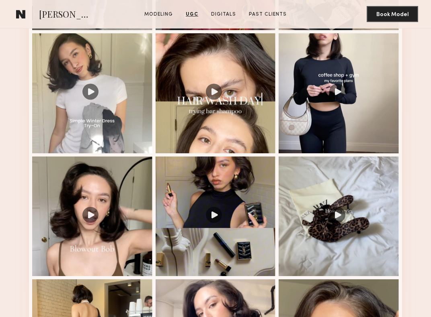
scroll to position [894, 0]
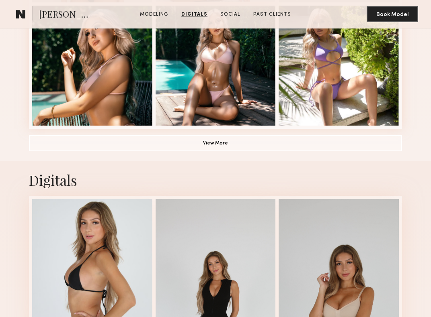
scroll to position [528, 0]
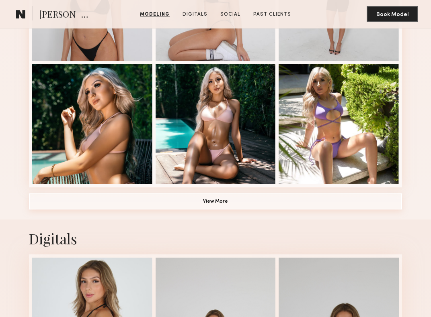
click at [256, 200] on button "View More" at bounding box center [215, 202] width 373 height 16
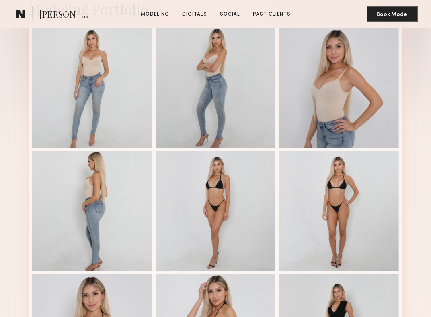
scroll to position [206, 0]
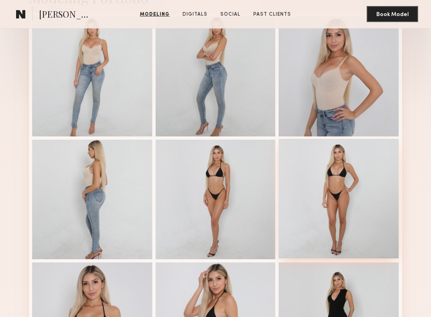
click at [306, 176] on div at bounding box center [338, 199] width 120 height 120
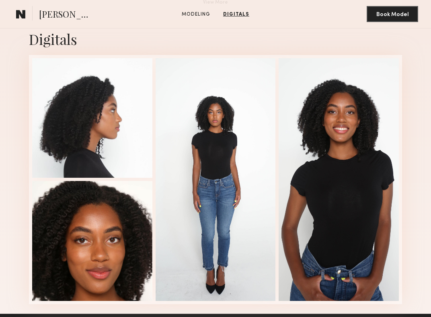
scroll to position [760, 0]
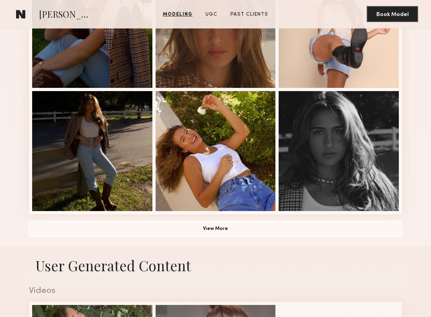
scroll to position [500, 0]
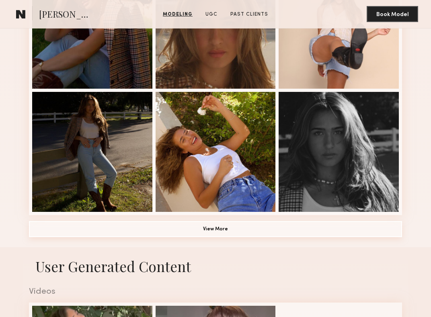
click at [273, 228] on button "View More" at bounding box center [215, 229] width 373 height 16
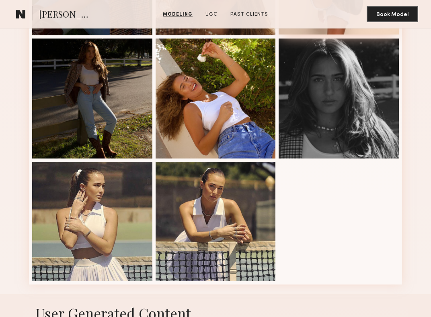
scroll to position [566, 0]
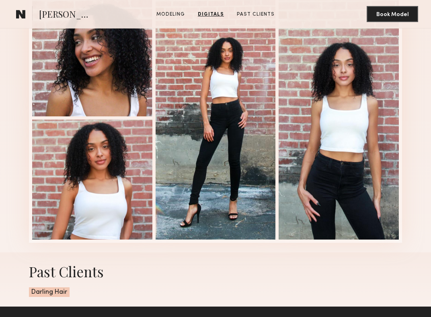
scroll to position [792, 0]
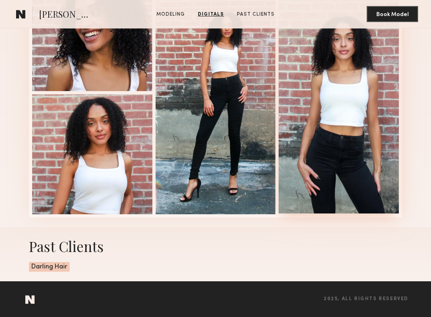
click at [307, 106] on div at bounding box center [338, 92] width 120 height 243
